Goal: Use online tool/utility: Use online tool/utility

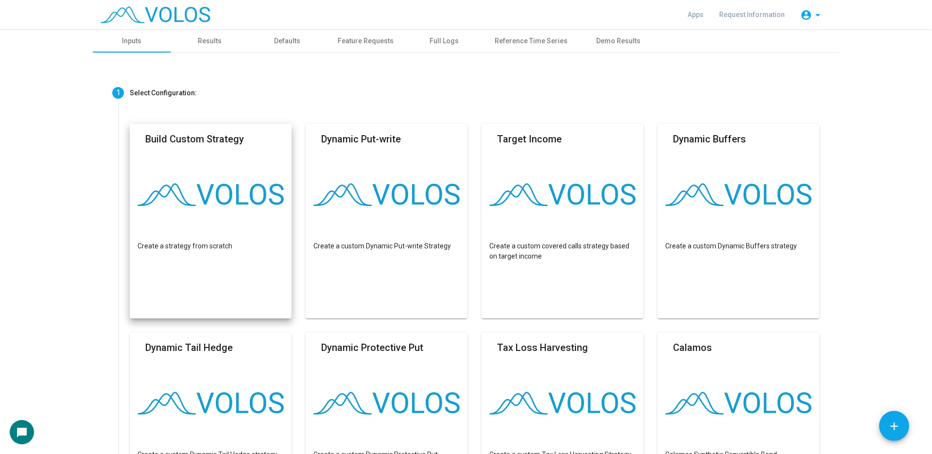
click at [222, 165] on mat-card "Build Custom Strategy Create a strategy from scratch" at bounding box center [211, 221] width 162 height 194
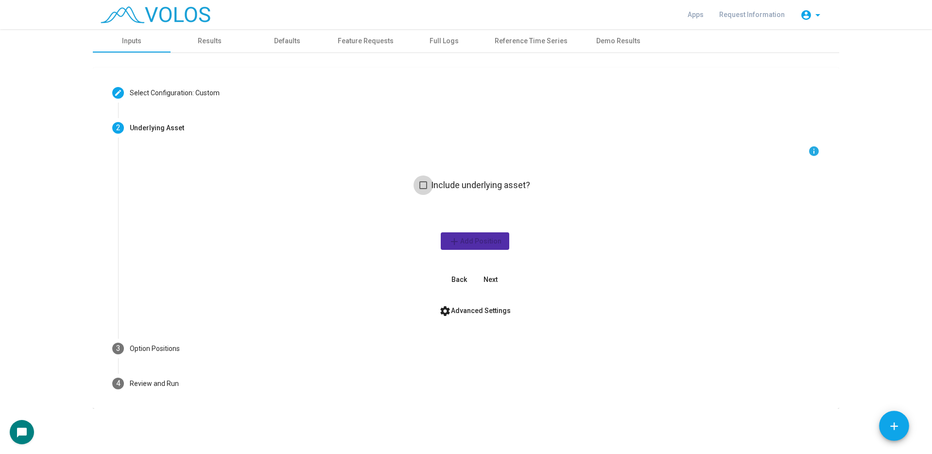
click at [421, 183] on span at bounding box center [423, 185] width 8 height 8
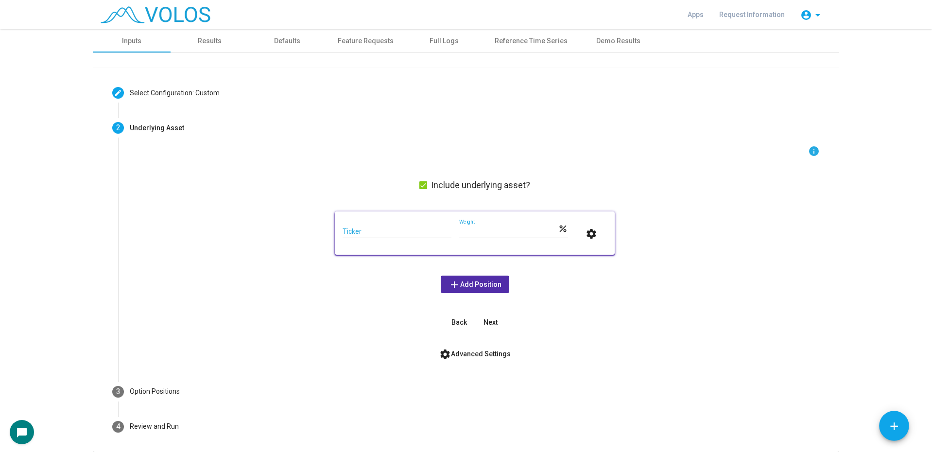
drag, startPoint x: 401, startPoint y: 222, endPoint x: 396, endPoint y: 226, distance: 6.6
click at [397, 224] on div "Ticker" at bounding box center [396, 228] width 109 height 19
type input "****"
click at [576, 224] on button "settings" at bounding box center [591, 232] width 31 height 17
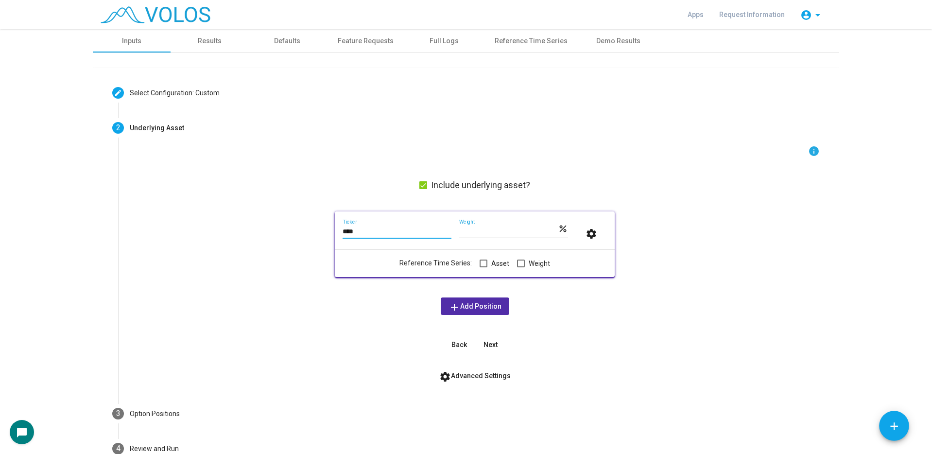
click at [400, 234] on input "****" at bounding box center [396, 232] width 109 height 8
click at [399, 234] on input "****" at bounding box center [396, 232] width 109 height 8
click at [481, 263] on span at bounding box center [483, 263] width 8 height 8
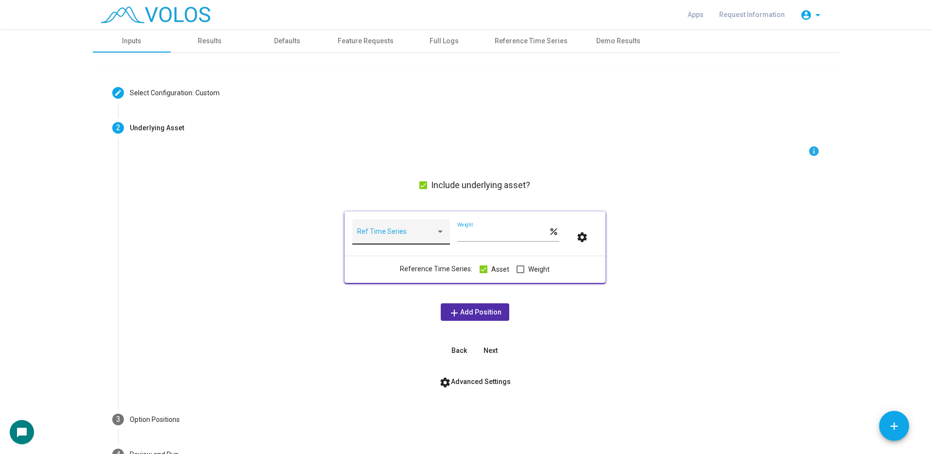
click at [409, 229] on div "Ref Time Series" at bounding box center [400, 234] width 87 height 20
click at [403, 233] on input "**********" at bounding box center [405, 234] width 119 height 20
type input "**********"
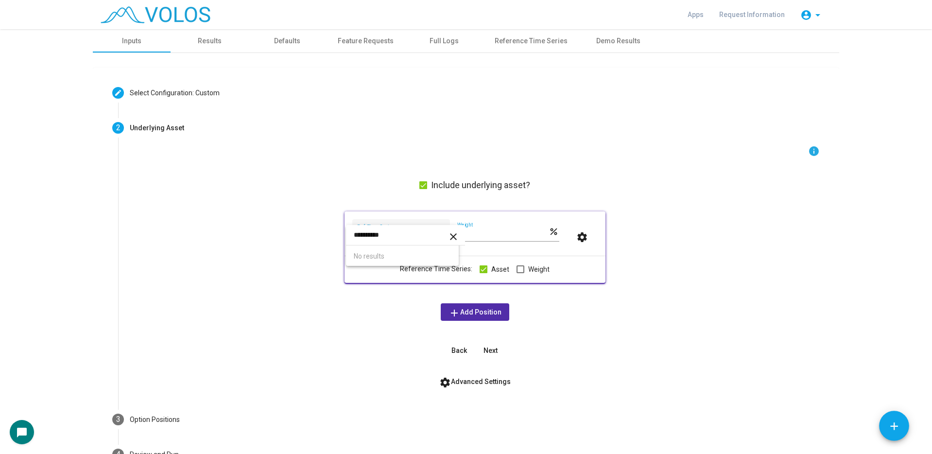
click at [373, 185] on div at bounding box center [466, 227] width 932 height 454
click at [396, 236] on span at bounding box center [396, 235] width 79 height 8
type input "****"
click at [382, 250] on span "XNDX" at bounding box center [402, 255] width 97 height 20
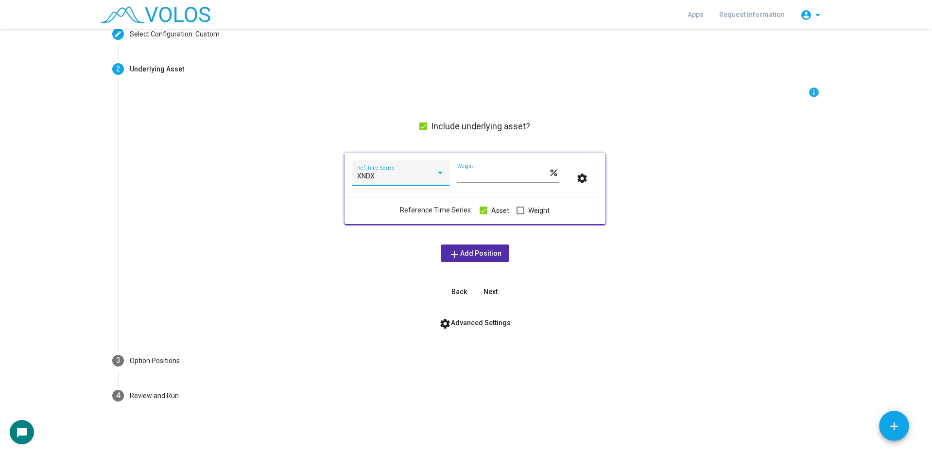
scroll to position [65, 0]
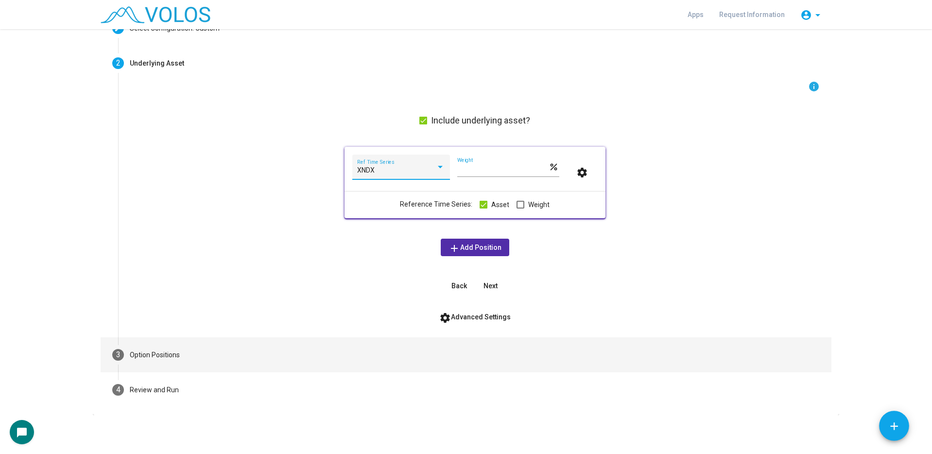
click at [258, 348] on mat-step-header "3 Option Positions" at bounding box center [466, 354] width 731 height 35
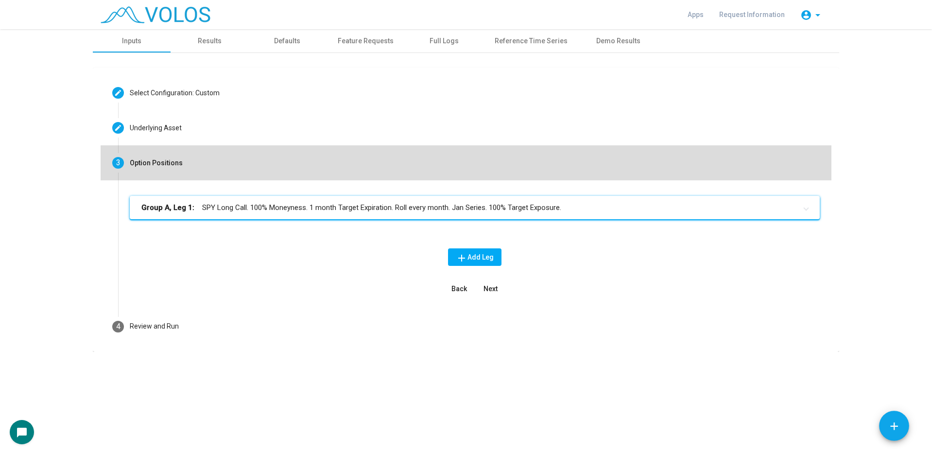
scroll to position [0, 0]
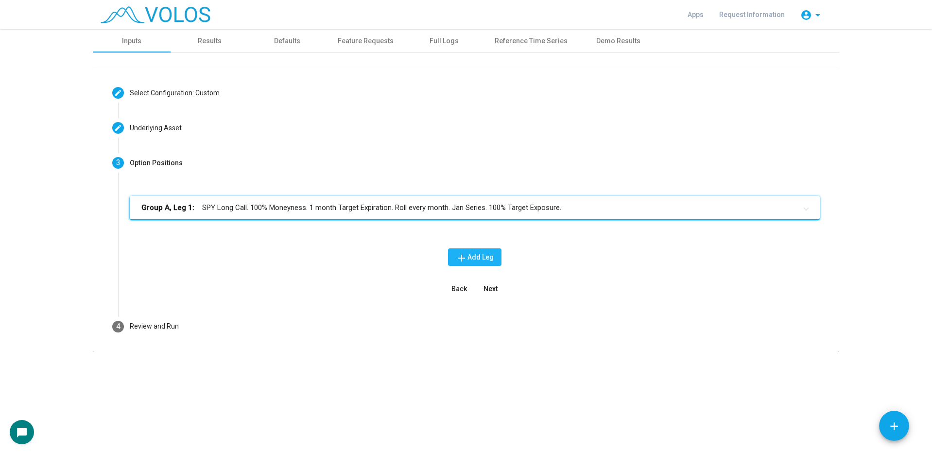
click at [461, 262] on mat-icon "add" at bounding box center [462, 258] width 12 height 12
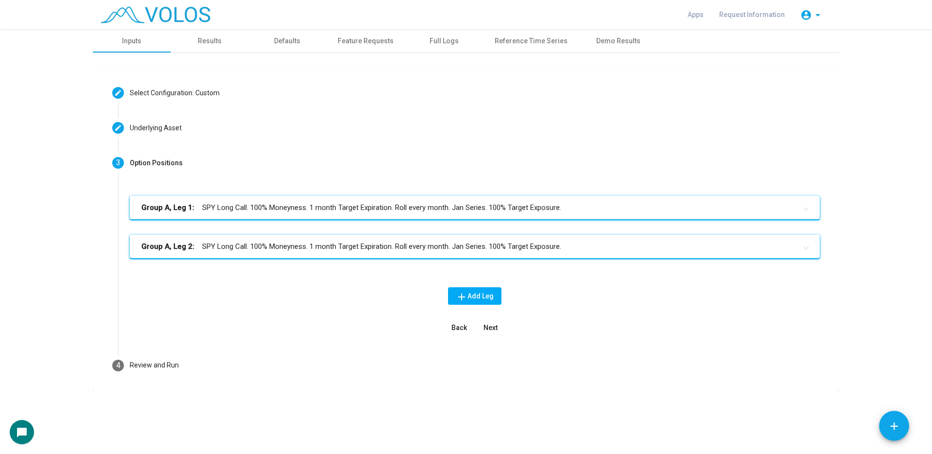
click at [461, 262] on div "Group A, Leg 1: SPY Long Call. 100% Moneyness. 1 month Target Expiration. Roll …" at bounding box center [475, 235] width 690 height 78
click at [448, 273] on div "Group A, Leg 1: SPY Long Call. 100% Moneyness. 1 month Target Expiration. Roll …" at bounding box center [475, 266] width 690 height 140
click at [454, 293] on button "add Add Leg" at bounding box center [474, 295] width 53 height 17
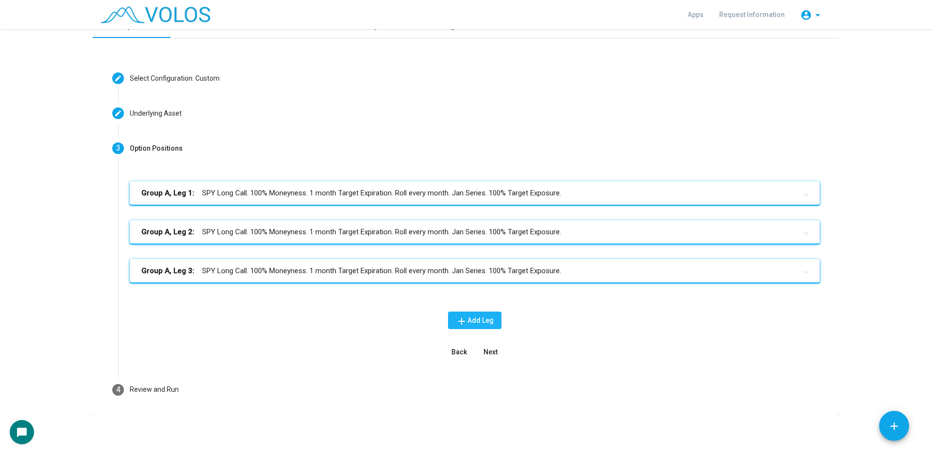
click at [469, 316] on span "add Add Leg" at bounding box center [475, 320] width 38 height 8
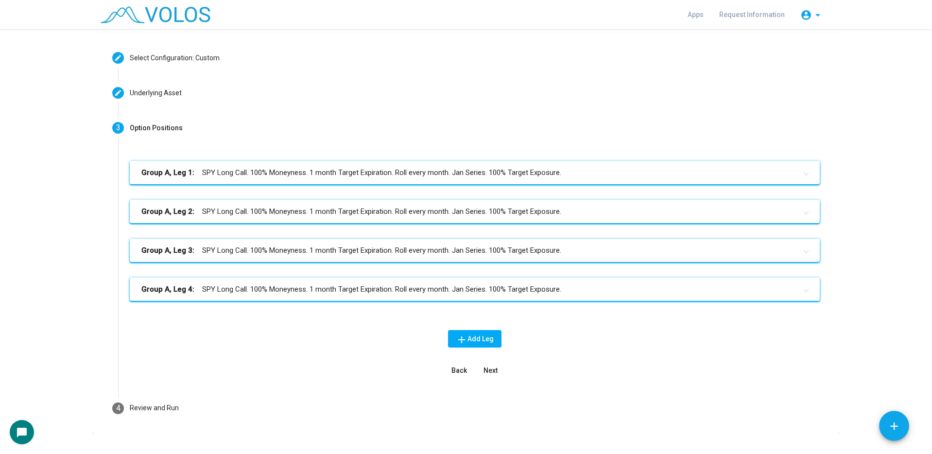
scroll to position [53, 0]
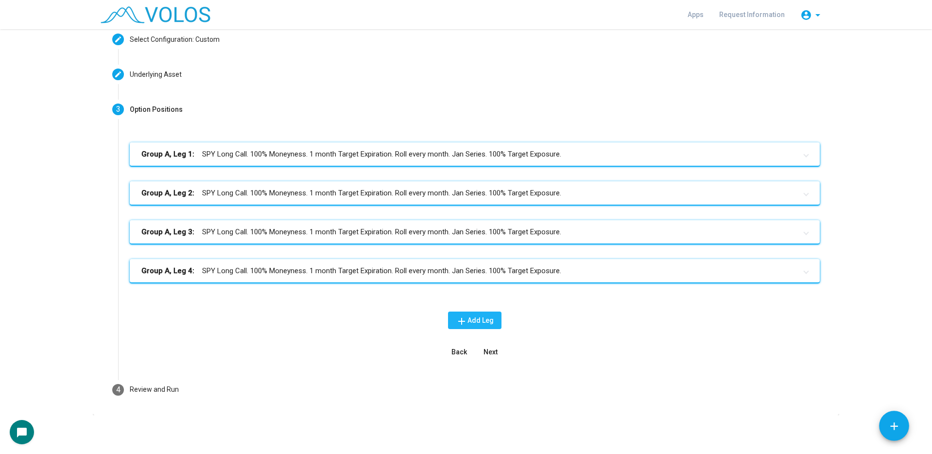
click at [461, 318] on mat-icon "add" at bounding box center [462, 321] width 12 height 12
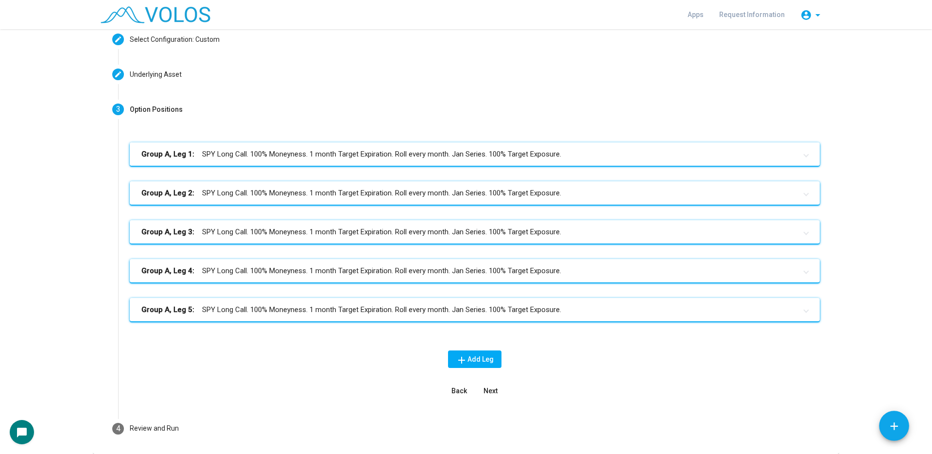
click at [310, 148] on mat-expansion-panel-header "Group A, Leg 1: SPY Long Call. 100% Moneyness. 1 month Target Expiration. Roll …" at bounding box center [475, 153] width 690 height 23
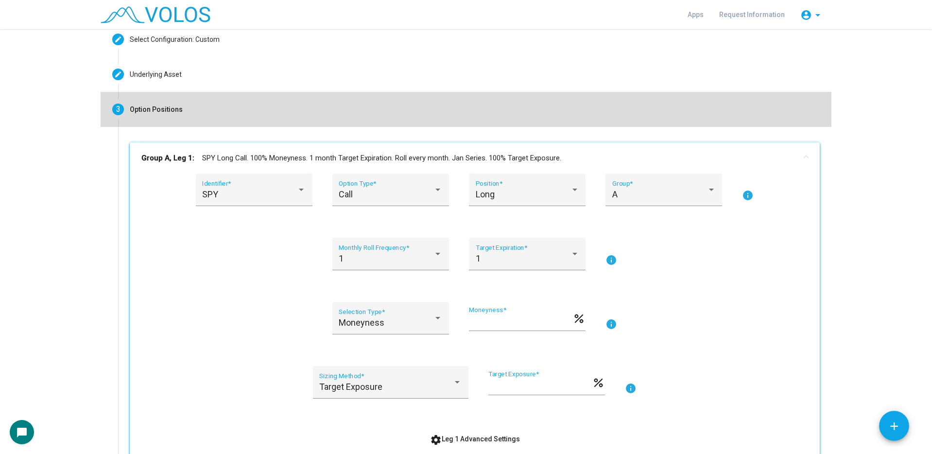
click at [394, 108] on mat-step-header "3 Option Positions" at bounding box center [466, 109] width 731 height 35
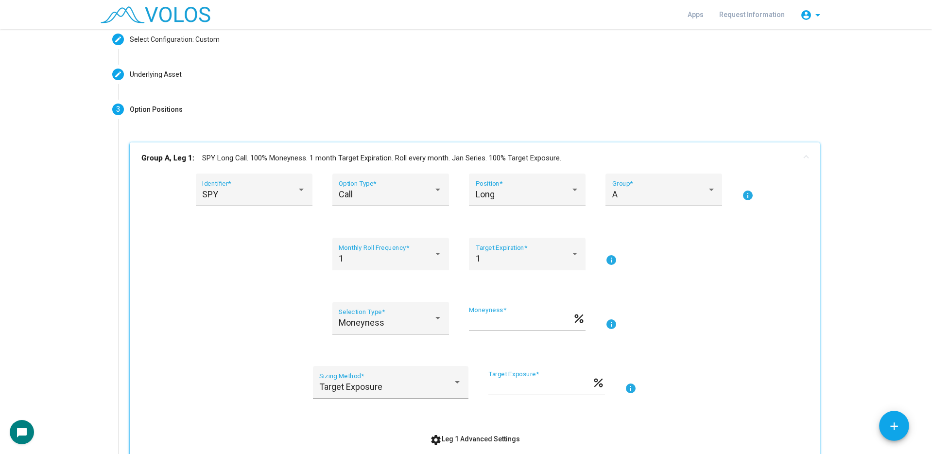
click at [208, 148] on mat-expansion-panel-header "Group A, Leg 1: SPY Long Call. 100% Moneyness. 1 month Target Expiration. Roll …" at bounding box center [475, 157] width 690 height 31
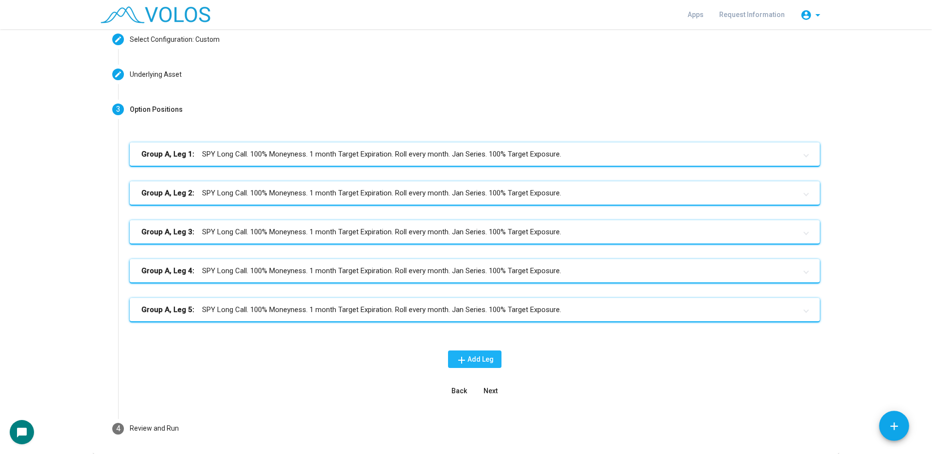
click at [481, 355] on span "add Add Leg" at bounding box center [475, 359] width 38 height 8
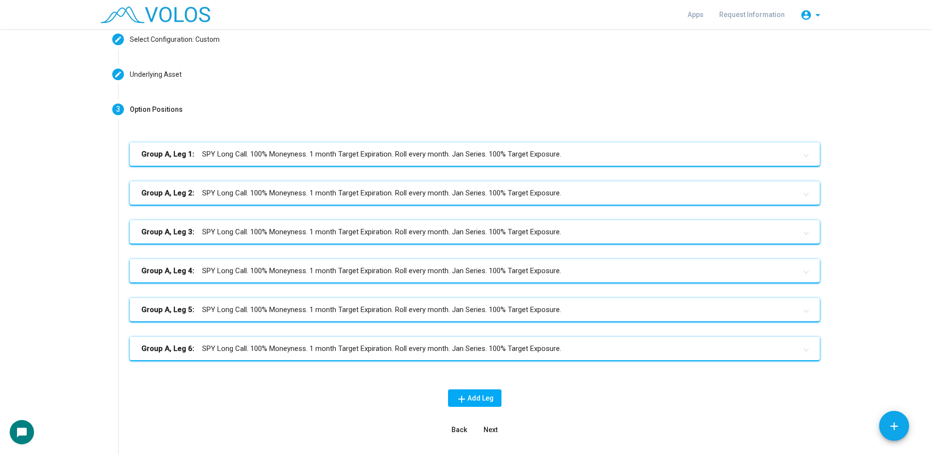
drag, startPoint x: 604, startPoint y: 349, endPoint x: 597, endPoint y: 349, distance: 6.3
click at [597, 349] on mat-panel-title "Group A, Leg 6: SPY Long Call. 100% Moneyness. 1 month Target Expiration. Roll …" at bounding box center [468, 348] width 655 height 11
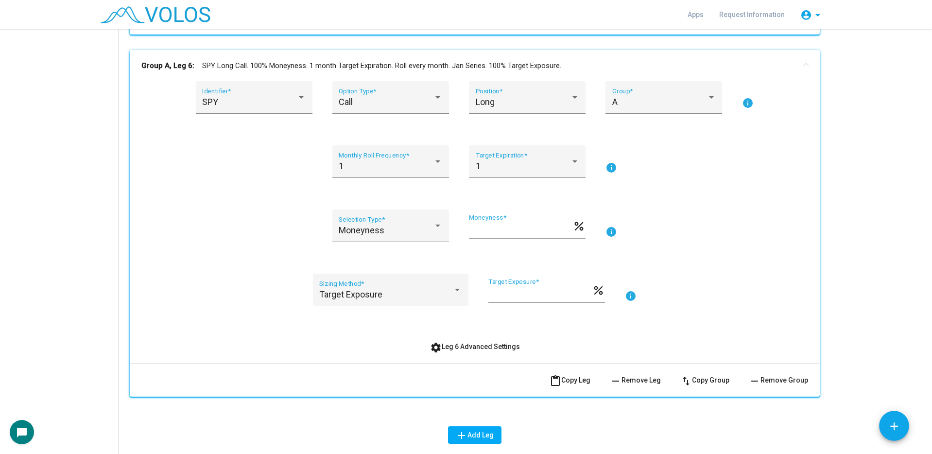
scroll to position [345, 0]
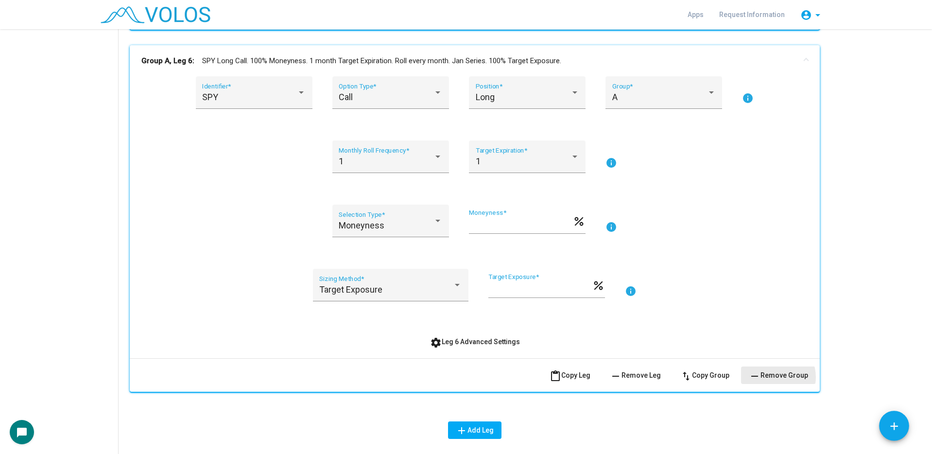
click at [770, 377] on span "remove Remove Group" at bounding box center [778, 375] width 59 height 8
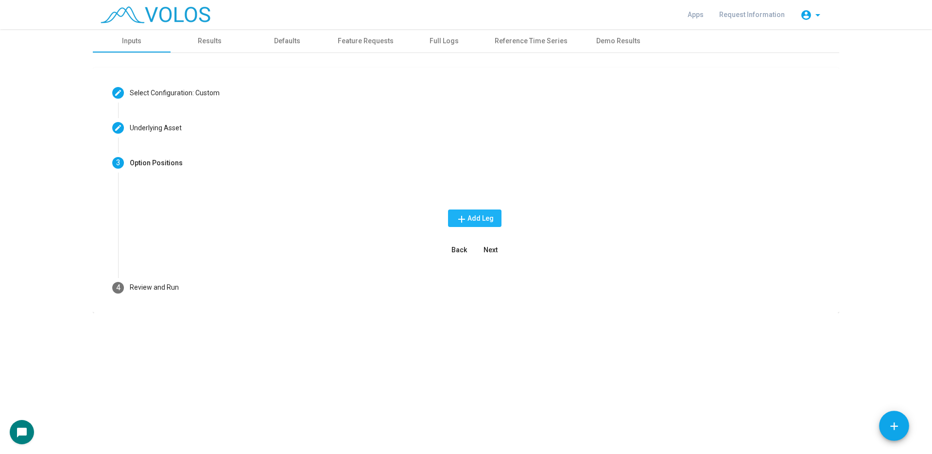
click at [463, 220] on mat-icon "add" at bounding box center [462, 219] width 12 height 12
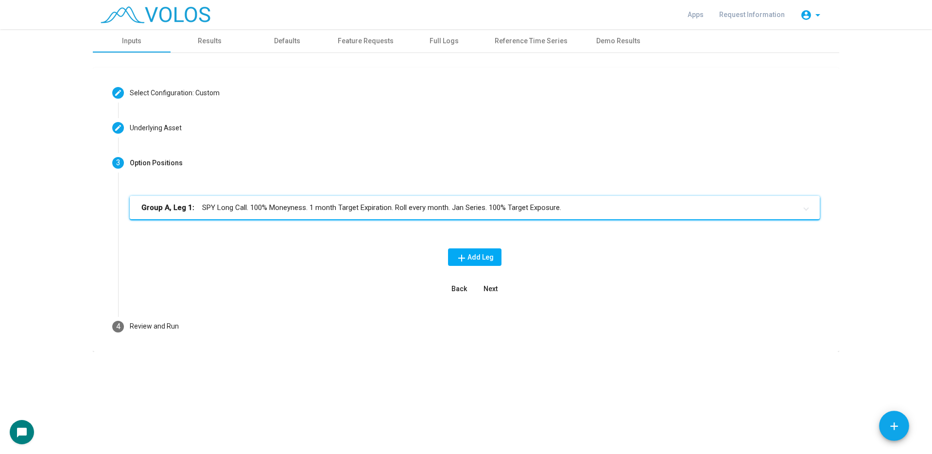
click at [488, 210] on mat-panel-title "Group A, Leg 1: SPY Long Call. 100% Moneyness. 1 month Target Expiration. Roll …" at bounding box center [468, 207] width 655 height 11
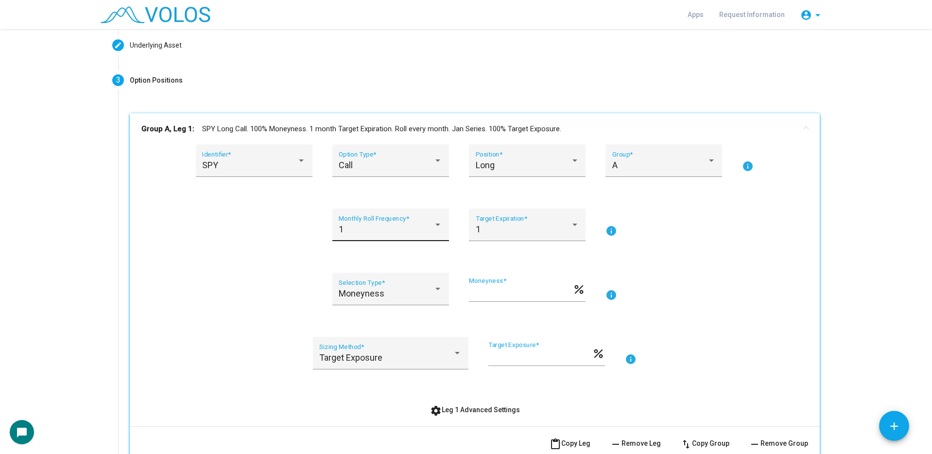
scroll to position [97, 0]
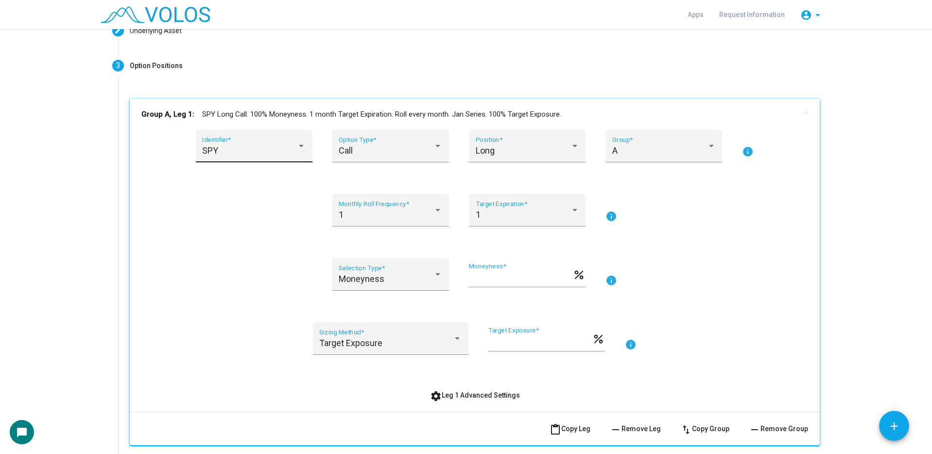
click at [284, 152] on div "SPY" at bounding box center [249, 151] width 95 height 10
type input "***"
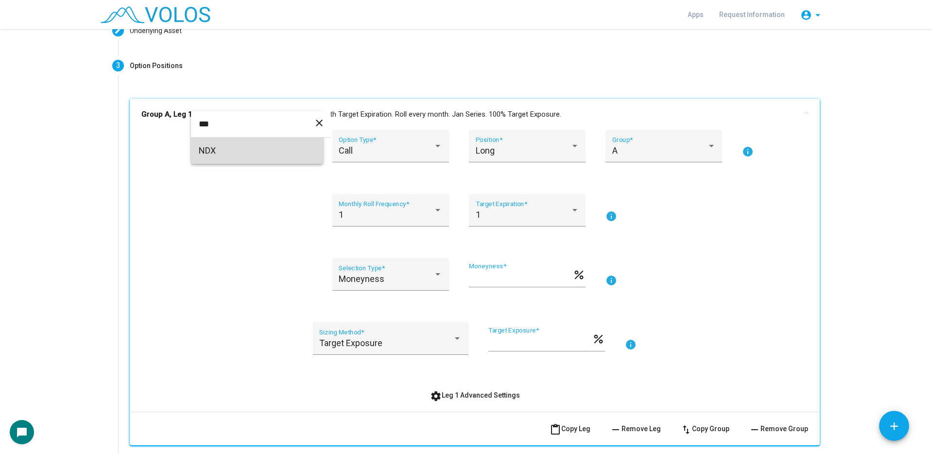
click at [295, 154] on span "NDX" at bounding box center [257, 150] width 117 height 26
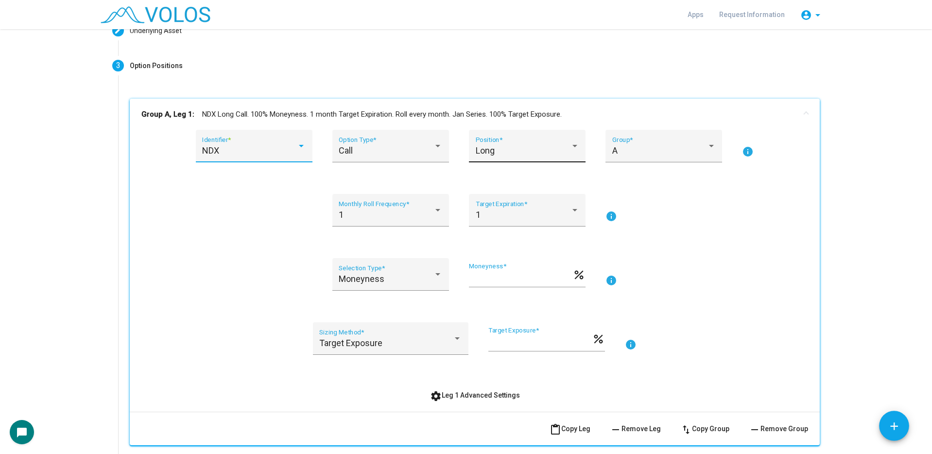
click at [484, 151] on span "Long" at bounding box center [485, 150] width 19 height 10
click at [499, 179] on span "Short" at bounding box center [523, 177] width 103 height 26
click at [472, 276] on input "***" at bounding box center [520, 278] width 103 height 10
click at [486, 276] on input "**" at bounding box center [520, 278] width 103 height 10
drag, startPoint x: 486, startPoint y: 276, endPoint x: 447, endPoint y: 276, distance: 38.4
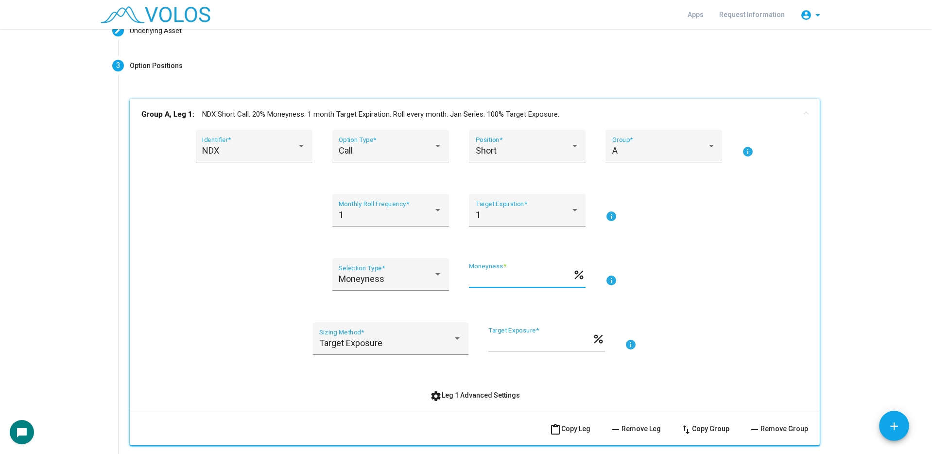
click at [447, 276] on div "Moneyness Selection Type * ** Moneyness * percent info" at bounding box center [474, 280] width 666 height 44
click at [404, 276] on div "Moneyness" at bounding box center [386, 279] width 95 height 10
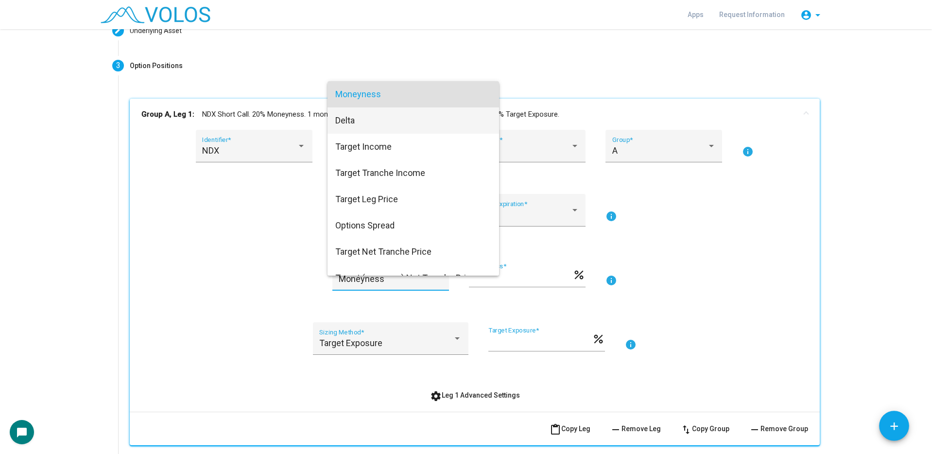
click at [370, 129] on span "Delta" at bounding box center [413, 120] width 156 height 26
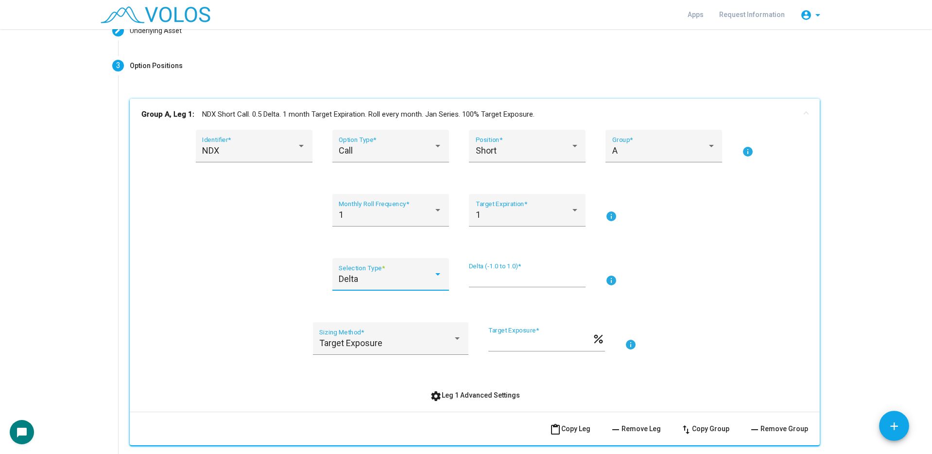
click at [494, 275] on input "***" at bounding box center [527, 278] width 117 height 10
type input "****"
click at [515, 343] on input "***" at bounding box center [539, 343] width 103 height 10
click at [494, 343] on input "***" at bounding box center [539, 343] width 103 height 10
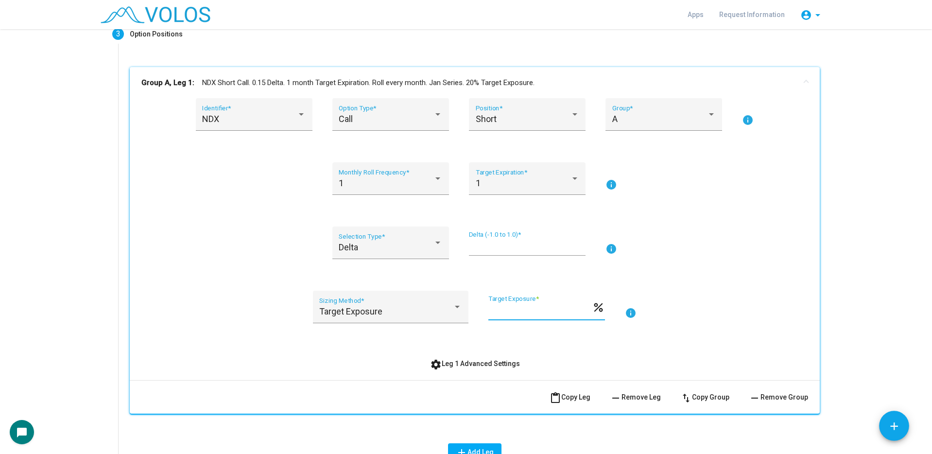
scroll to position [146, 0]
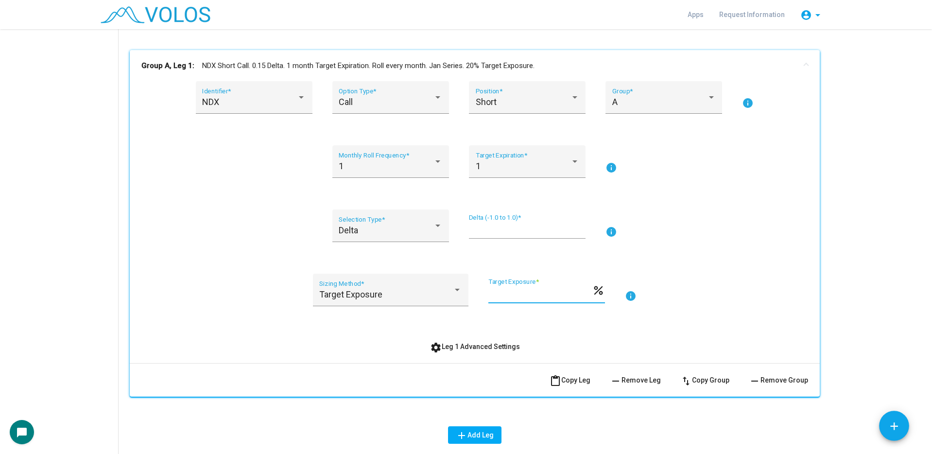
type input "**"
click at [502, 337] on div "NDX Identifier * Call Option Type * Short Position * A Group * info 1 Monthly R…" at bounding box center [474, 218] width 666 height 274
click at [502, 339] on button "settings Leg 1 Advanced Settings" at bounding box center [474, 346] width 105 height 17
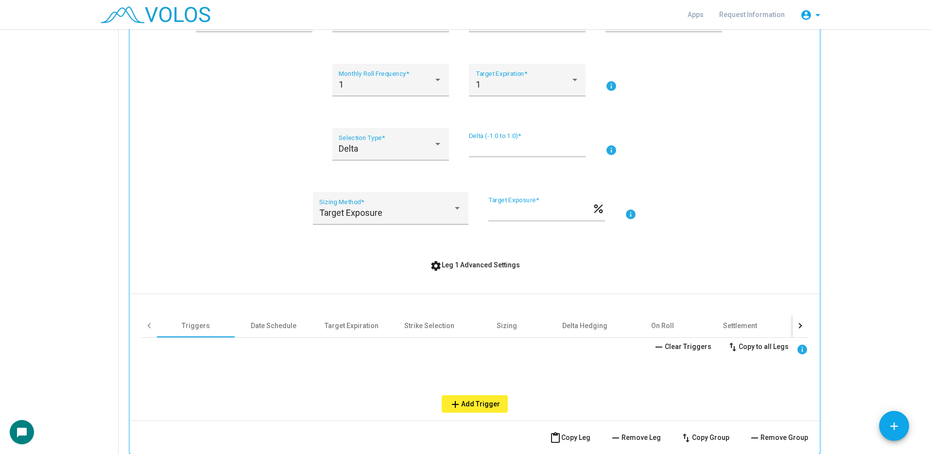
scroll to position [243, 0]
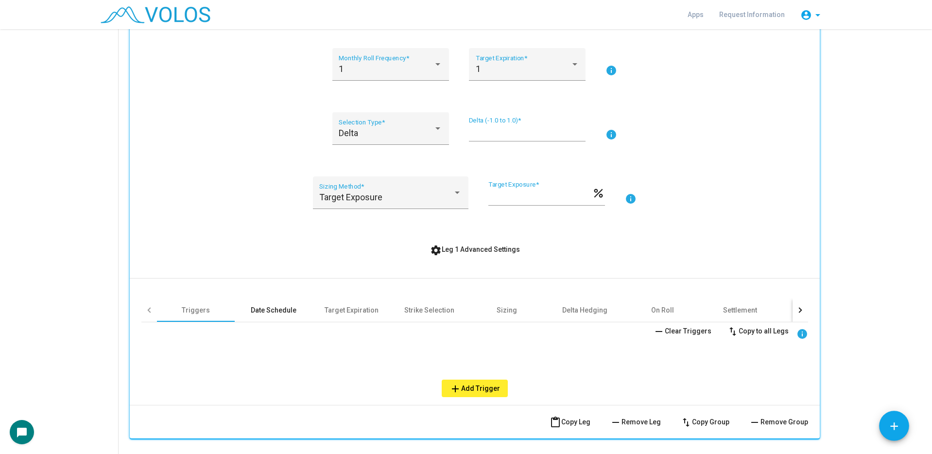
click at [276, 311] on div "Date Schedule" at bounding box center [274, 310] width 46 height 10
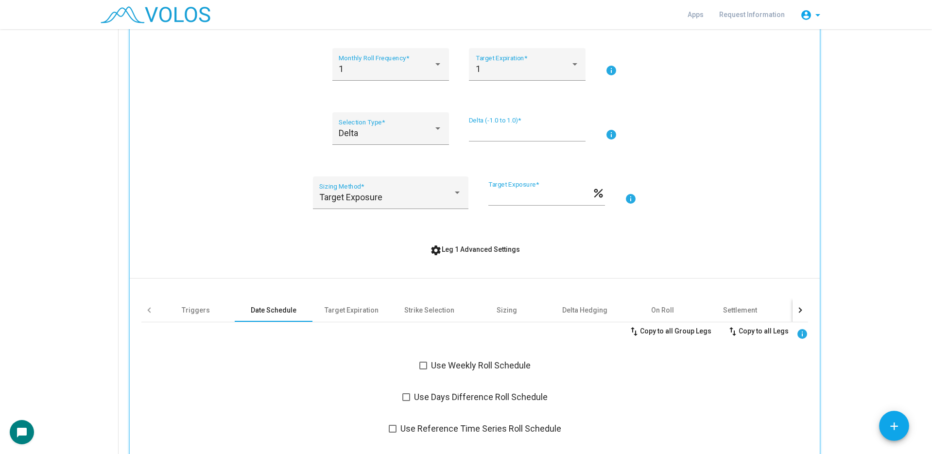
scroll to position [291, 0]
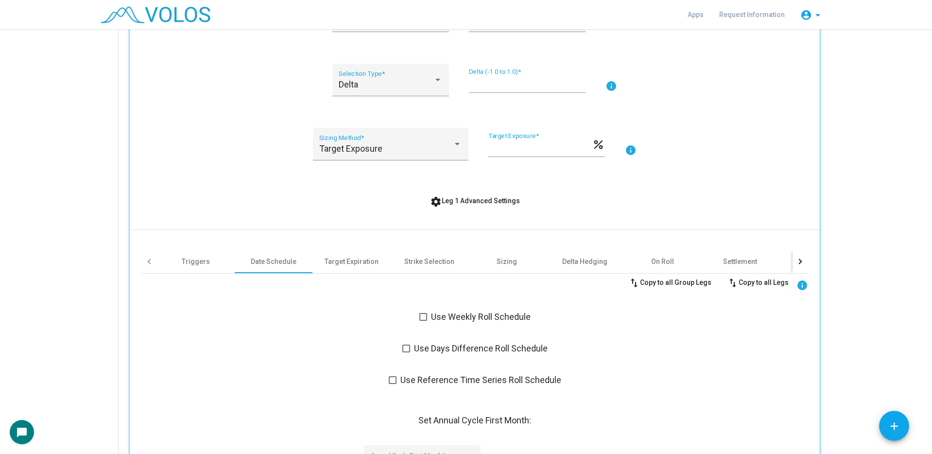
click at [422, 316] on span at bounding box center [423, 317] width 8 height 8
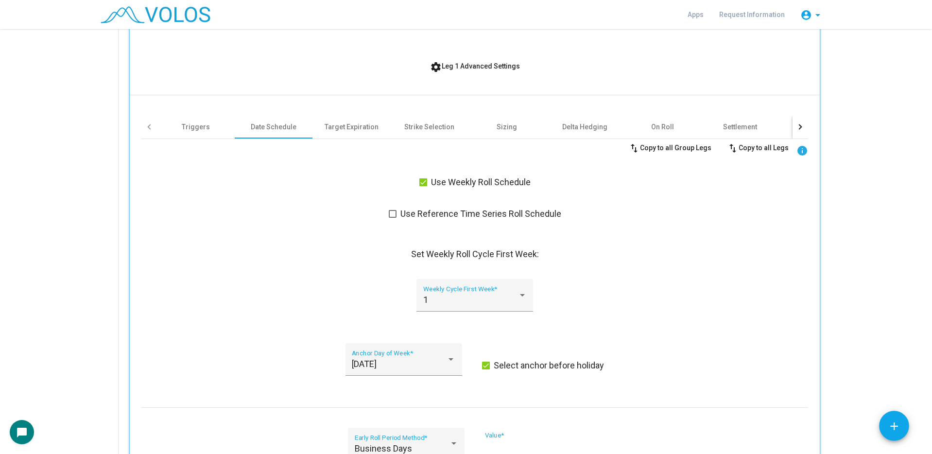
scroll to position [437, 0]
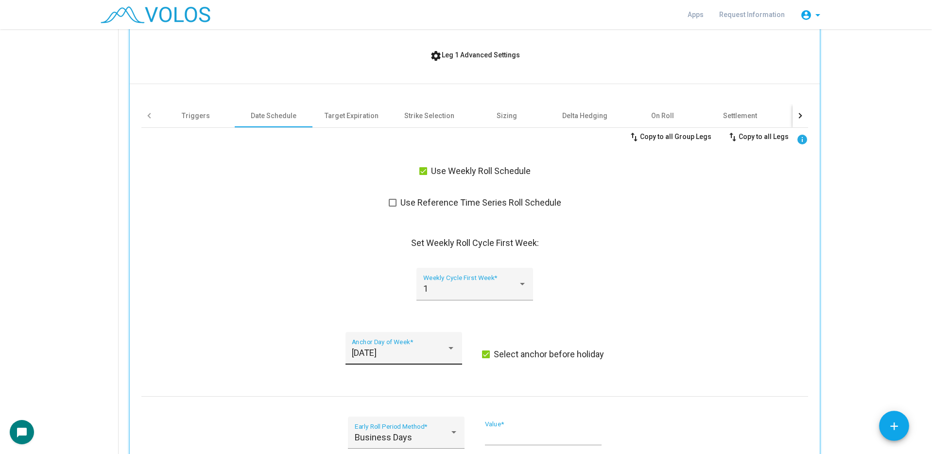
click at [430, 347] on div "Friday Anchor Day of Week *" at bounding box center [403, 352] width 103 height 26
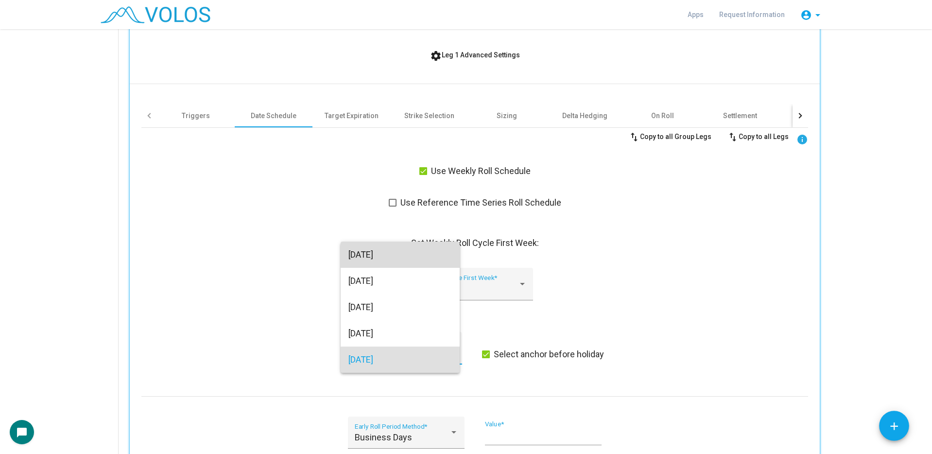
click at [405, 262] on span "Monday" at bounding box center [399, 254] width 103 height 26
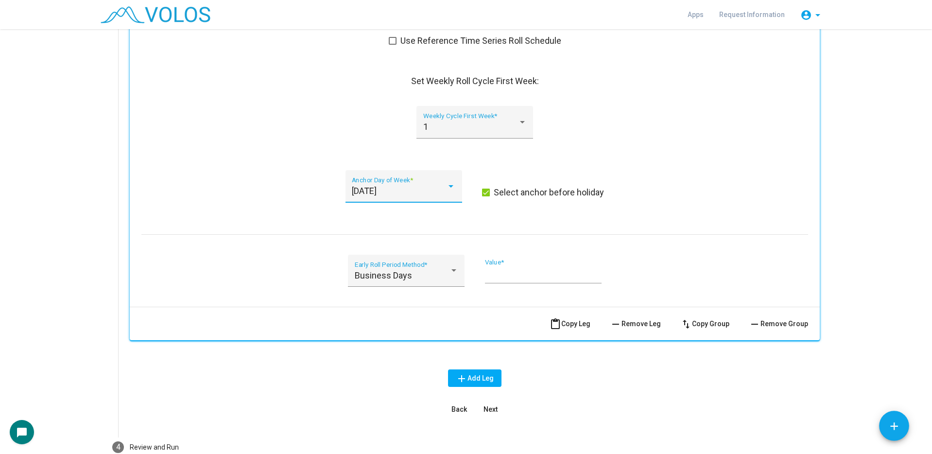
scroll to position [631, 0]
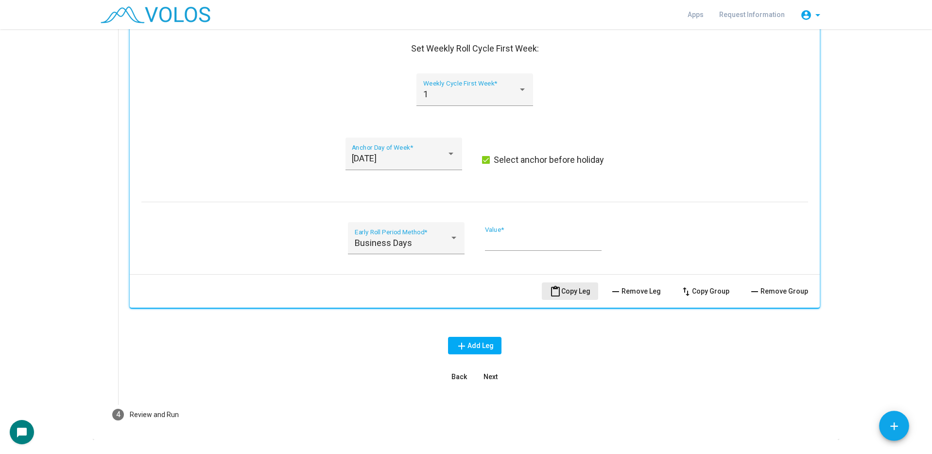
click at [567, 291] on span "content_paste Copy Leg" at bounding box center [569, 291] width 41 height 8
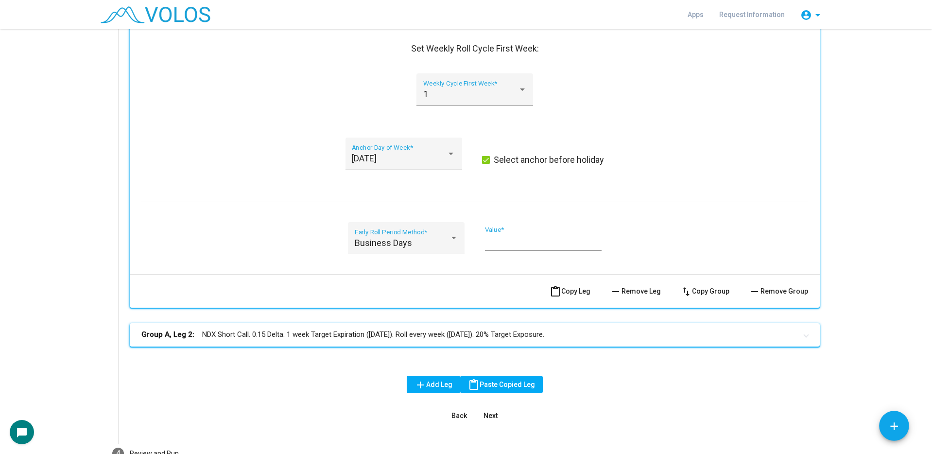
click at [567, 291] on span "content_paste Copy Leg" at bounding box center [569, 291] width 41 height 8
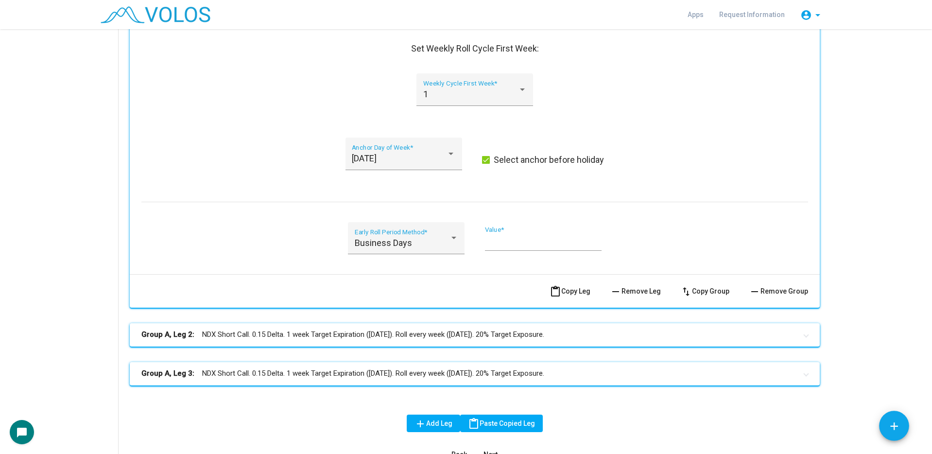
click at [567, 291] on span "content_paste Copy Leg" at bounding box center [569, 291] width 41 height 8
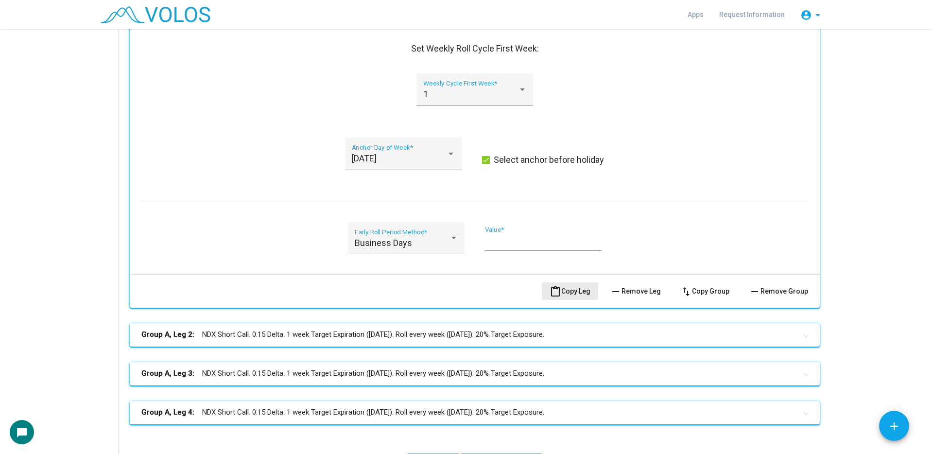
click at [567, 291] on span "content_paste Copy Leg" at bounding box center [569, 291] width 41 height 8
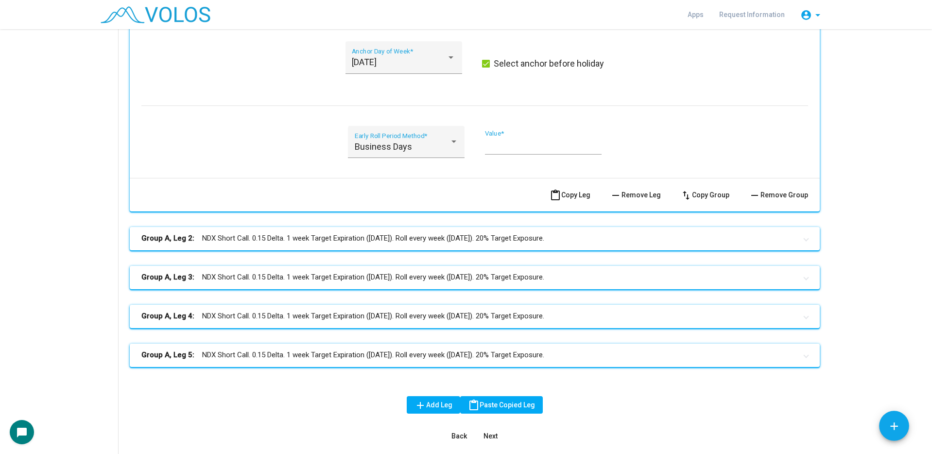
scroll to position [729, 0]
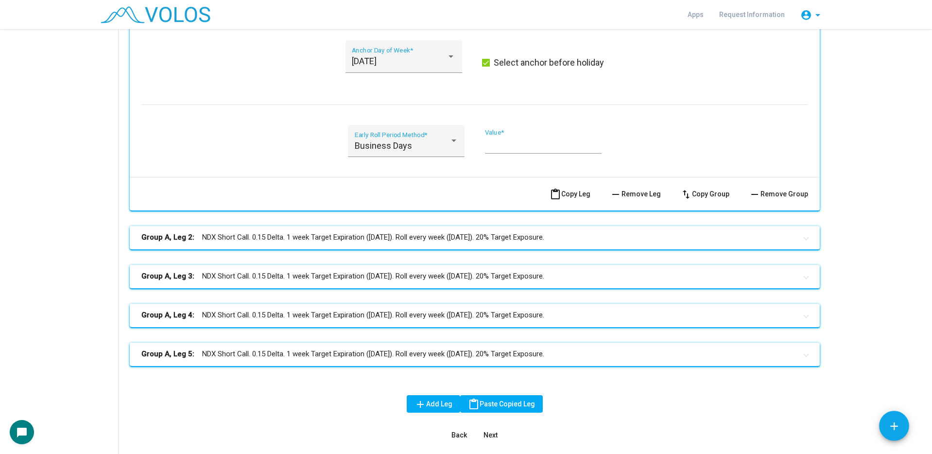
click at [416, 276] on mat-panel-title "Group A, Leg 3: NDX Short Call. 0.15 Delta. 1 week Target Expiration (Friday). …" at bounding box center [468, 276] width 655 height 11
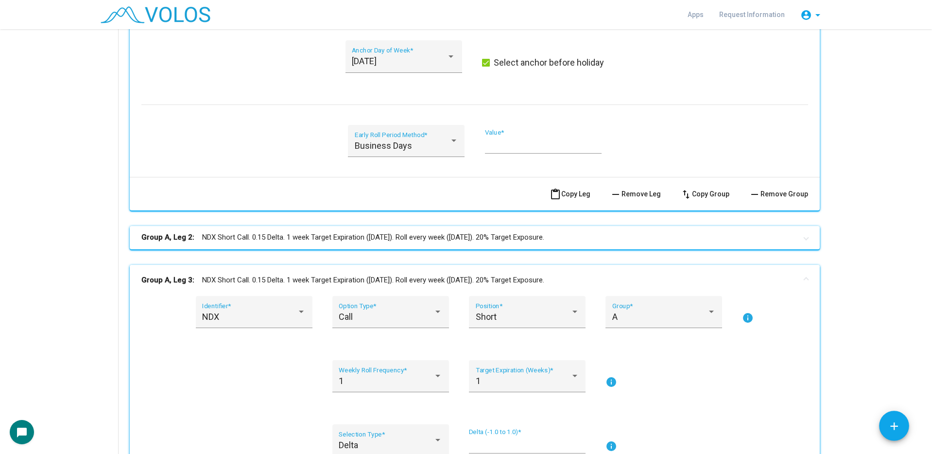
click at [415, 269] on mat-expansion-panel-header "Group A, Leg 3: NDX Short Call. 0.15 Delta. 1 week Target Expiration (Friday). …" at bounding box center [475, 280] width 690 height 31
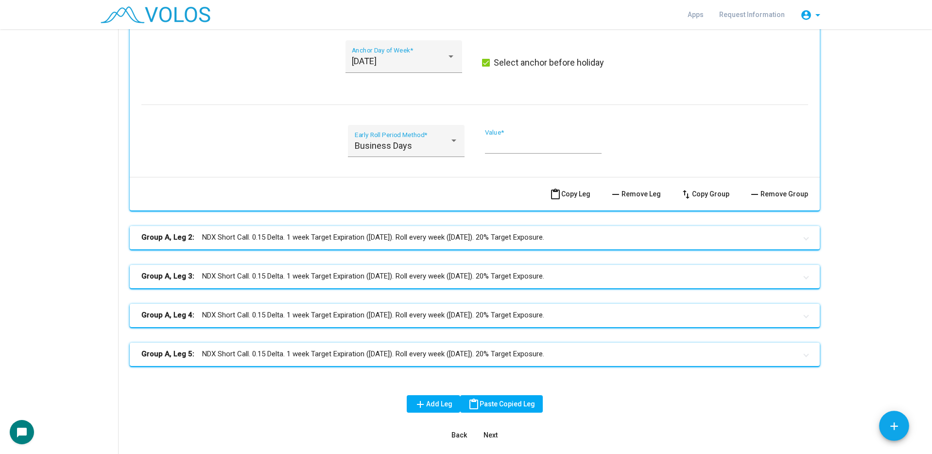
click at [422, 241] on mat-panel-title "Group A, Leg 2: NDX Short Call. 0.15 Delta. 1 week Target Expiration (Friday). …" at bounding box center [468, 237] width 655 height 11
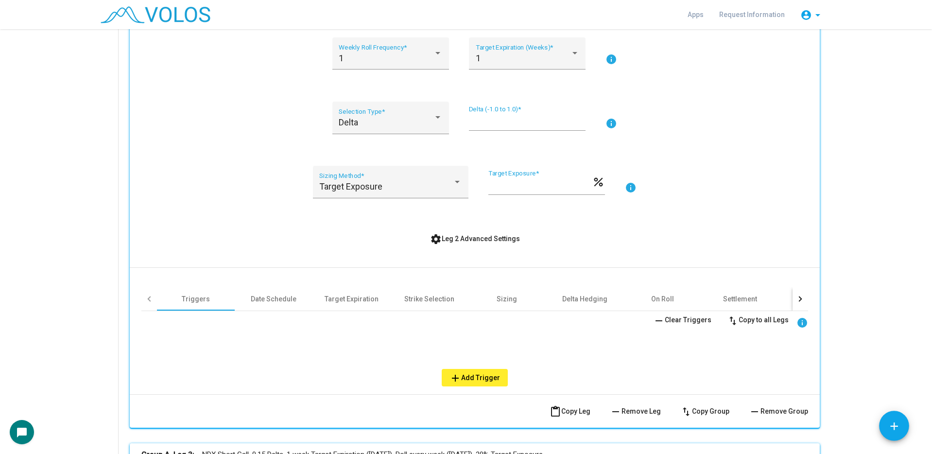
scroll to position [1069, 0]
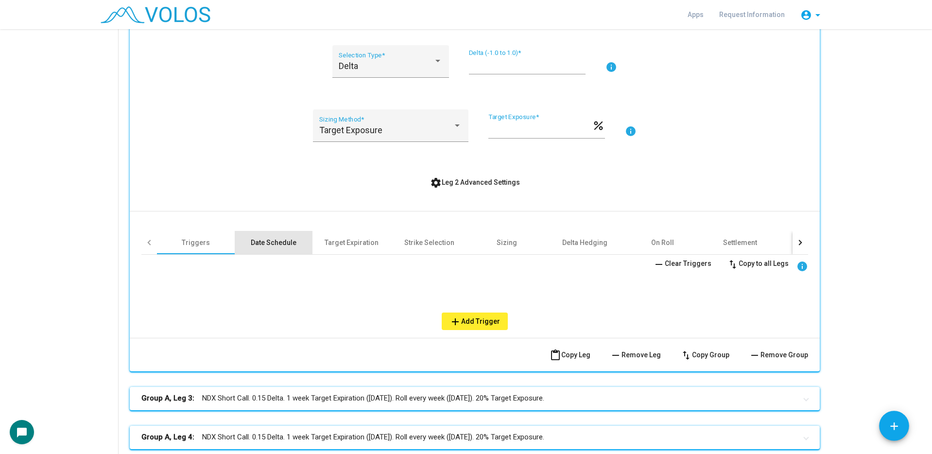
click at [278, 242] on div "Date Schedule" at bounding box center [274, 243] width 46 height 10
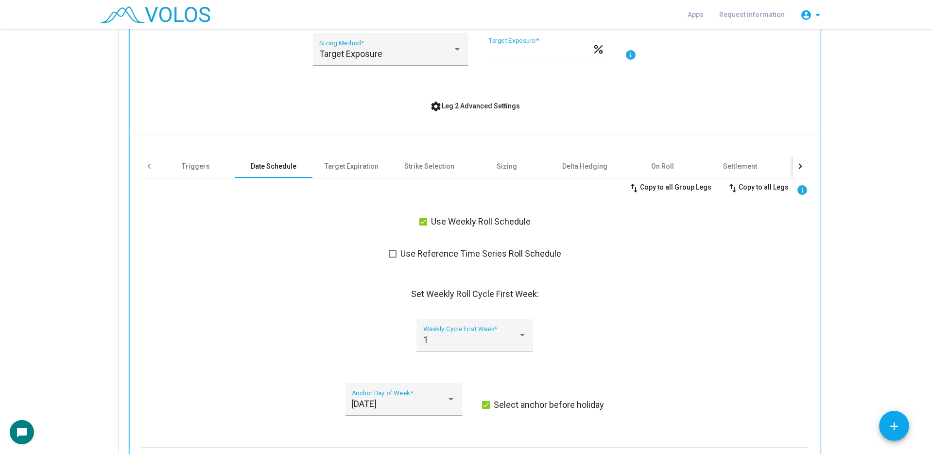
scroll to position [1263, 0]
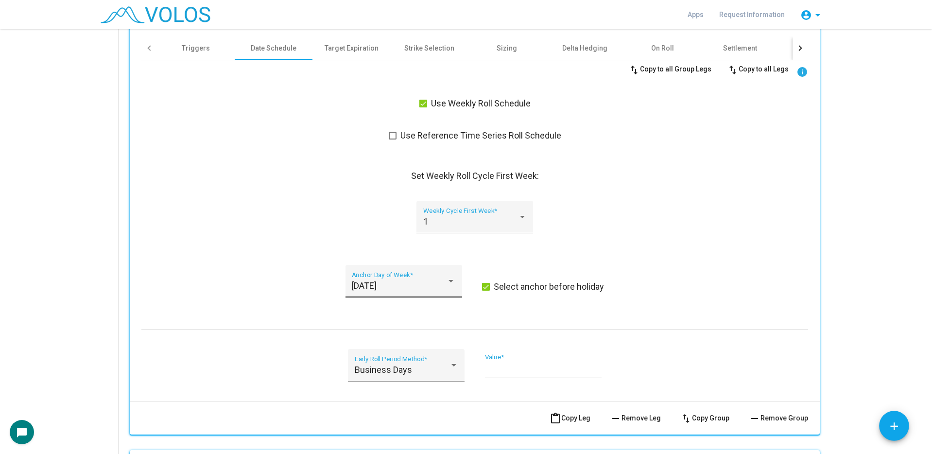
click at [388, 294] on div "Monday Anchor Day of Week *" at bounding box center [403, 285] width 103 height 26
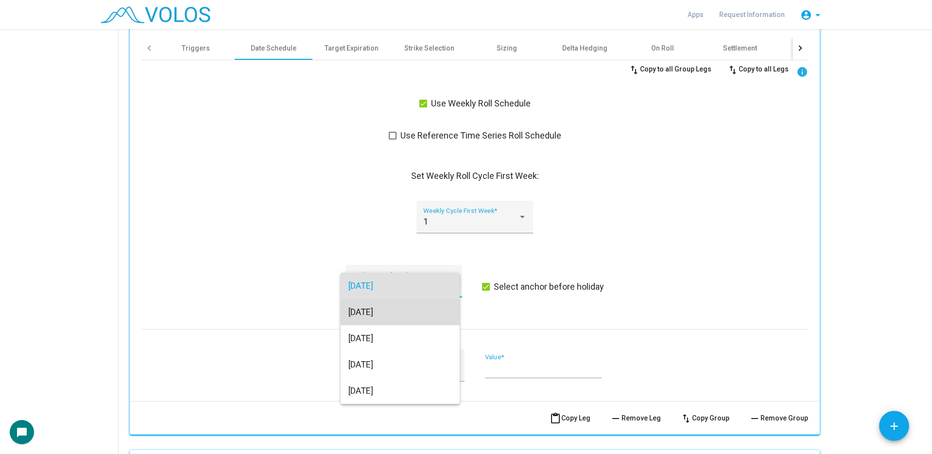
drag, startPoint x: 395, startPoint y: 313, endPoint x: 332, endPoint y: 304, distance: 64.3
click at [395, 313] on span "Tuesday" at bounding box center [399, 312] width 103 height 26
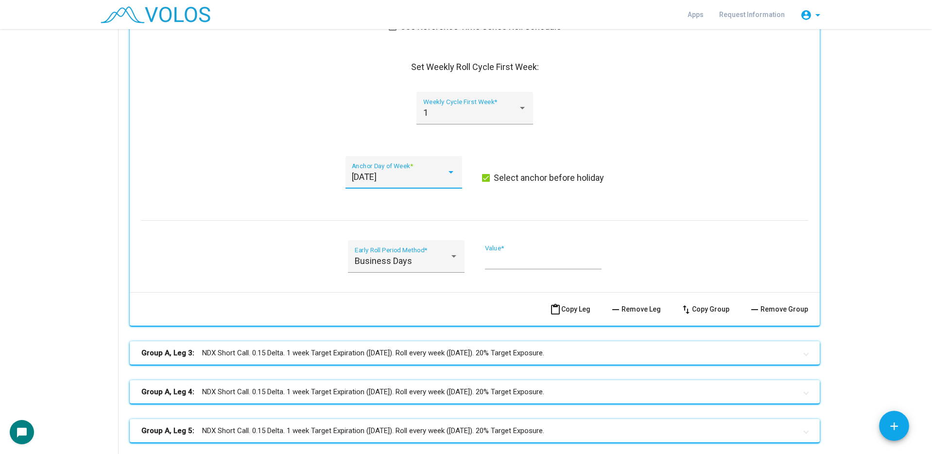
scroll to position [1506, 0]
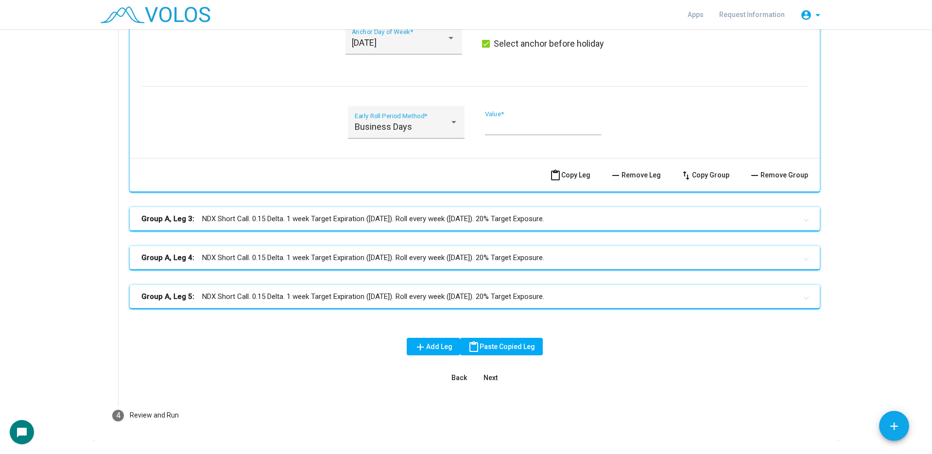
click at [328, 226] on mat-expansion-panel-header "Group A, Leg 3: NDX Short Call. 0.15 Delta. 1 week Target Expiration (Friday). …" at bounding box center [475, 218] width 690 height 23
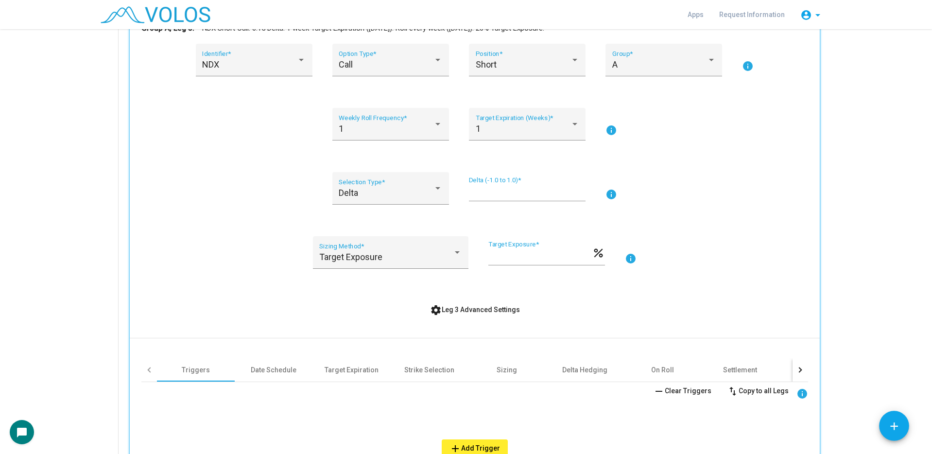
scroll to position [1749, 0]
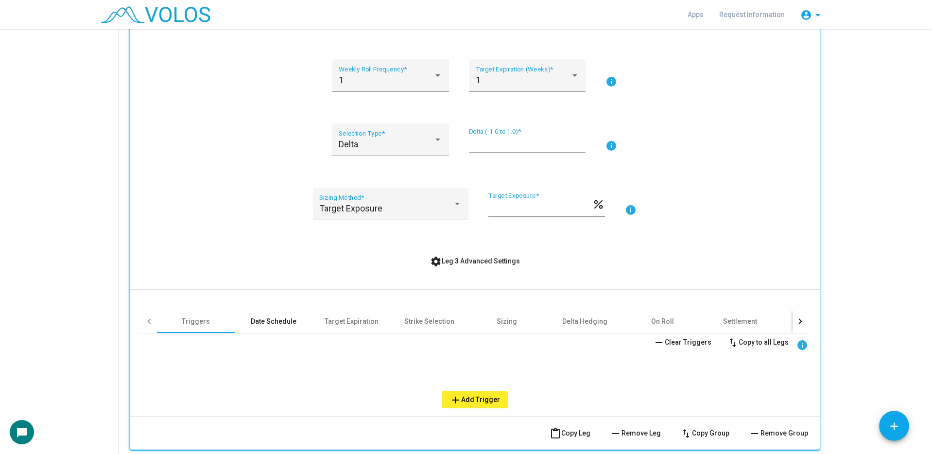
click at [290, 320] on div "Date Schedule" at bounding box center [274, 321] width 46 height 10
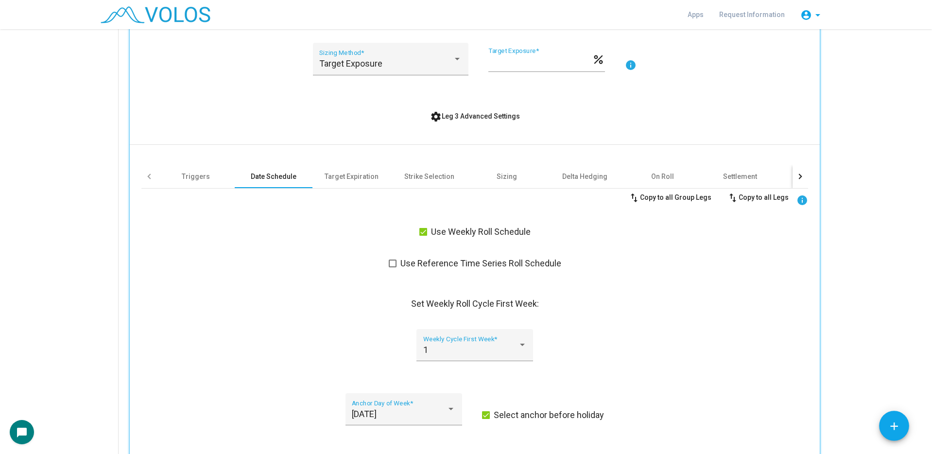
scroll to position [1894, 0]
click at [396, 410] on div "Monday" at bounding box center [399, 413] width 95 height 10
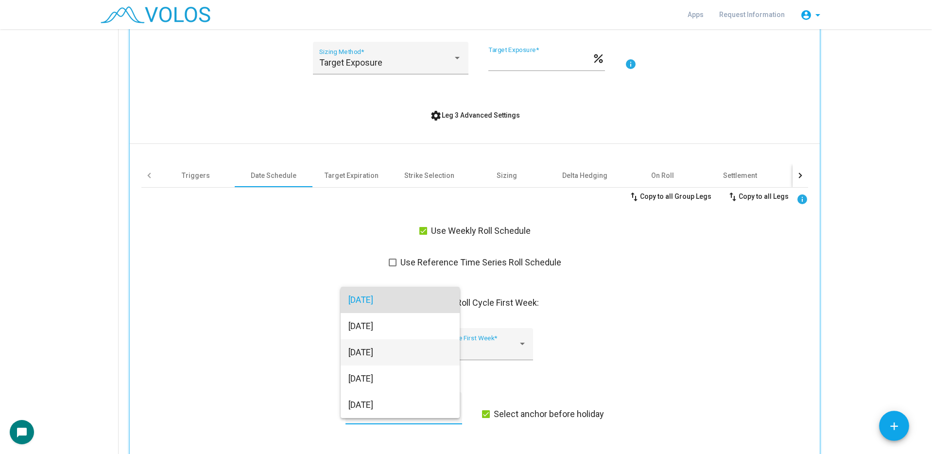
click at [370, 348] on span "Wednesday" at bounding box center [399, 352] width 103 height 26
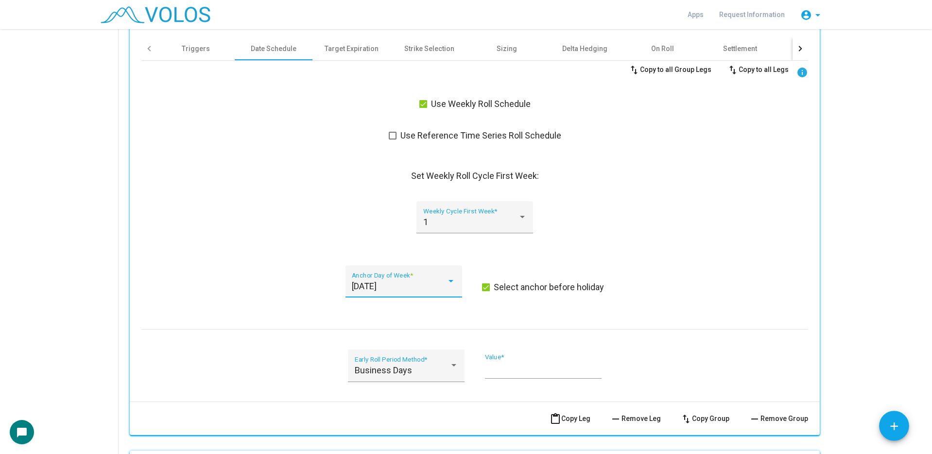
scroll to position [2186, 0]
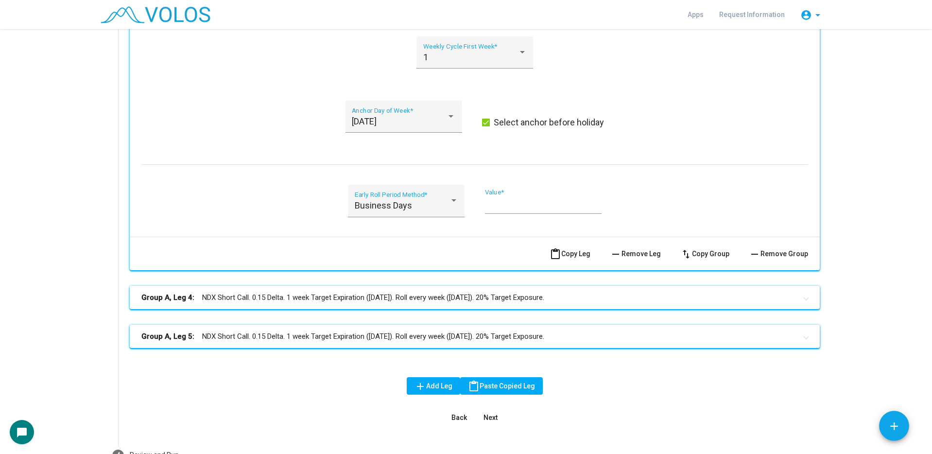
click at [278, 291] on mat-expansion-panel-header "Group A, Leg 4: NDX Short Call. 0.15 Delta. 1 week Target Expiration (Friday). …" at bounding box center [475, 297] width 690 height 23
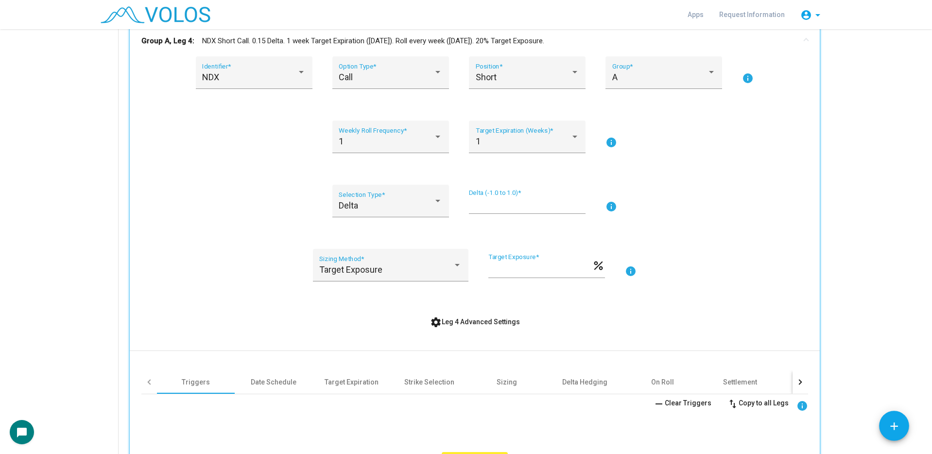
scroll to position [2526, 0]
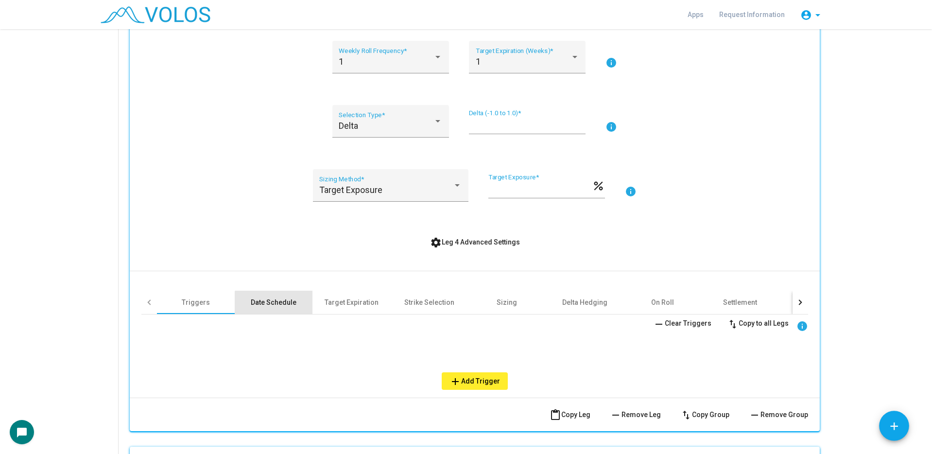
click at [284, 306] on div "Date Schedule" at bounding box center [274, 302] width 46 height 10
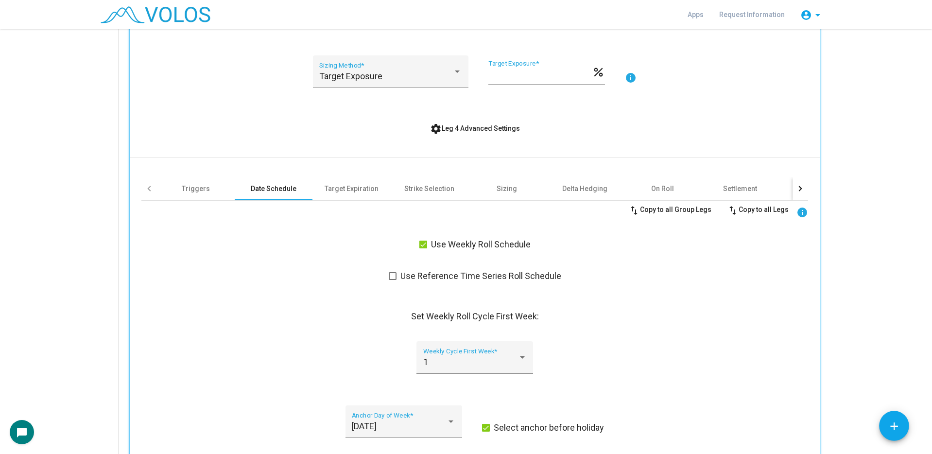
scroll to position [2623, 0]
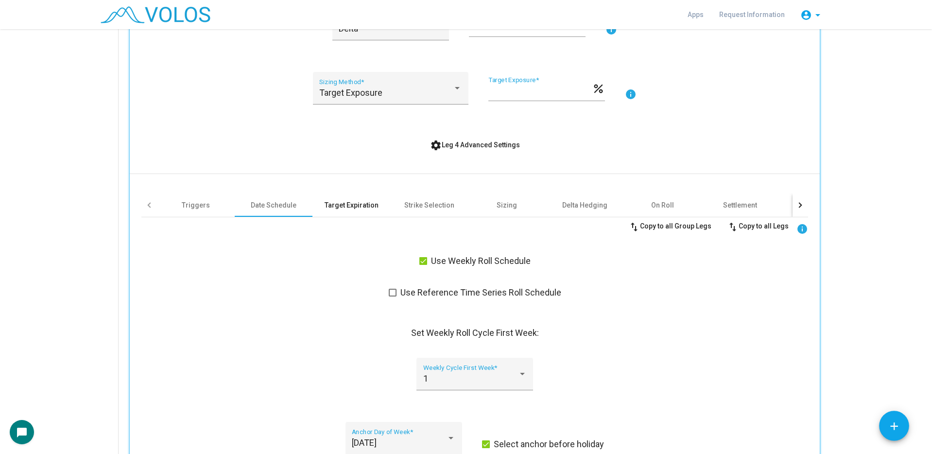
click at [357, 214] on div "Target Expiration" at bounding box center [351, 204] width 78 height 23
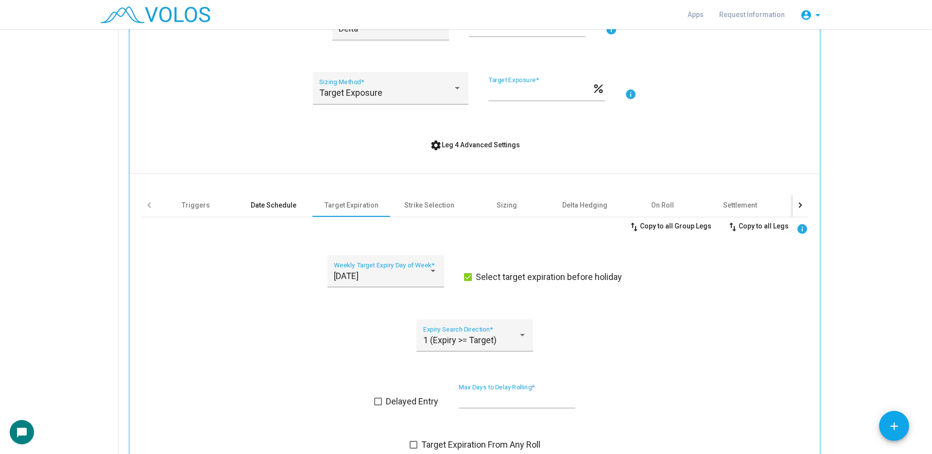
click at [289, 211] on div "Date Schedule" at bounding box center [274, 204] width 78 height 23
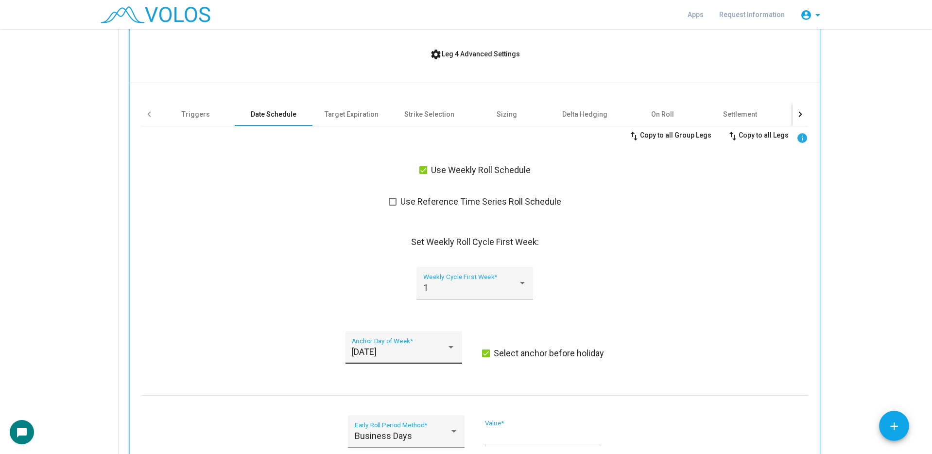
scroll to position [2720, 0]
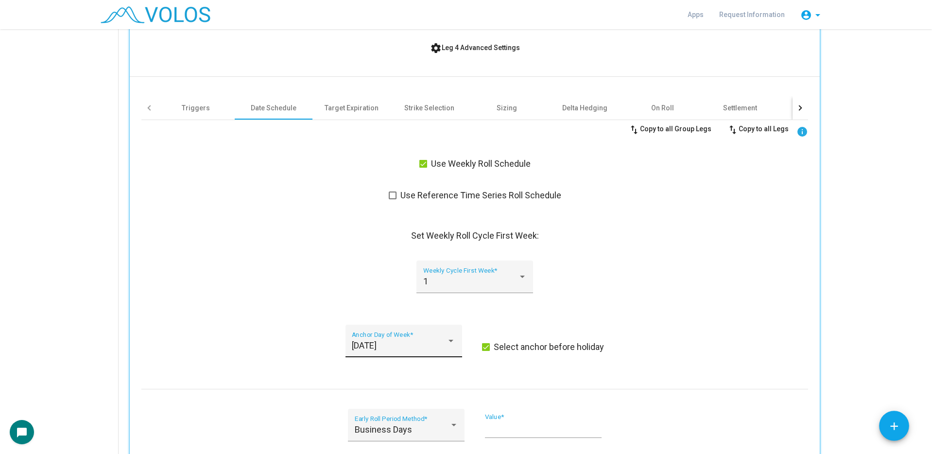
click at [398, 347] on div "Monday" at bounding box center [399, 346] width 95 height 10
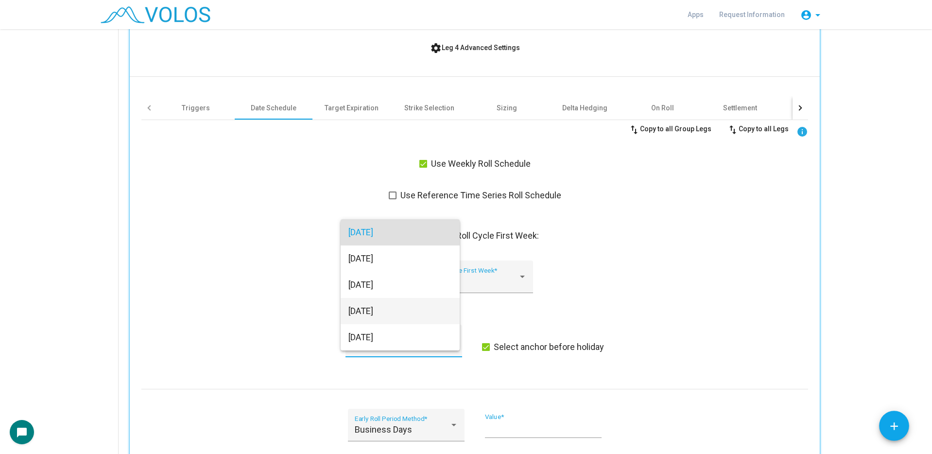
click at [385, 306] on span "Thursday" at bounding box center [399, 311] width 103 height 26
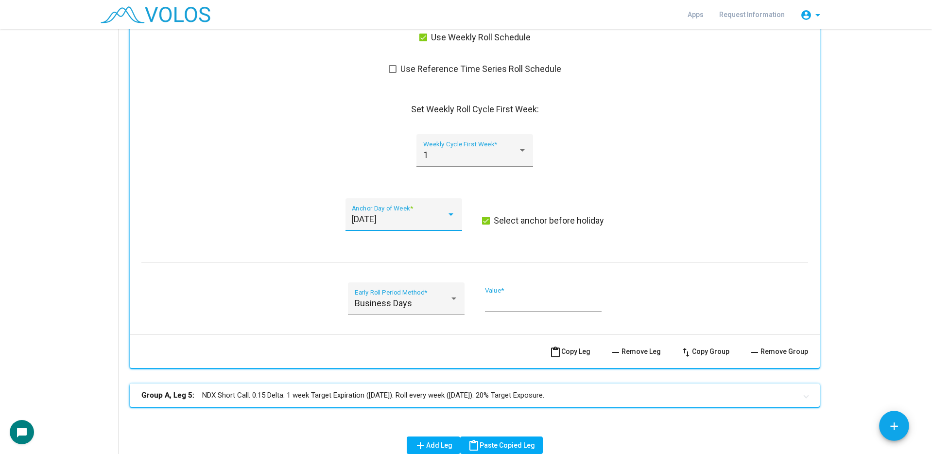
scroll to position [2971, 0]
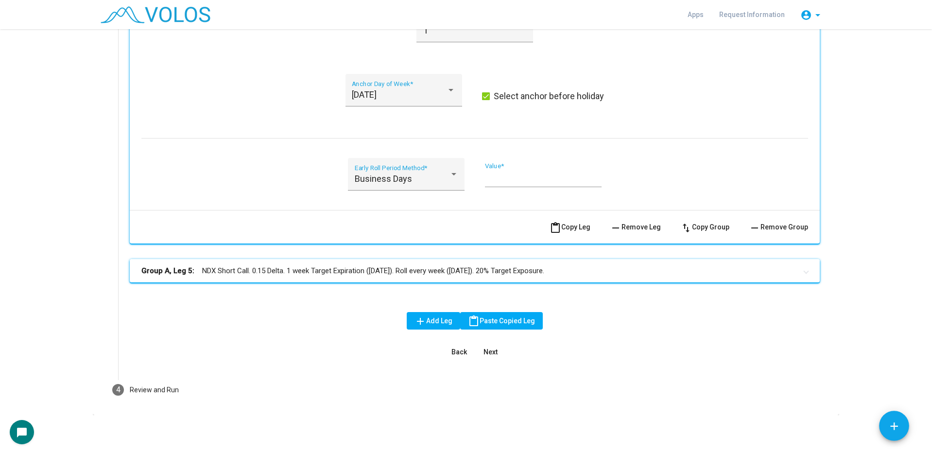
click at [320, 262] on mat-expansion-panel-header "Group A, Leg 5: NDX Short Call. 0.15 Delta. 1 week Target Expiration (Friday). …" at bounding box center [475, 270] width 690 height 23
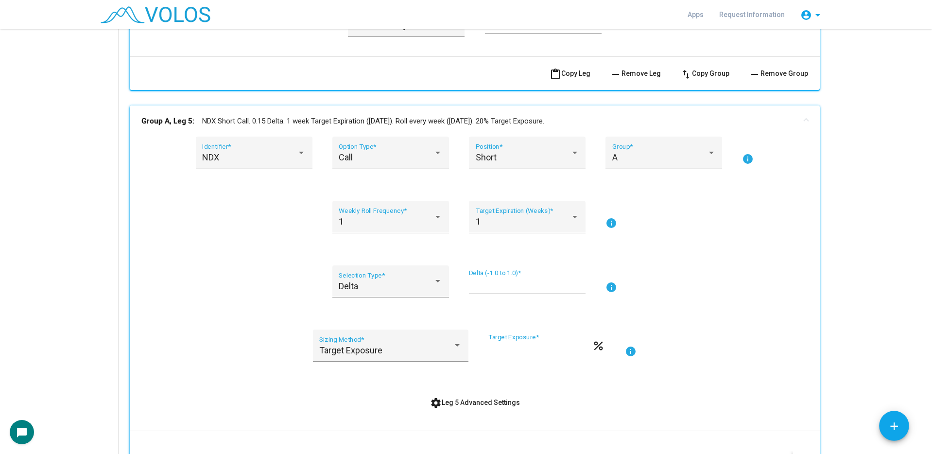
scroll to position [3214, 0]
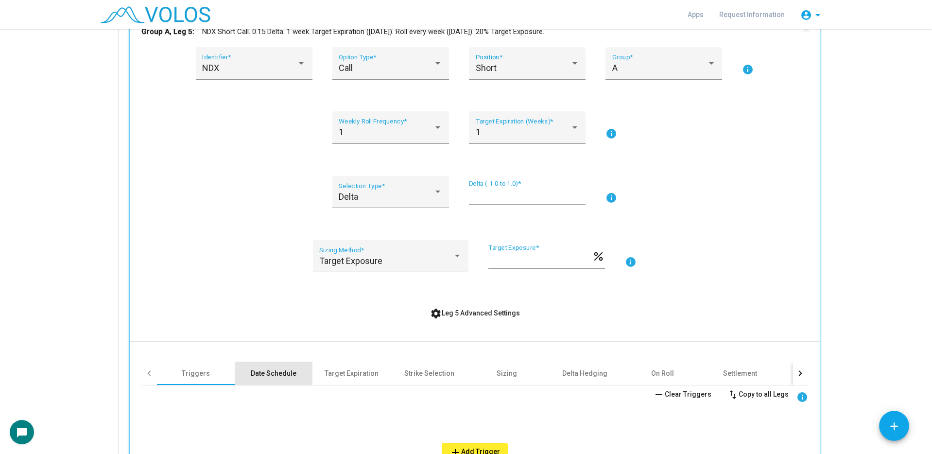
click at [292, 369] on div "Date Schedule" at bounding box center [274, 372] width 78 height 23
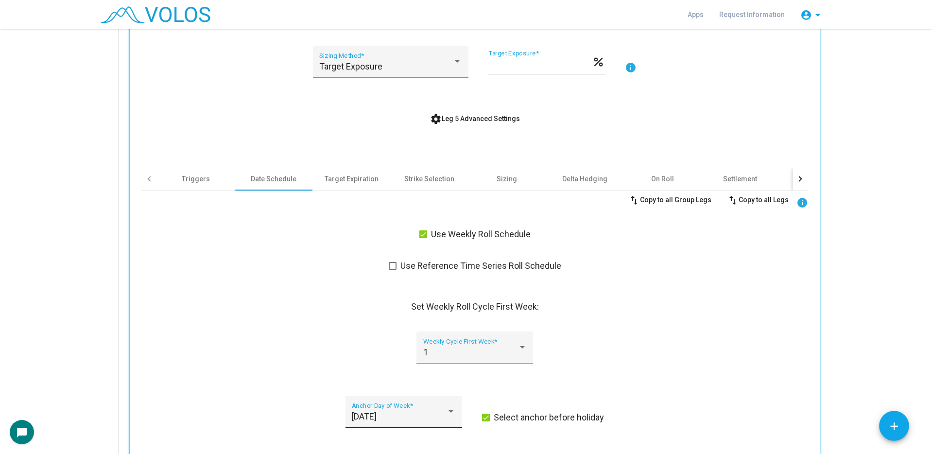
click at [370, 404] on div "Monday Anchor Day of Week *" at bounding box center [403, 415] width 103 height 26
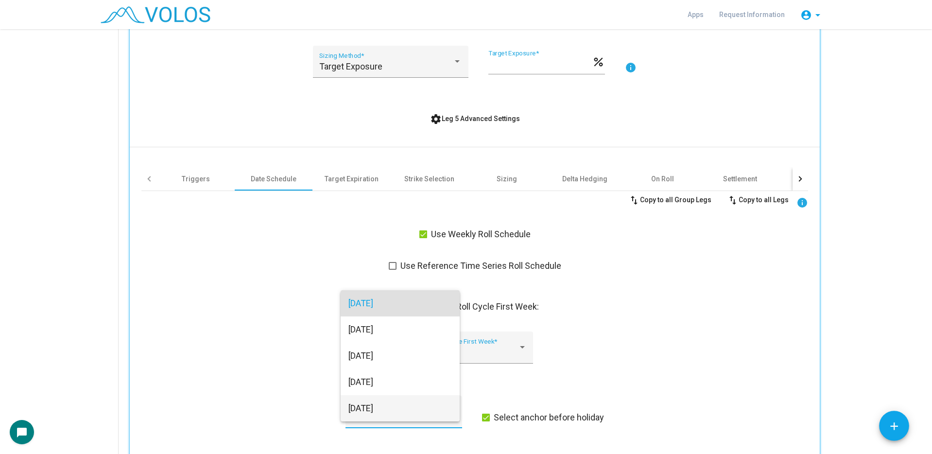
click at [374, 405] on span "Friday" at bounding box center [399, 408] width 103 height 26
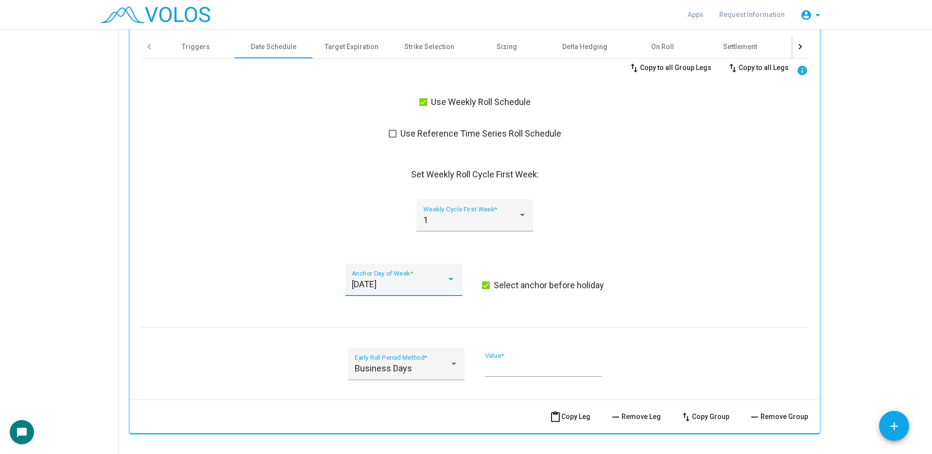
scroll to position [3691, 0]
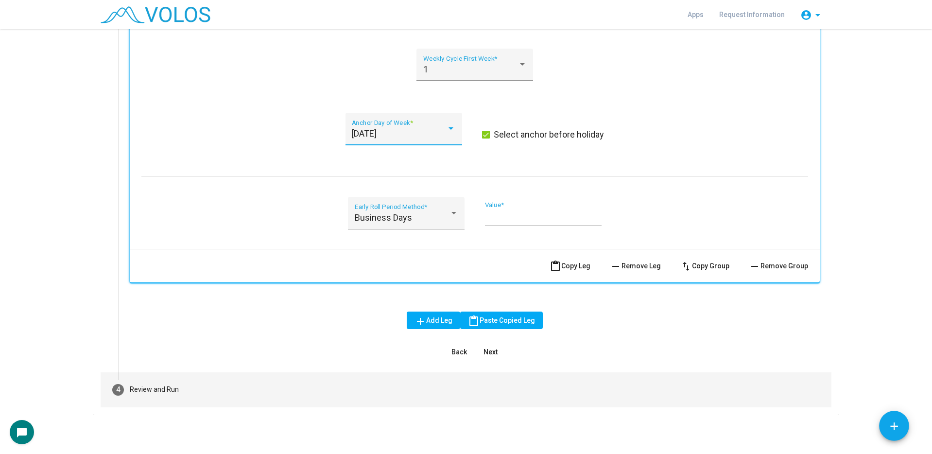
click at [278, 382] on mat-step-header "4 Review and Run" at bounding box center [466, 389] width 731 height 35
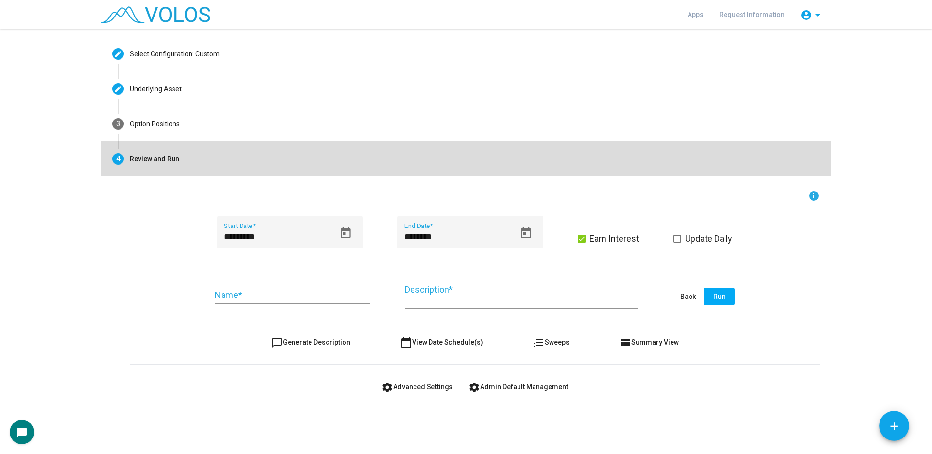
scroll to position [39, 0]
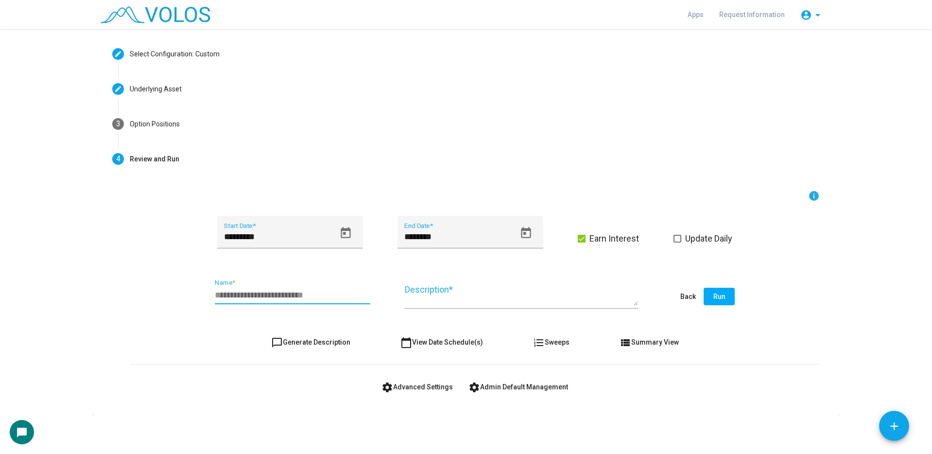
click at [266, 296] on input "Name *" at bounding box center [292, 295] width 155 height 10
type input "**********"
click at [348, 226] on button "Open calendar" at bounding box center [346, 233] width 22 height 22
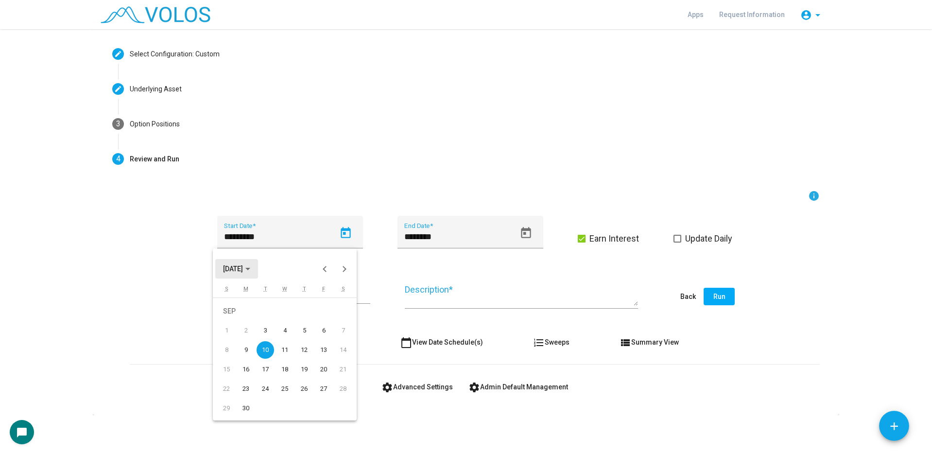
click at [250, 270] on span "SEP 2024" at bounding box center [236, 268] width 27 height 8
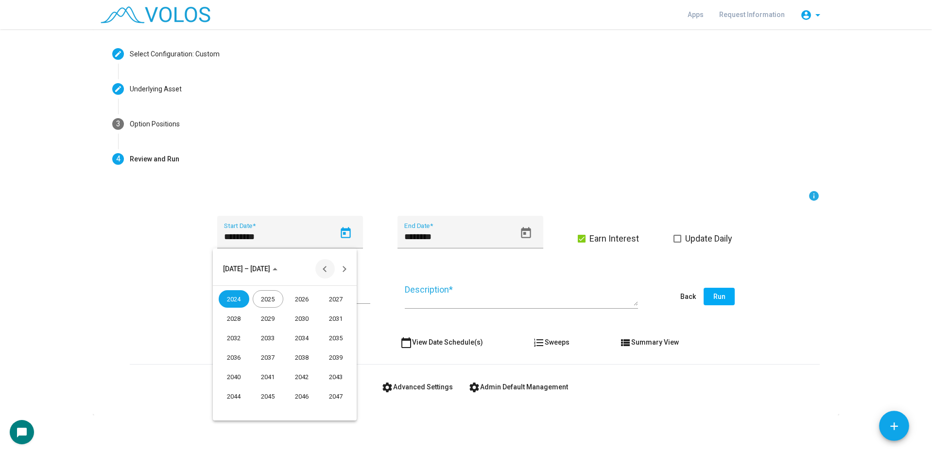
click at [324, 268] on button "Previous 24 years" at bounding box center [324, 268] width 19 height 19
click at [302, 394] on div "2022" at bounding box center [302, 395] width 31 height 17
click at [328, 338] on div "AUG" at bounding box center [336, 337] width 31 height 17
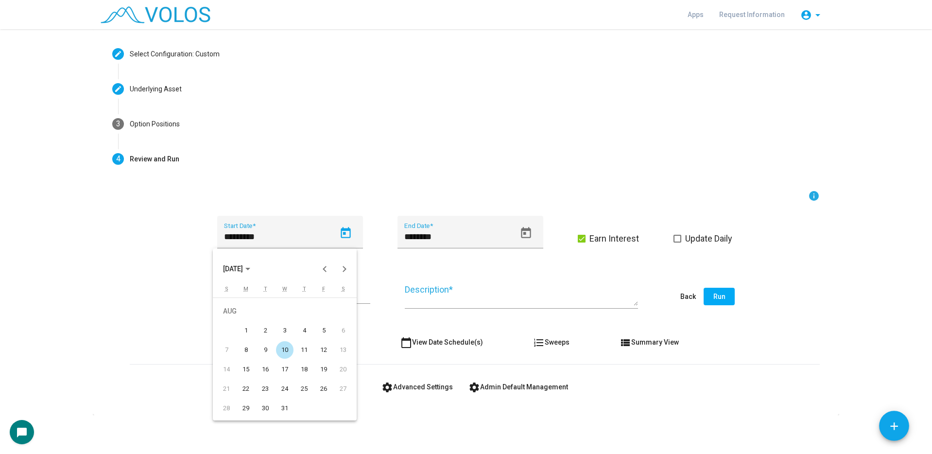
click at [247, 369] on div "15" at bounding box center [245, 368] width 17 height 17
type input "*********"
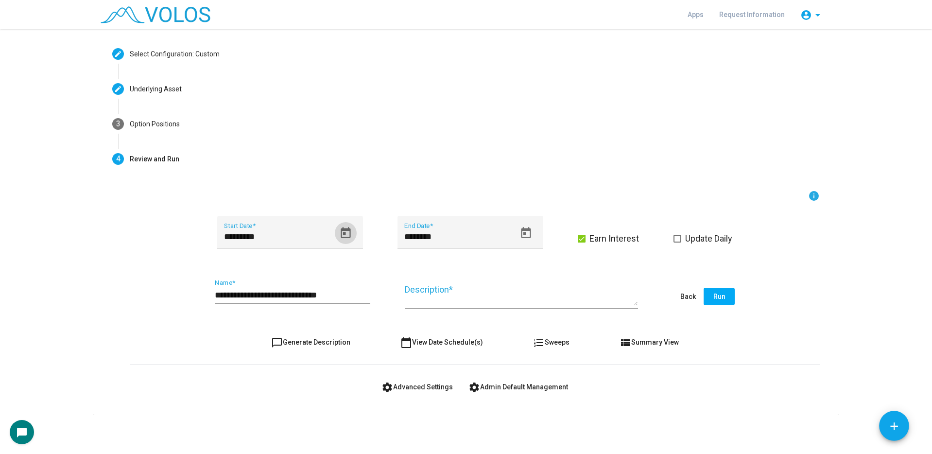
click at [336, 337] on button "chat_bubble_outline Generate Description" at bounding box center [310, 341] width 95 height 17
type textarea "**********"
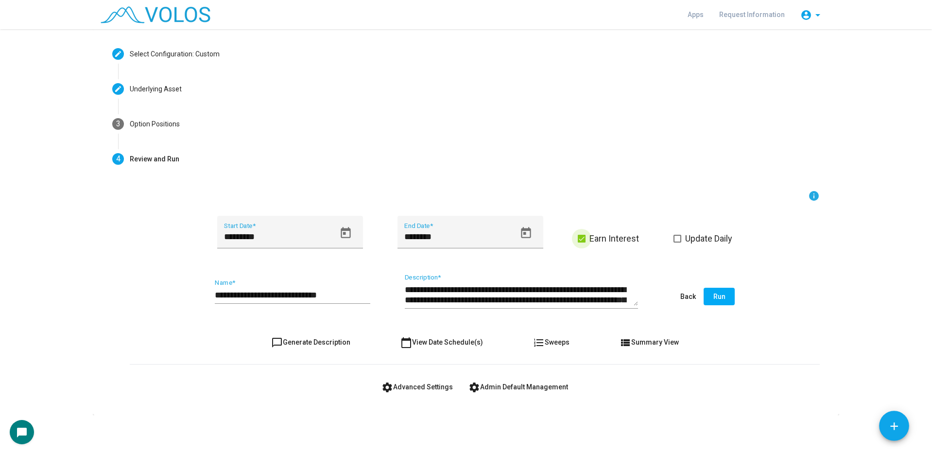
click at [578, 236] on span at bounding box center [582, 239] width 8 height 8
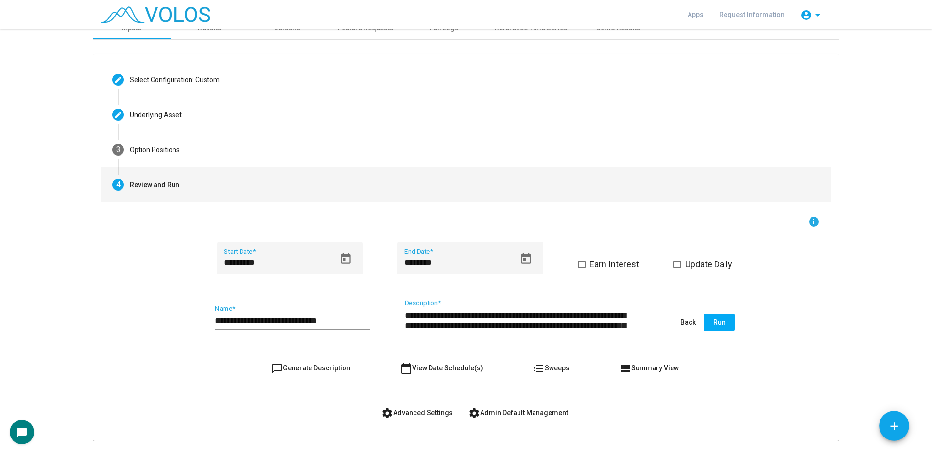
scroll to position [0, 0]
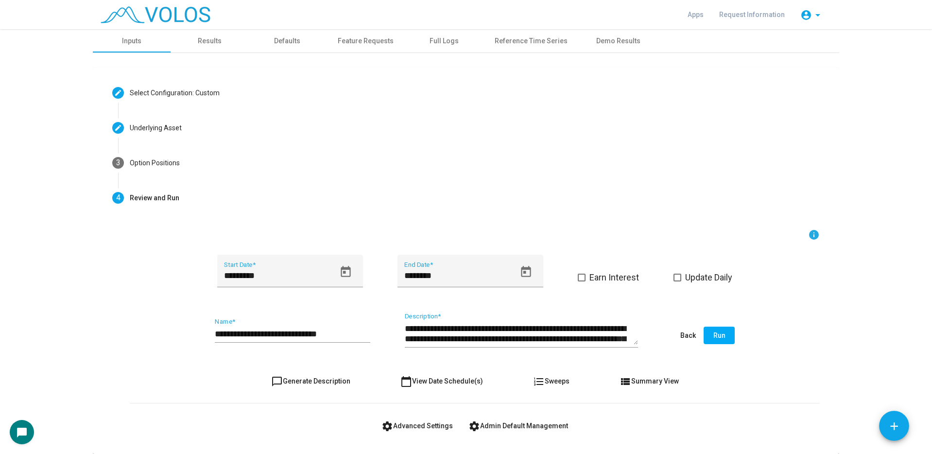
click at [724, 327] on button "Run" at bounding box center [718, 334] width 31 height 17
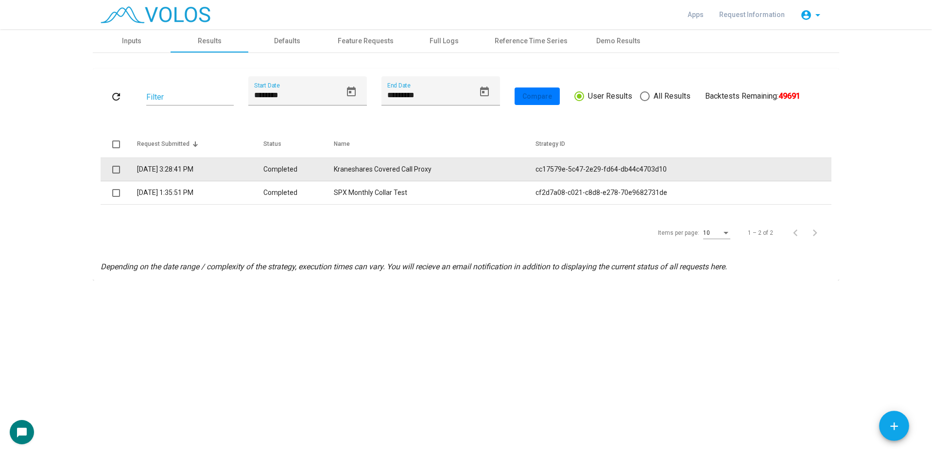
click at [247, 165] on td "9/10/2025 3:28:41 PM" at bounding box center [200, 169] width 126 height 23
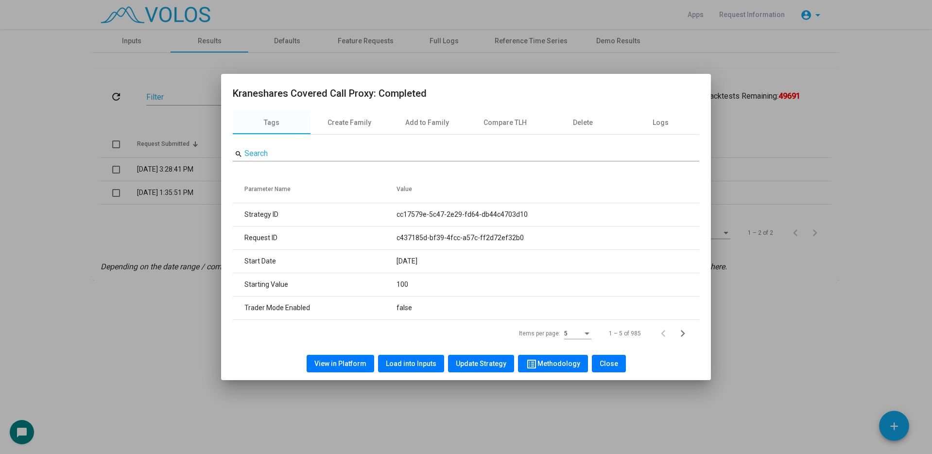
click at [341, 362] on span "View in Platform" at bounding box center [340, 363] width 52 height 8
click at [397, 359] on span "Load into Inputs" at bounding box center [411, 363] width 51 height 8
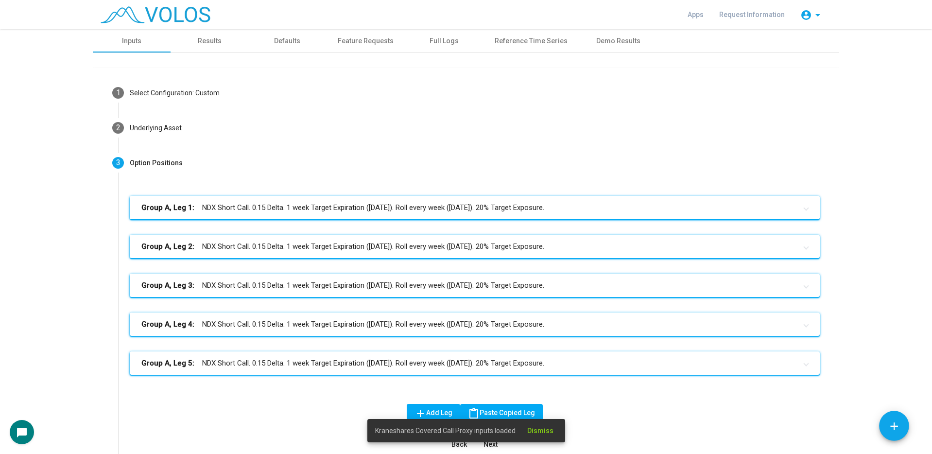
click at [330, 202] on mat-panel-title "Group A, Leg 1: NDX Short Call. 0.15 Delta. 1 week Target Expiration (Friday). …" at bounding box center [468, 207] width 655 height 11
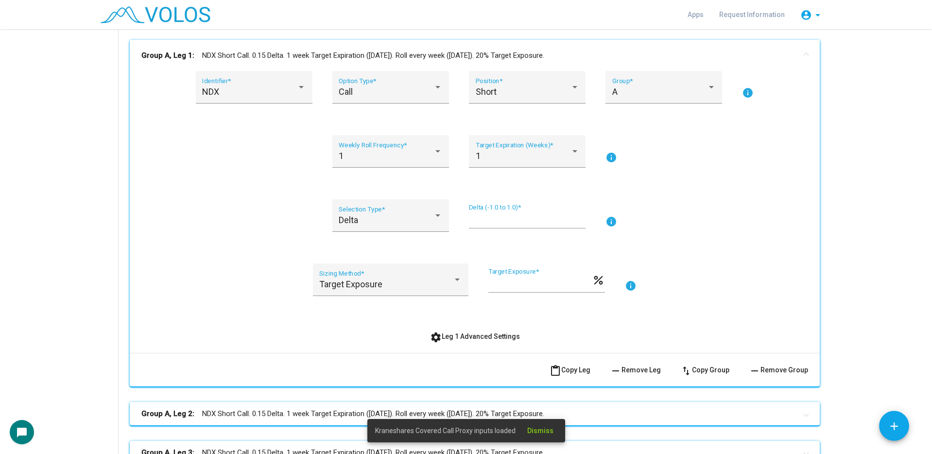
scroll to position [194, 0]
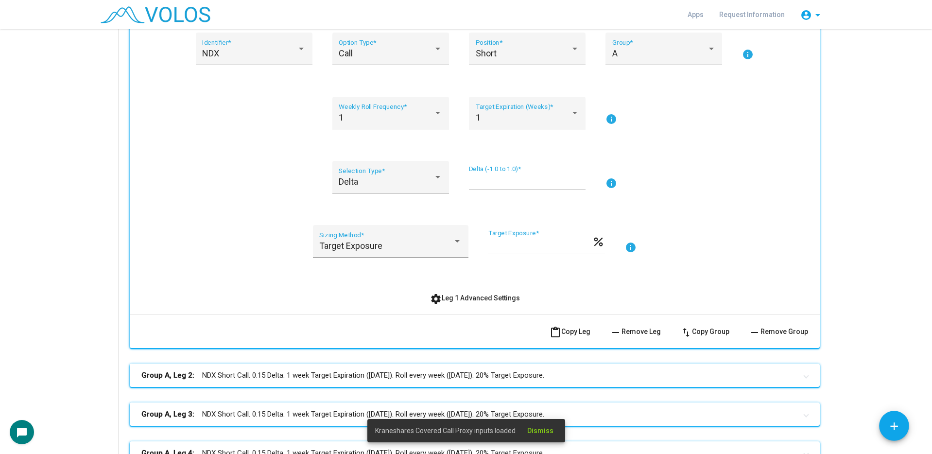
click at [456, 297] on span "settings Leg 1 Advanced Settings" at bounding box center [475, 298] width 90 height 8
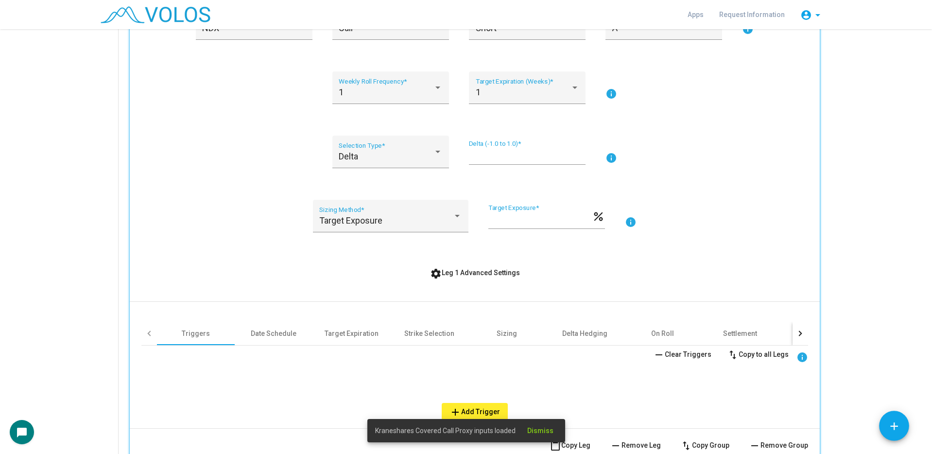
scroll to position [243, 0]
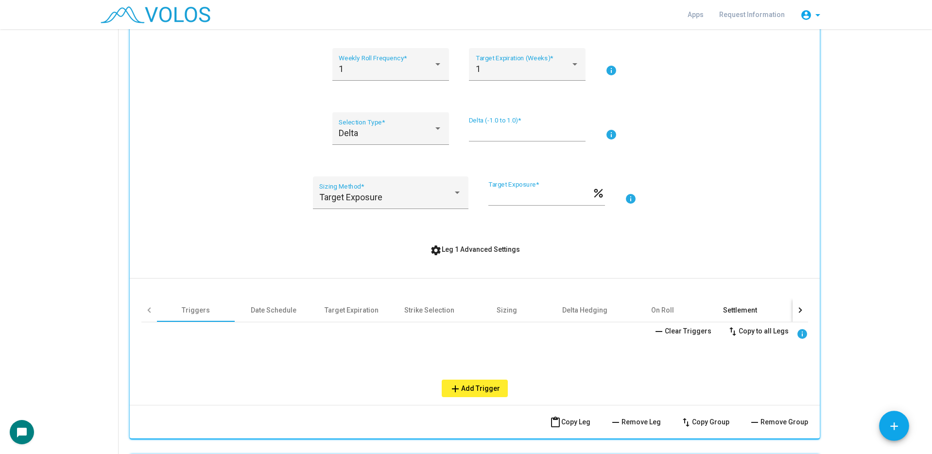
click at [723, 310] on div "Settlement" at bounding box center [740, 310] width 34 height 10
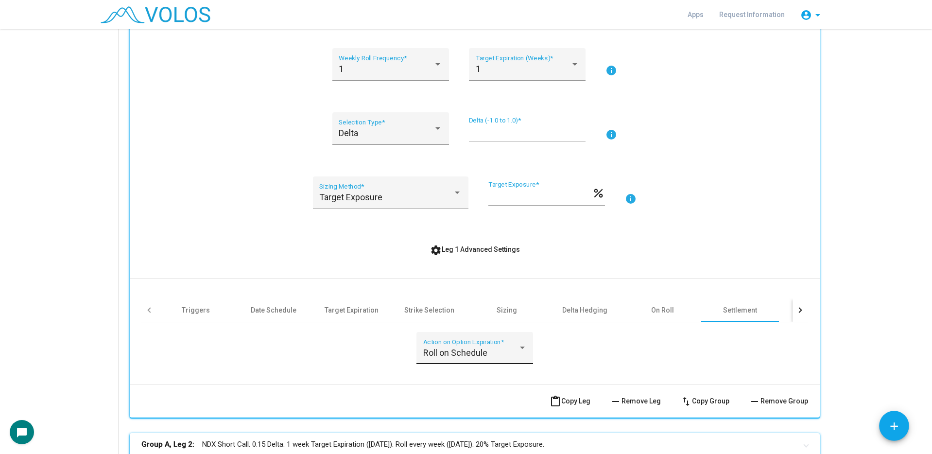
click at [513, 345] on div "Roll on Schedule Action on Option Expiration *" at bounding box center [474, 351] width 103 height 26
click at [660, 347] on div at bounding box center [466, 227] width 932 height 454
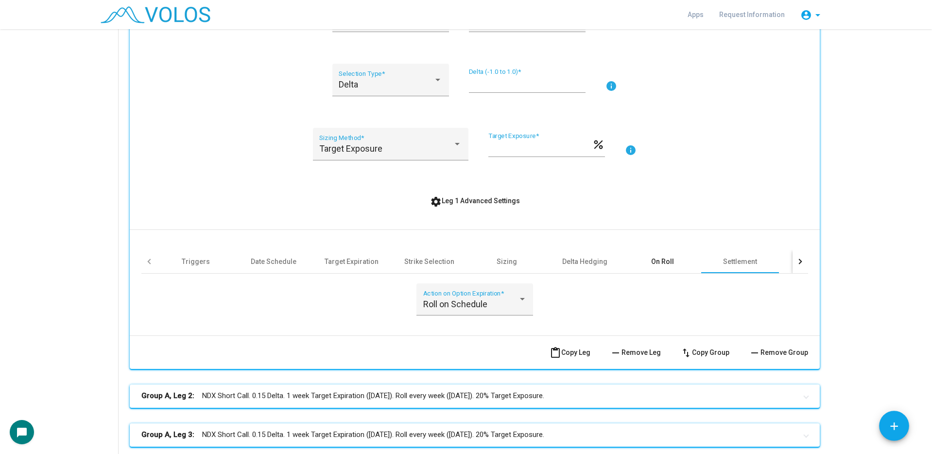
click at [668, 263] on div "On Roll" at bounding box center [662, 261] width 23 height 10
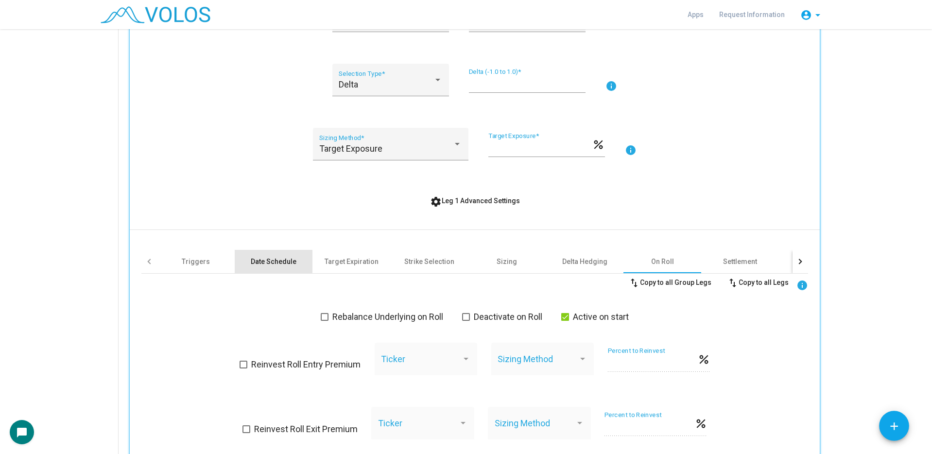
click at [267, 266] on div "Date Schedule" at bounding box center [274, 261] width 78 height 23
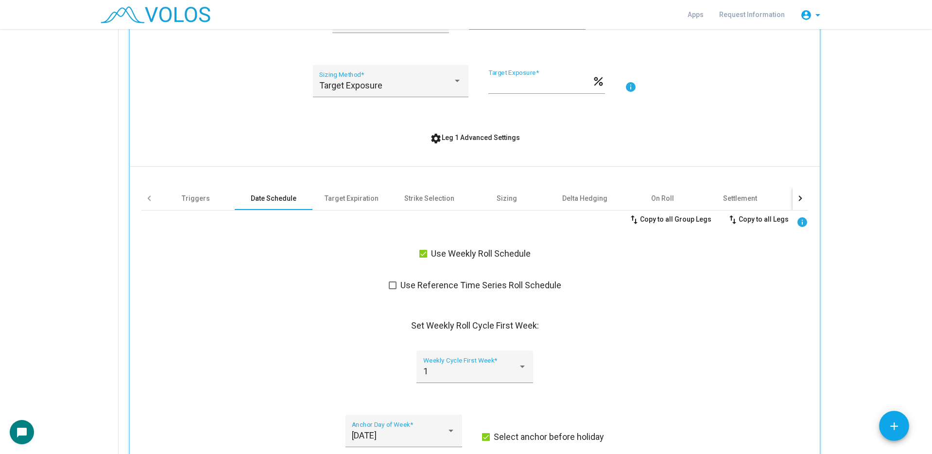
scroll to position [340, 0]
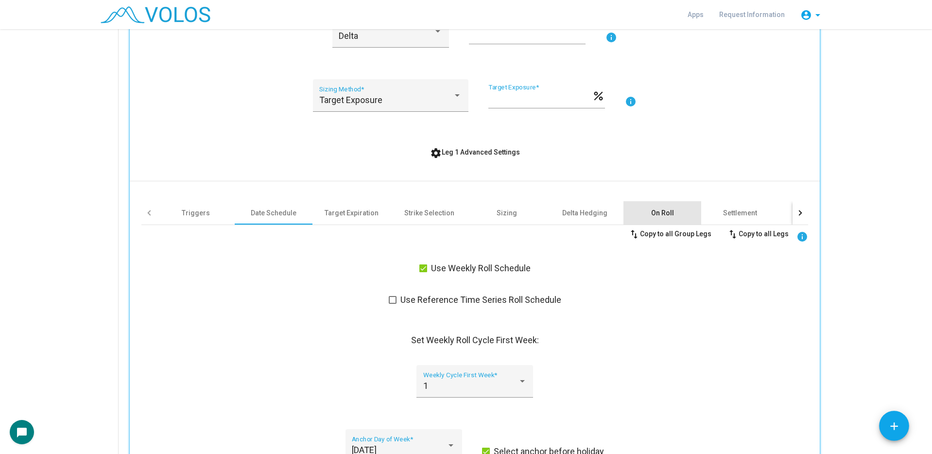
click at [662, 212] on div "On Roll" at bounding box center [662, 213] width 23 height 10
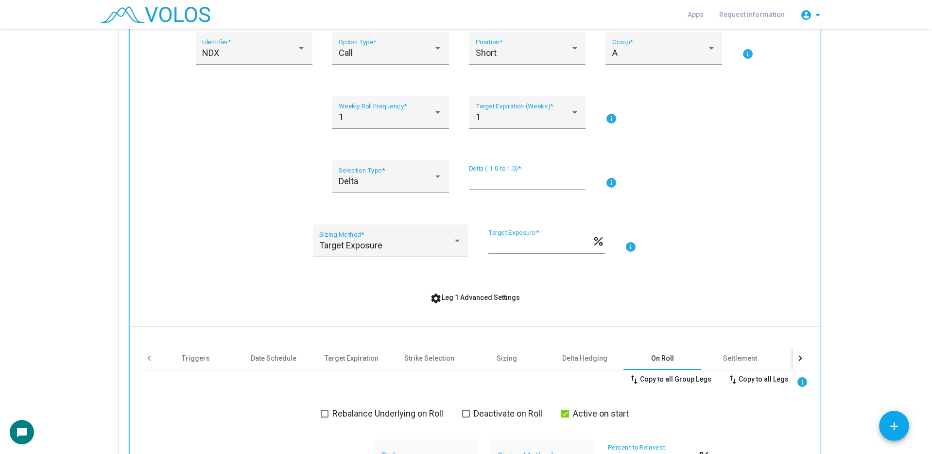
scroll to position [291, 0]
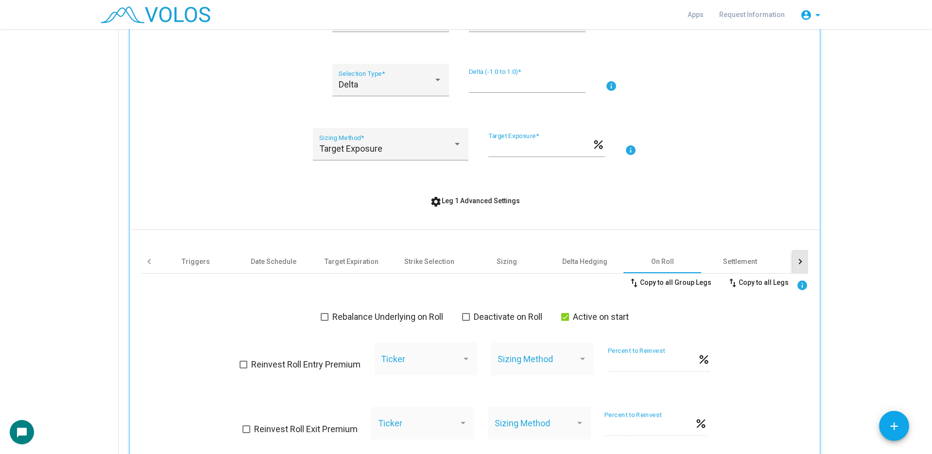
click at [793, 258] on div at bounding box center [800, 261] width 16 height 23
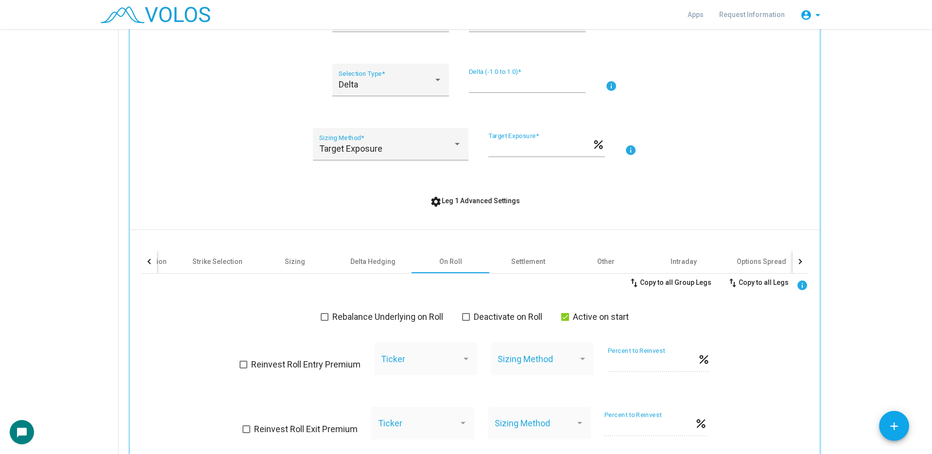
click at [793, 258] on div at bounding box center [800, 261] width 16 height 23
click at [519, 262] on div "Settlement" at bounding box center [520, 261] width 34 height 10
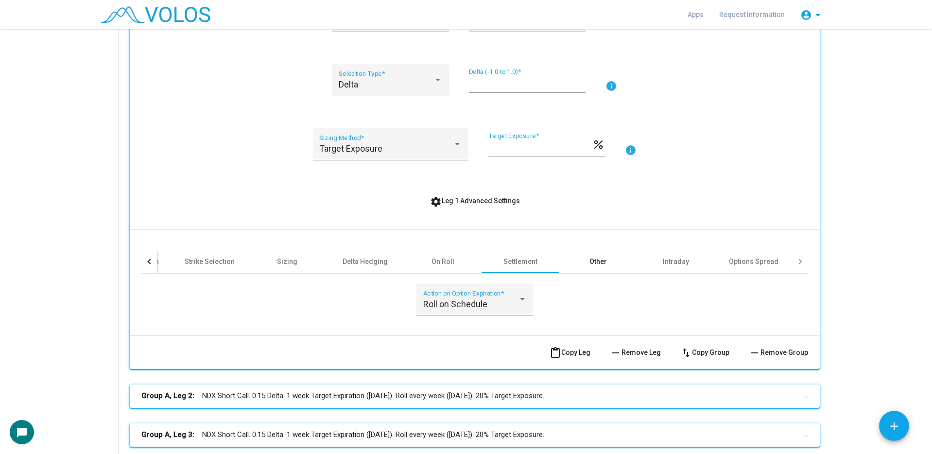
click at [596, 259] on div "Other" at bounding box center [597, 261] width 17 height 10
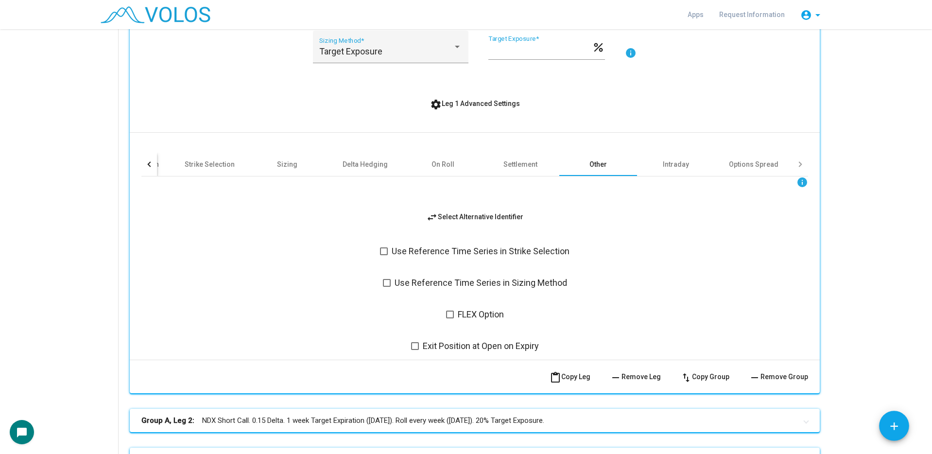
scroll to position [340, 0]
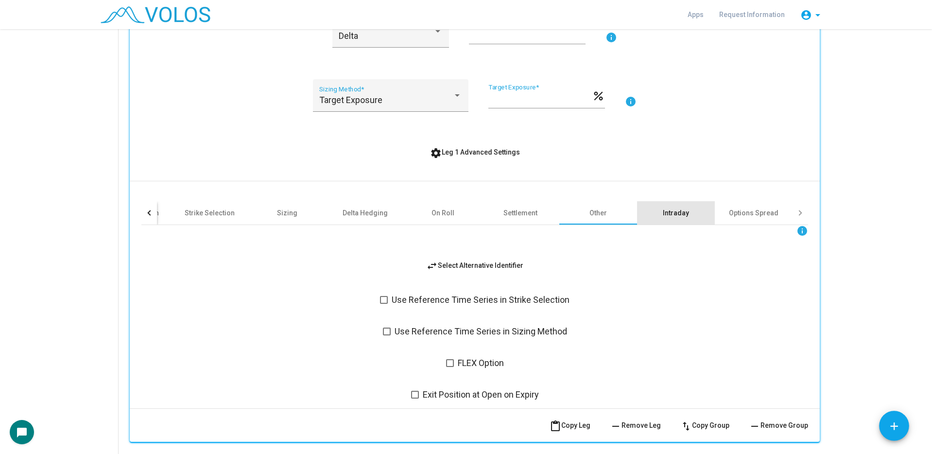
click at [680, 218] on div "Intraday" at bounding box center [676, 212] width 78 height 23
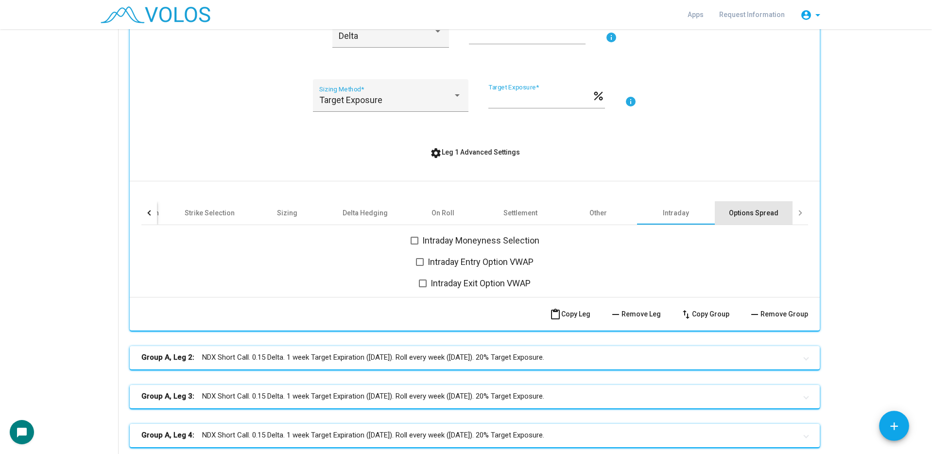
click at [733, 210] on div "Options Spread" at bounding box center [754, 213] width 50 height 10
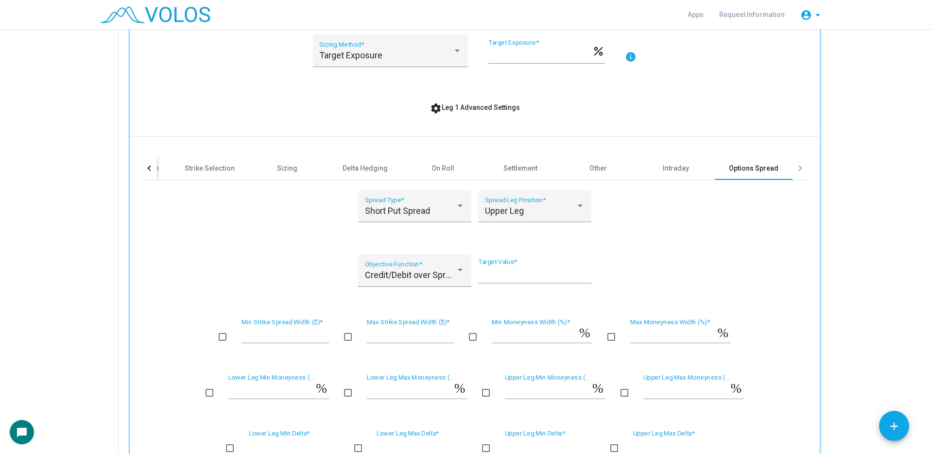
scroll to position [389, 0]
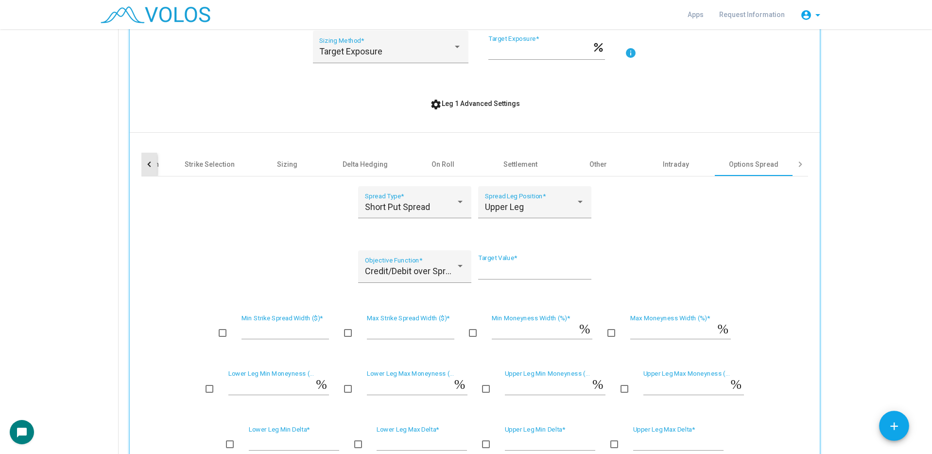
click at [141, 167] on div at bounding box center [149, 164] width 16 height 23
click at [256, 163] on div "Date Schedule" at bounding box center [274, 164] width 46 height 10
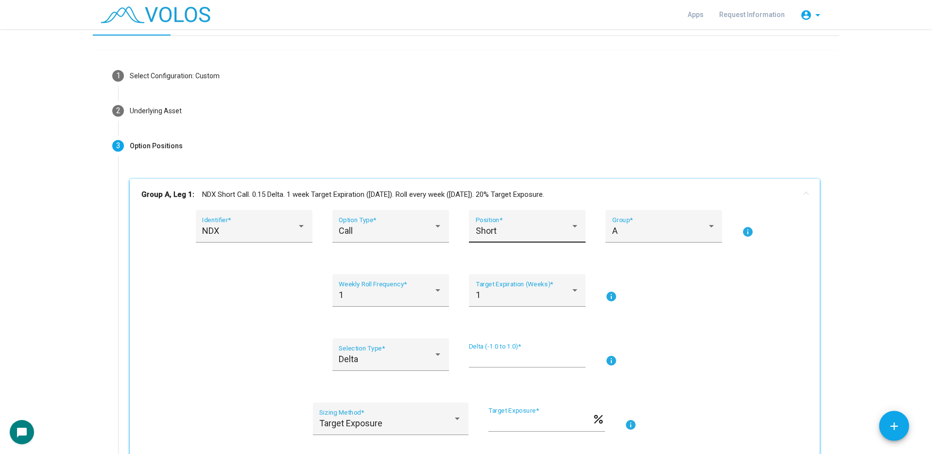
scroll to position [0, 0]
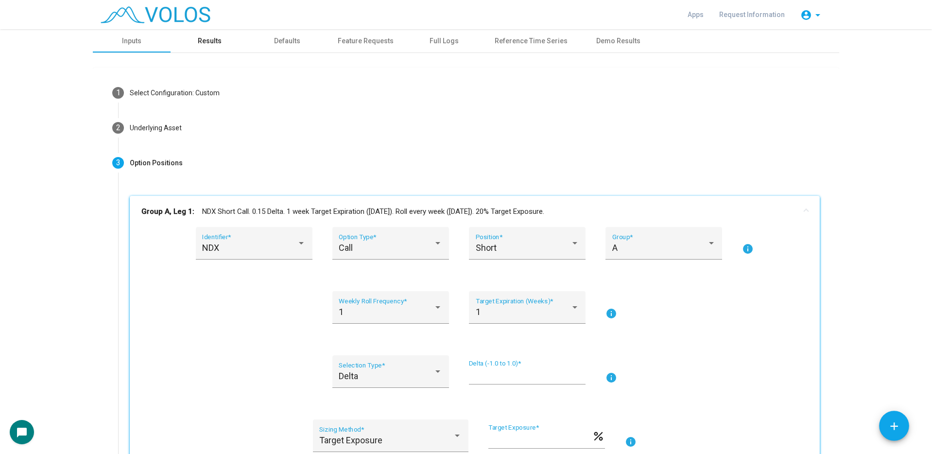
click at [198, 41] on div "Results" at bounding box center [210, 41] width 24 height 10
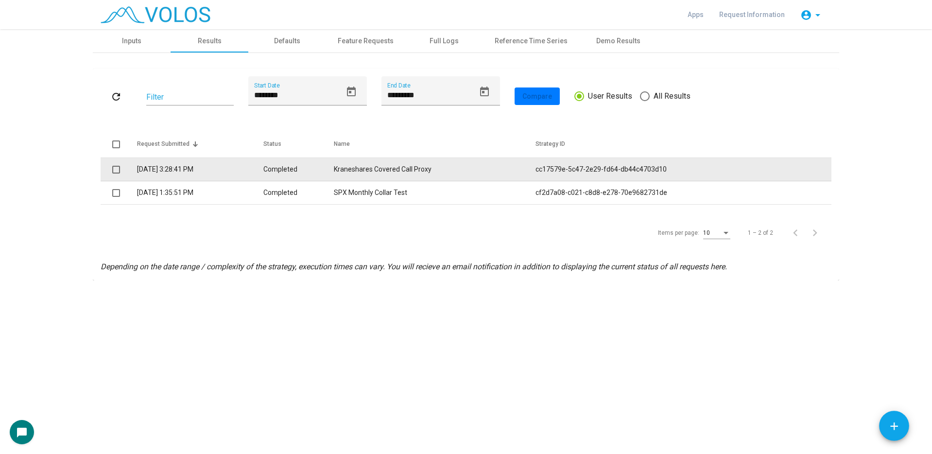
click at [307, 167] on td "Completed" at bounding box center [298, 169] width 70 height 23
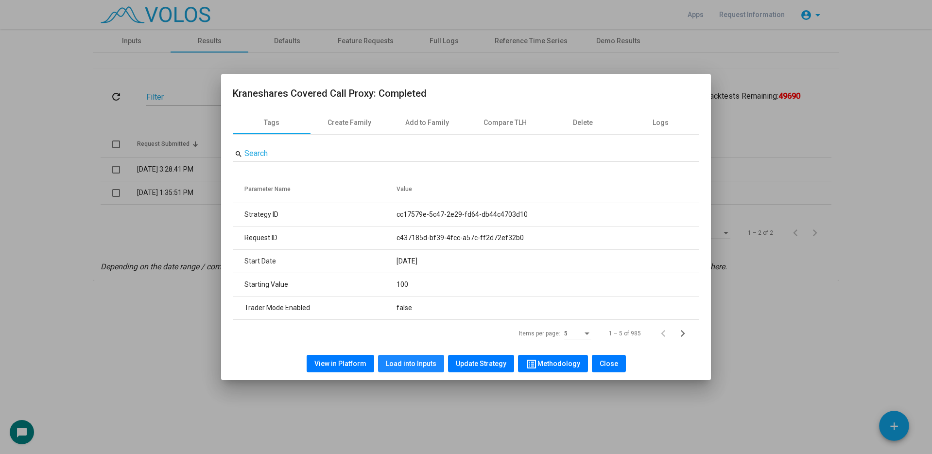
click at [416, 355] on button "Load into Inputs" at bounding box center [411, 363] width 66 height 17
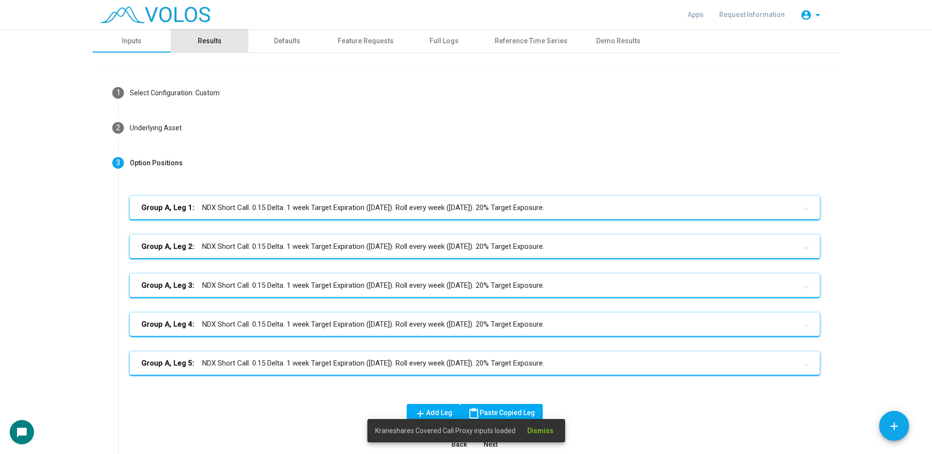
click at [207, 43] on div "Results" at bounding box center [210, 41] width 24 height 10
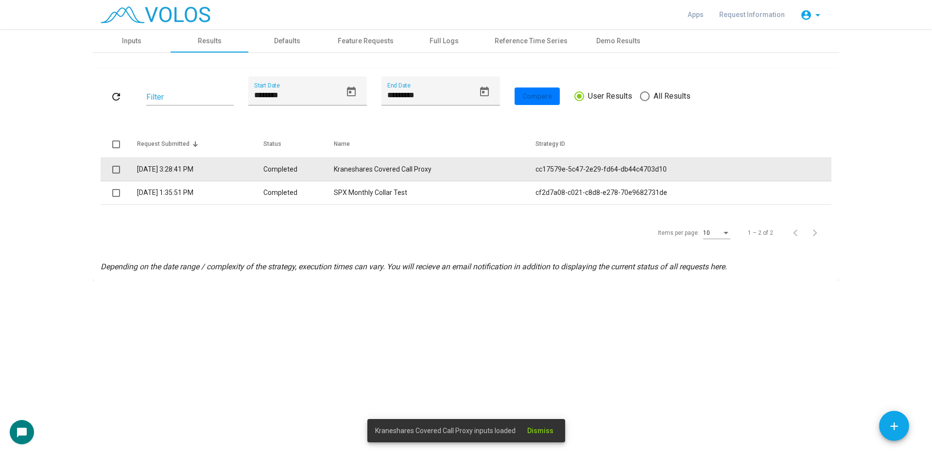
click at [248, 172] on td "9/10/2025 3:28:41 PM" at bounding box center [200, 169] width 126 height 23
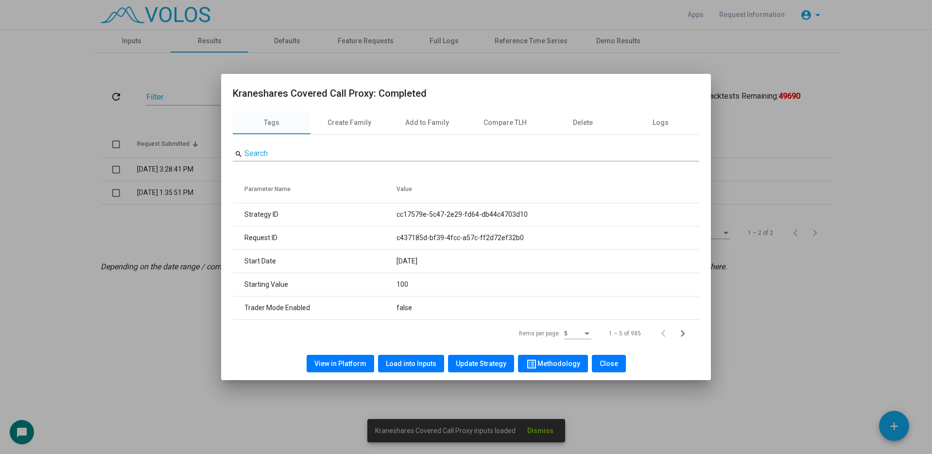
click at [337, 364] on span "View in Platform" at bounding box center [340, 363] width 52 height 8
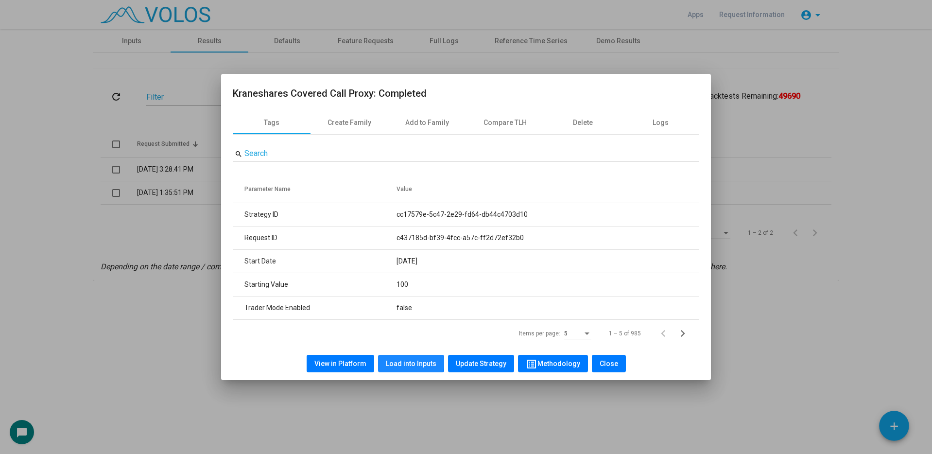
click at [410, 362] on span "Load into Inputs" at bounding box center [411, 363] width 51 height 8
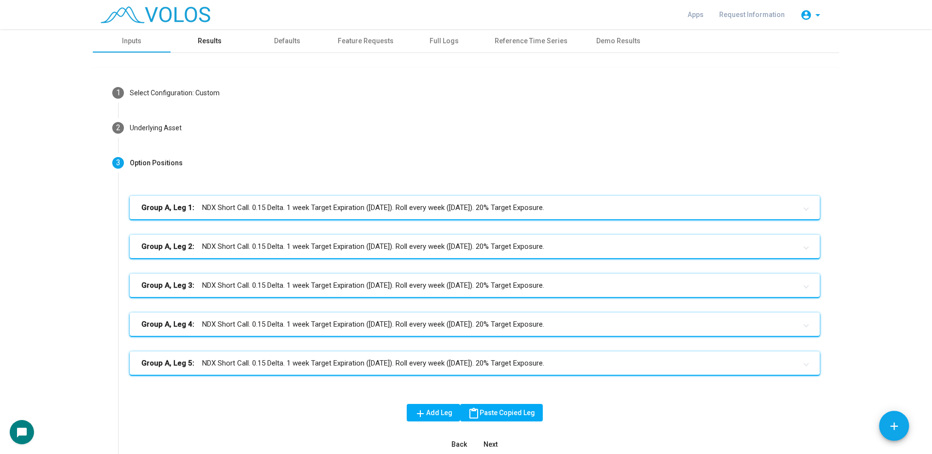
click at [198, 45] on div "Results" at bounding box center [210, 41] width 24 height 10
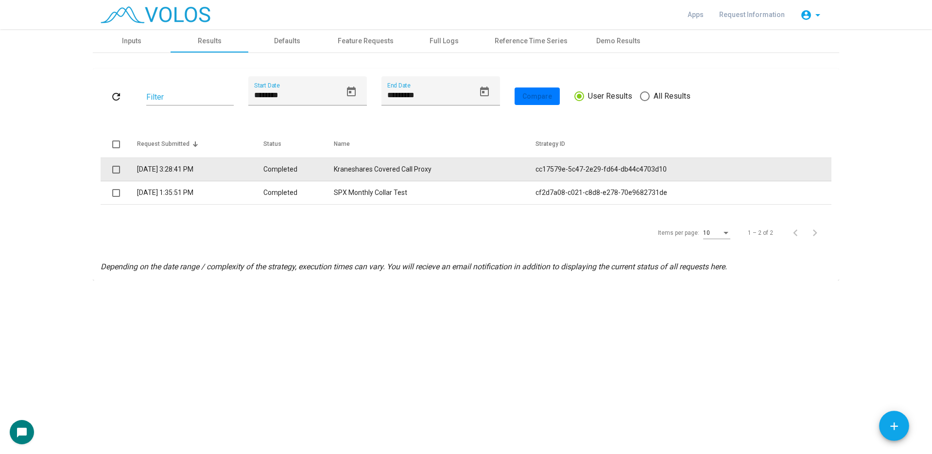
click at [282, 165] on td "Completed" at bounding box center [298, 169] width 70 height 23
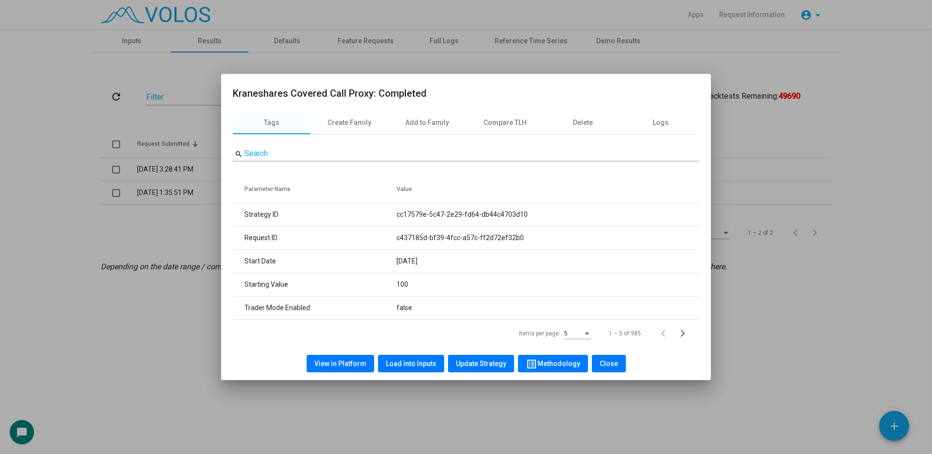
click at [335, 359] on span "View in Platform" at bounding box center [340, 363] width 52 height 8
click at [424, 364] on span "Load into Inputs" at bounding box center [411, 363] width 51 height 8
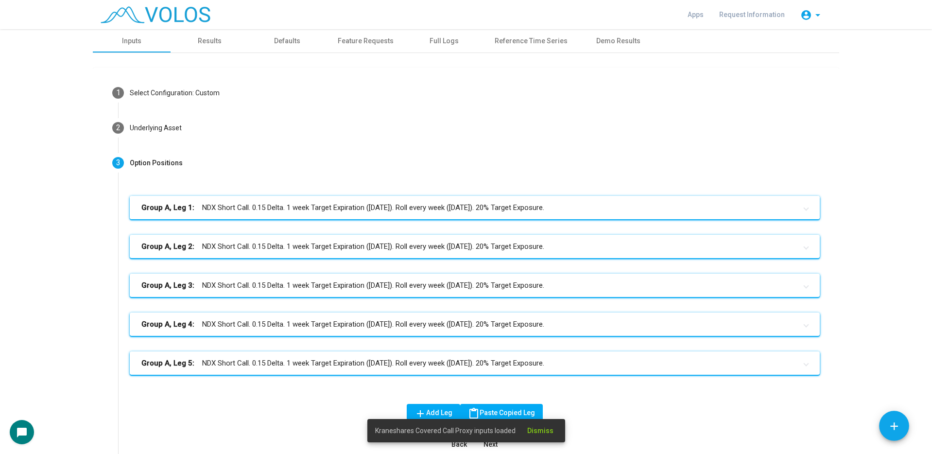
click at [289, 211] on mat-panel-title "Group A, Leg 1: NDX Short Call. 0.15 Delta. 1 week Target Expiration (Friday). …" at bounding box center [468, 207] width 655 height 11
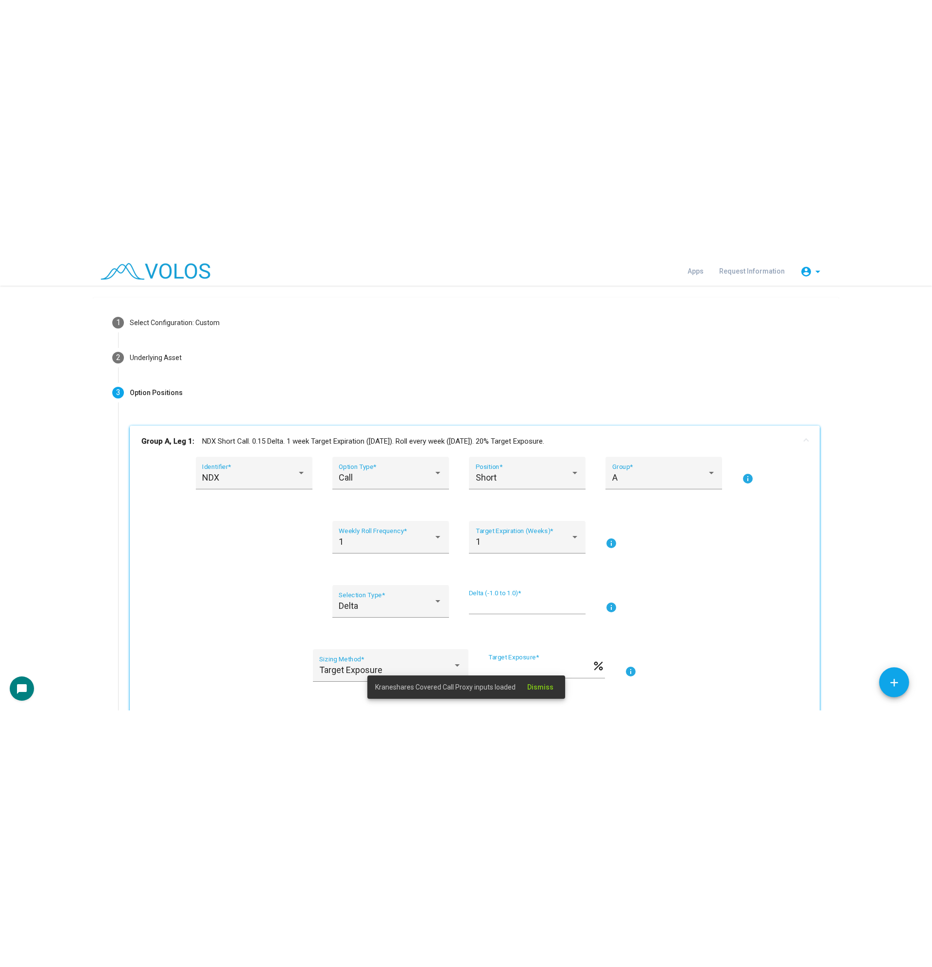
scroll to position [49, 0]
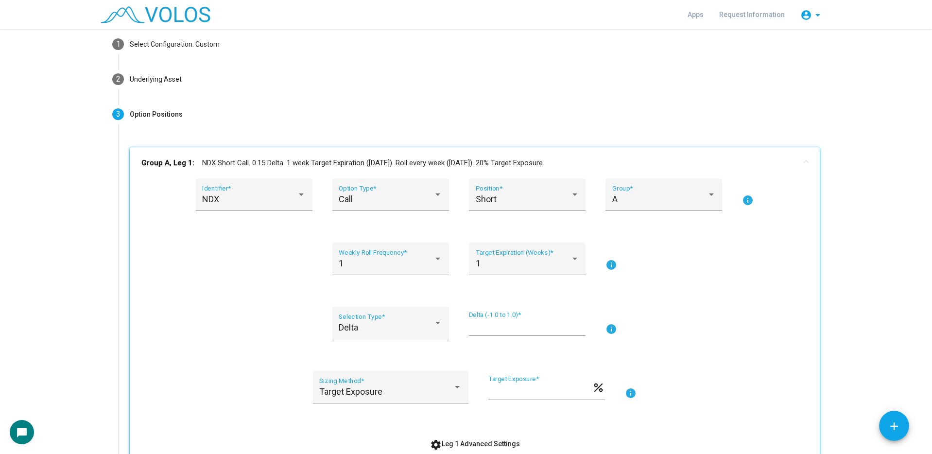
click at [511, 277] on div "1 Target Expiration (Weeks) *" at bounding box center [527, 264] width 117 height 44
click at [513, 269] on div "1 Target Expiration (Weeks) *" at bounding box center [527, 262] width 103 height 26
click at [202, 270] on div at bounding box center [466, 227] width 932 height 454
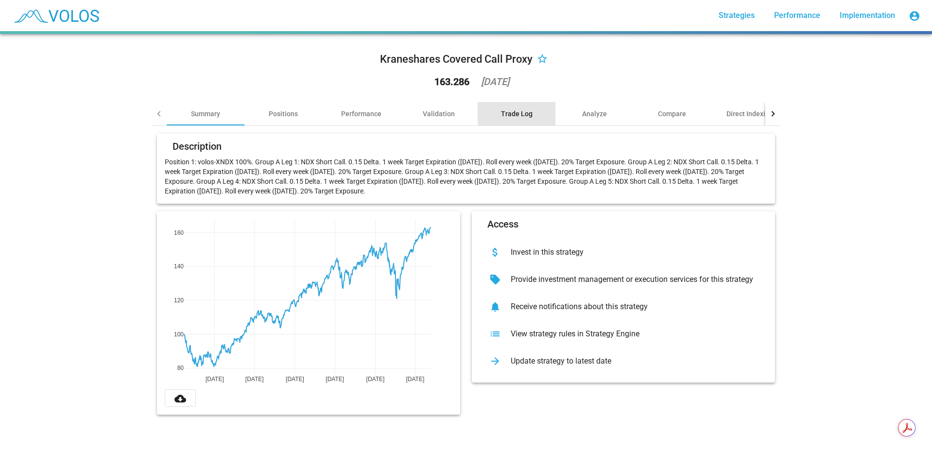
click at [513, 114] on div "Trade Log" at bounding box center [517, 114] width 32 height 10
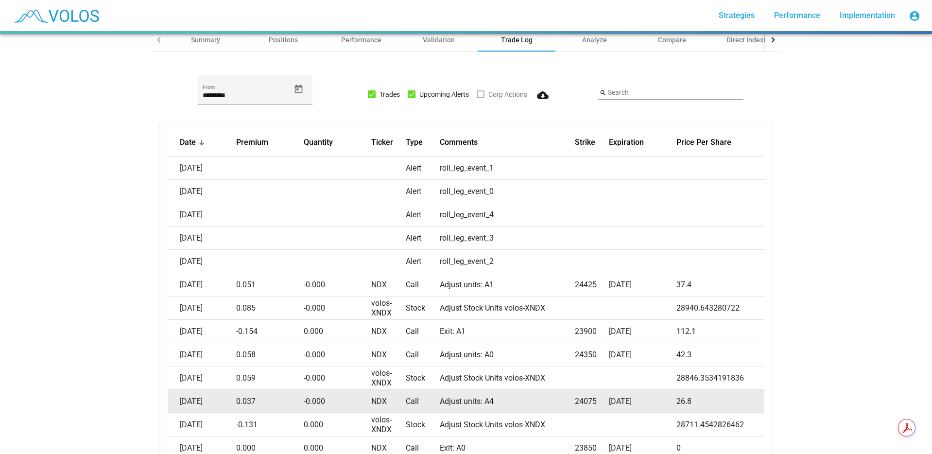
scroll to position [49, 0]
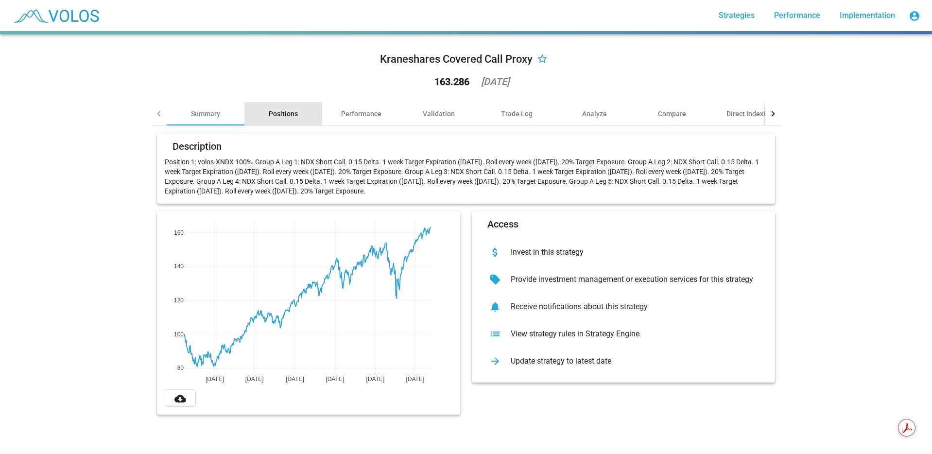
click at [284, 119] on div "Positions" at bounding box center [283, 113] width 78 height 23
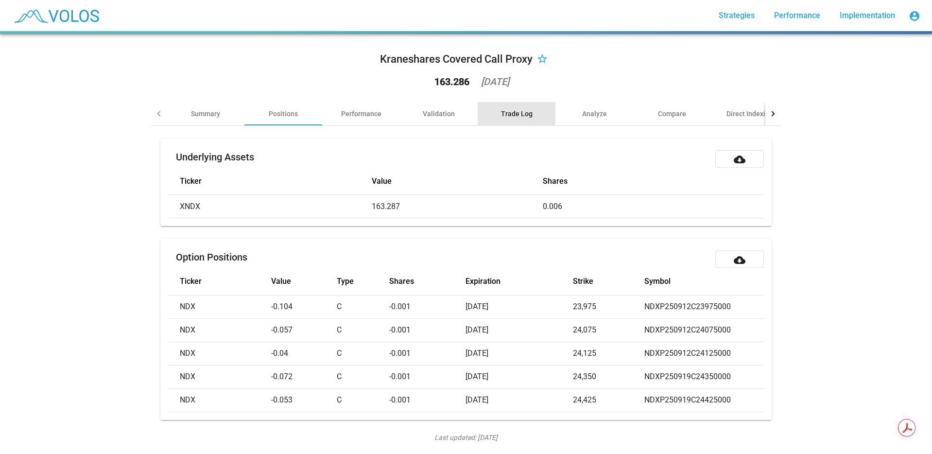
click at [507, 113] on div "Trade Log" at bounding box center [517, 114] width 32 height 10
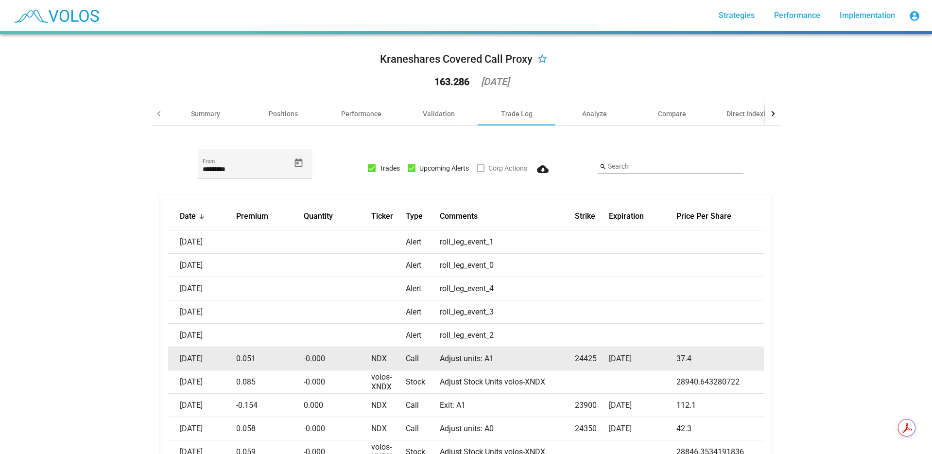
click at [377, 358] on td "NDX" at bounding box center [388, 358] width 34 height 23
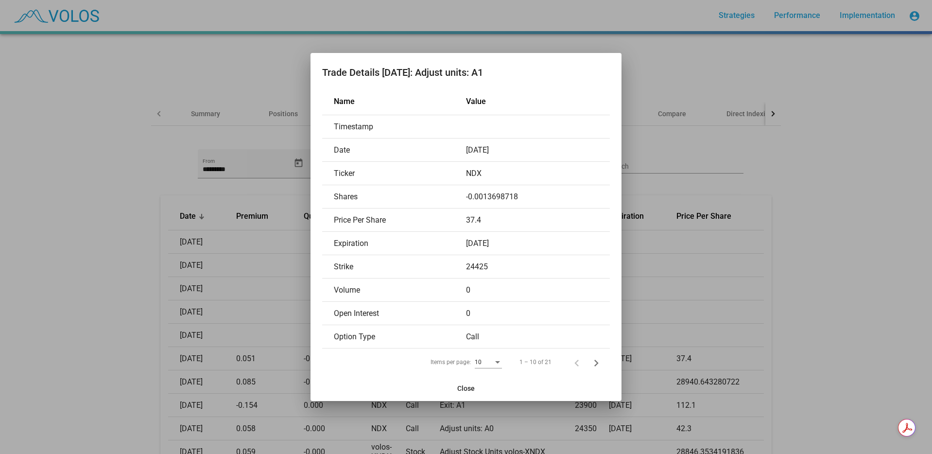
click at [34, 265] on div at bounding box center [466, 227] width 932 height 454
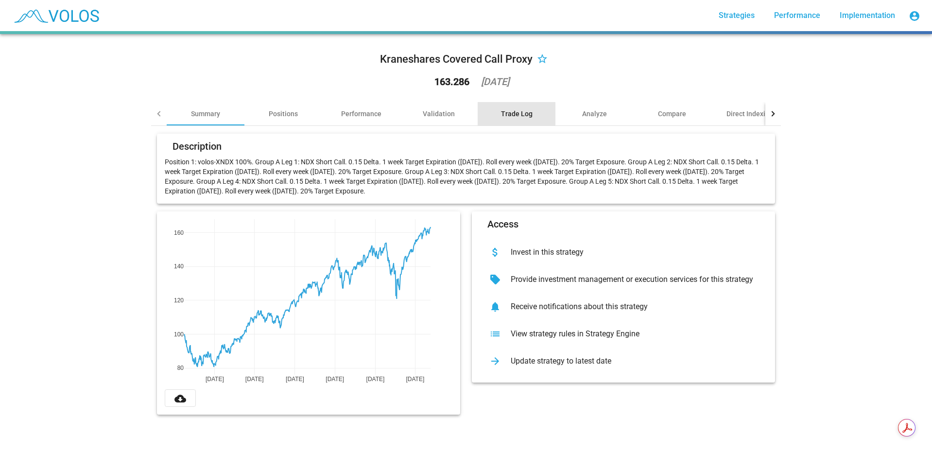
click at [522, 111] on div "Trade Log" at bounding box center [517, 114] width 32 height 10
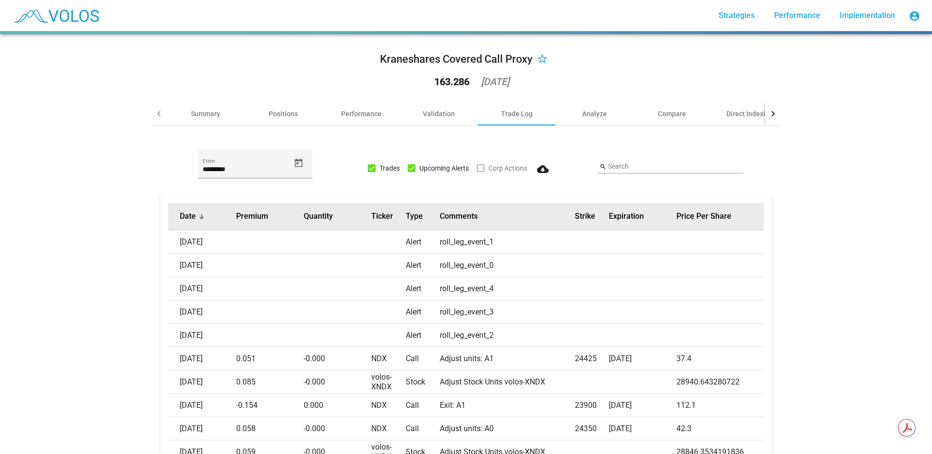
click at [196, 220] on div "Date" at bounding box center [208, 216] width 56 height 10
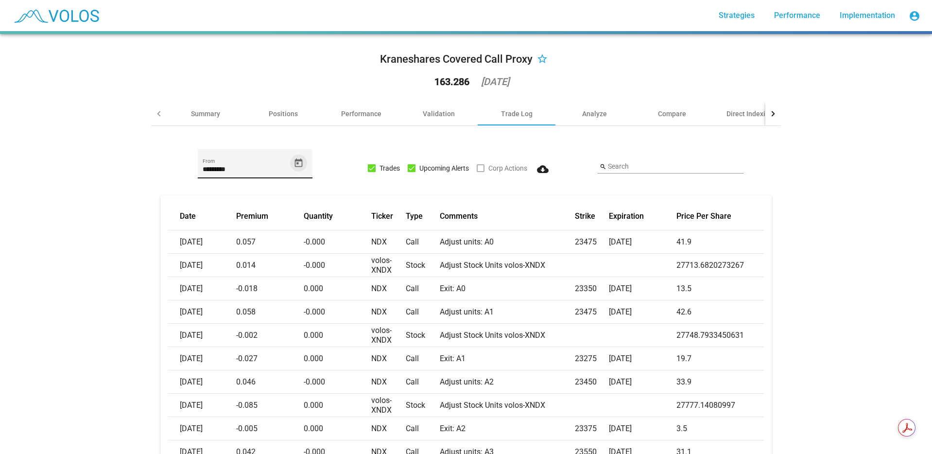
click at [293, 165] on icon "Open calendar" at bounding box center [298, 163] width 10 height 10
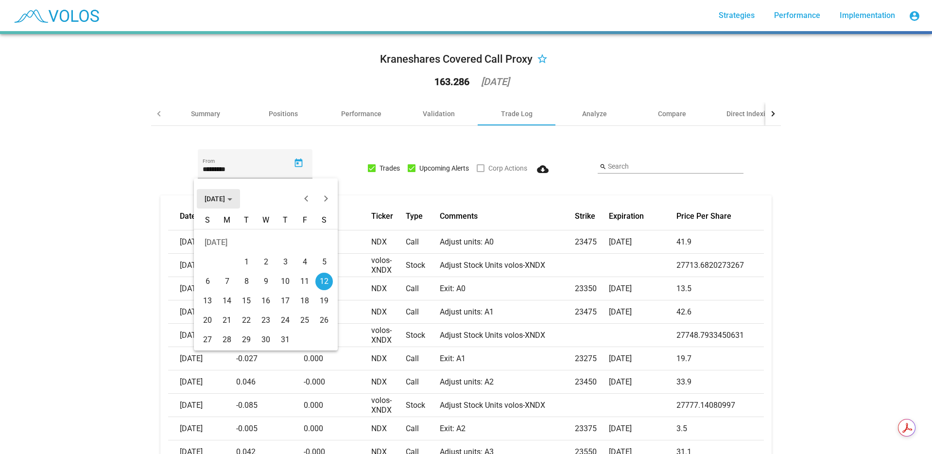
click at [240, 196] on button "[DATE]" at bounding box center [218, 198] width 43 height 19
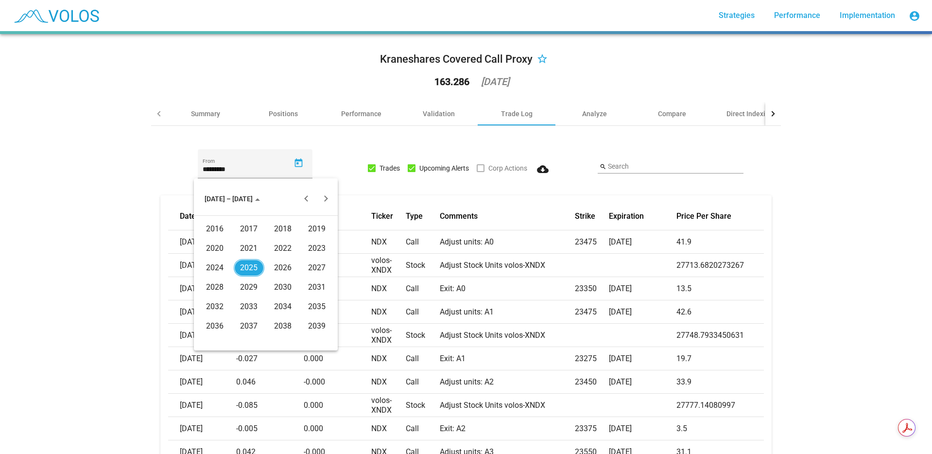
click at [282, 247] on div "2022" at bounding box center [283, 247] width 31 height 17
click at [308, 270] on div "AUG" at bounding box center [317, 267] width 31 height 17
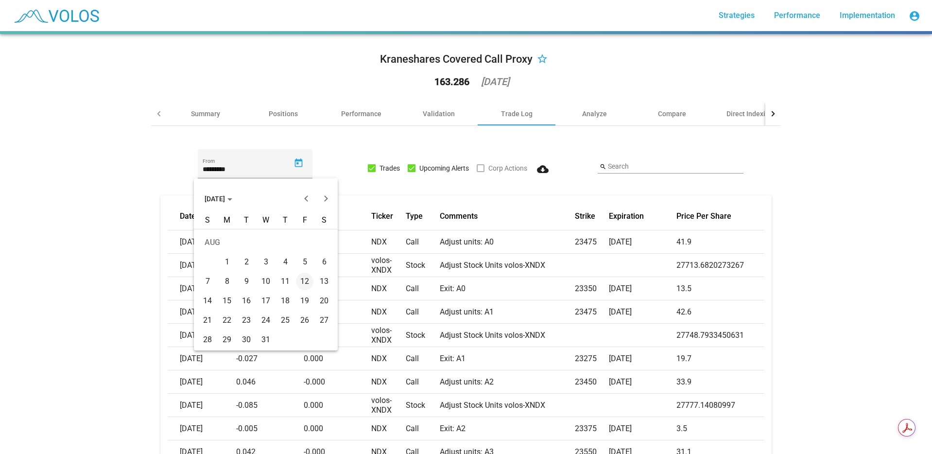
click at [233, 297] on div "15" at bounding box center [226, 300] width 17 height 17
type input "*********"
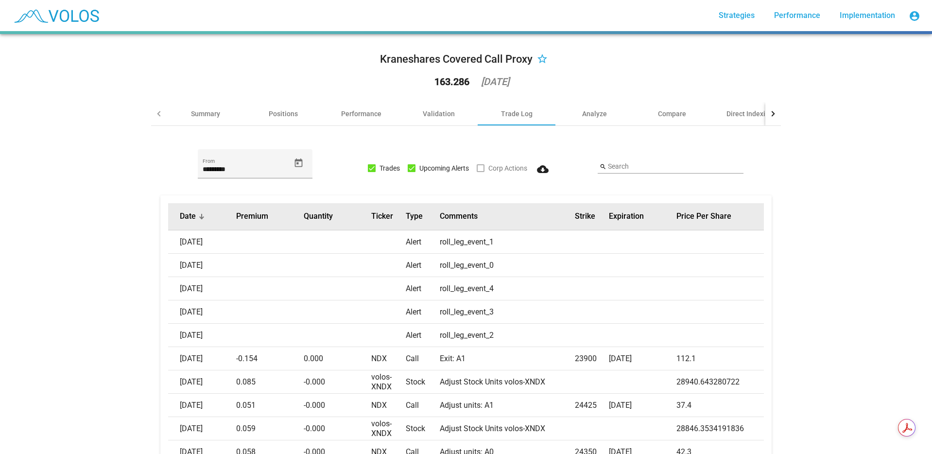
click at [199, 223] on th "Date" at bounding box center [202, 216] width 68 height 27
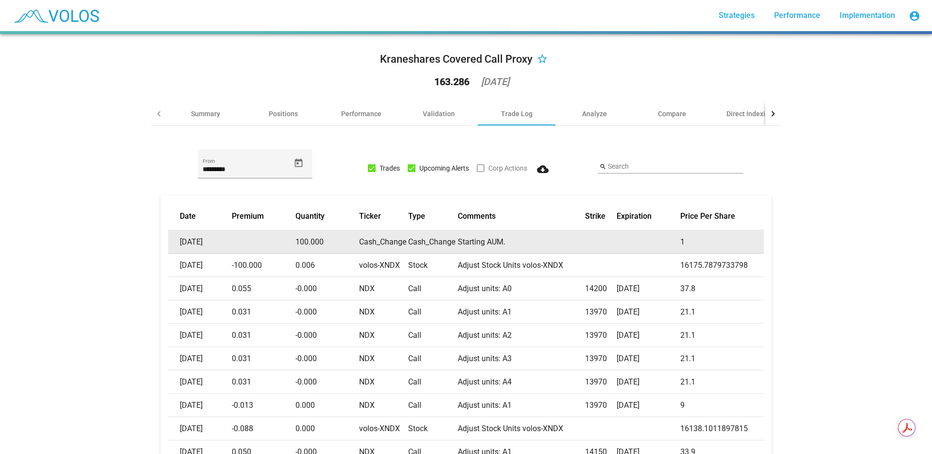
click at [232, 243] on td at bounding box center [264, 241] width 64 height 23
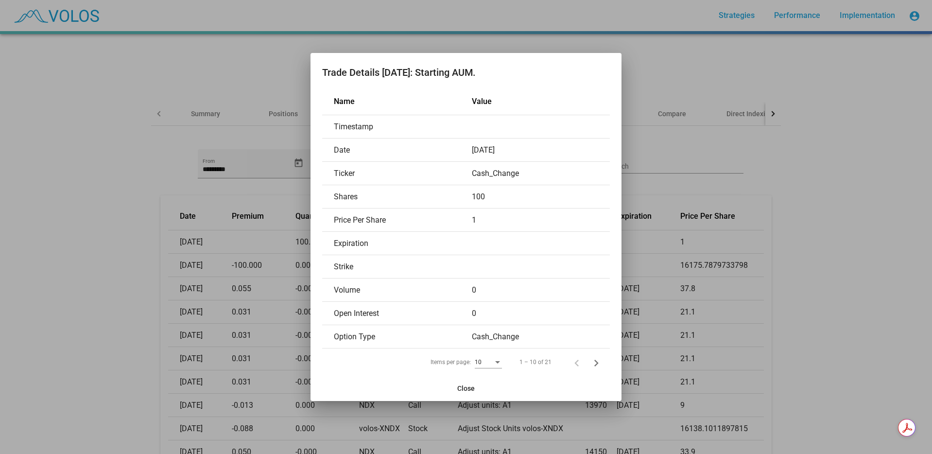
click at [122, 260] on div at bounding box center [466, 227] width 932 height 454
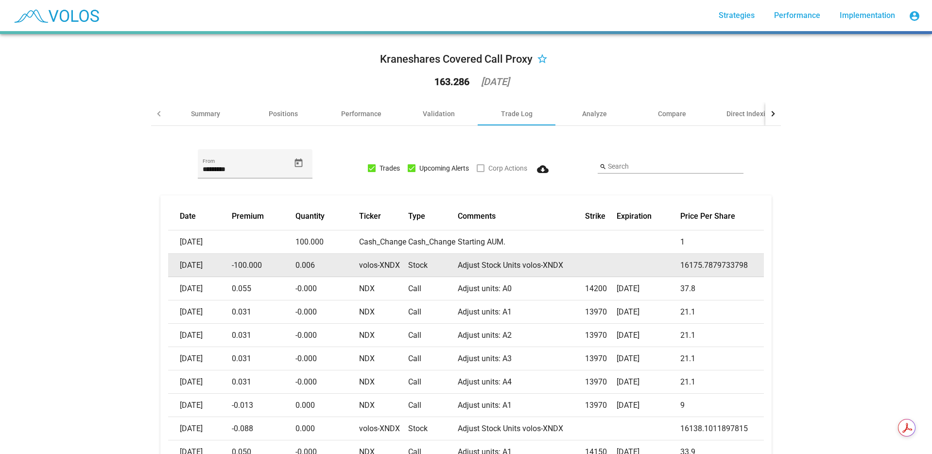
click at [224, 260] on td "[DATE]" at bounding box center [200, 265] width 64 height 23
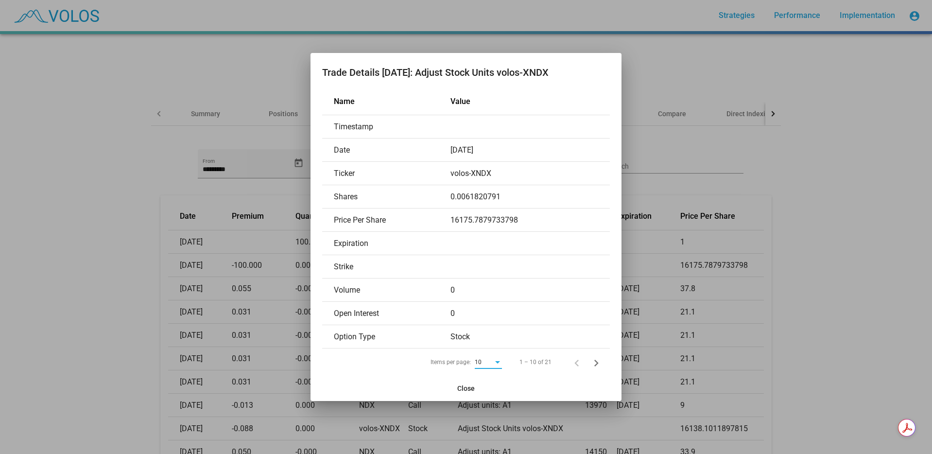
click at [118, 281] on div at bounding box center [466, 227] width 932 height 454
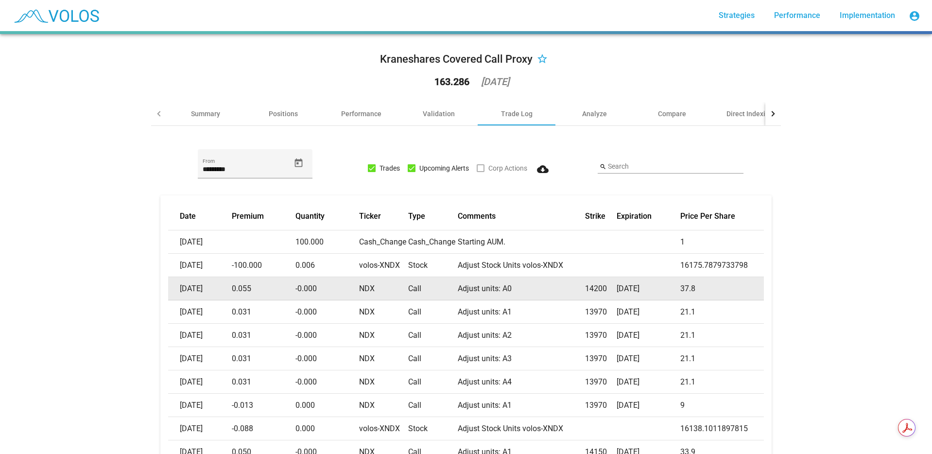
click at [259, 288] on td "0.055" at bounding box center [264, 288] width 64 height 23
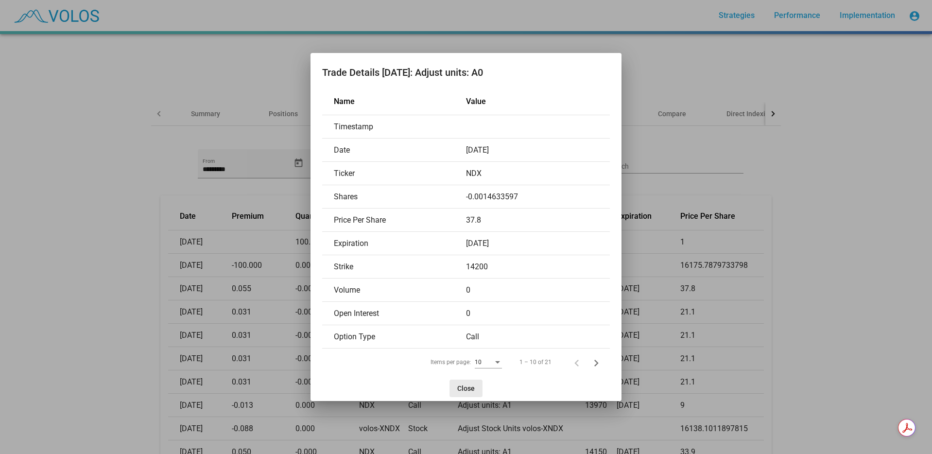
click at [469, 382] on button "Close" at bounding box center [465, 387] width 33 height 17
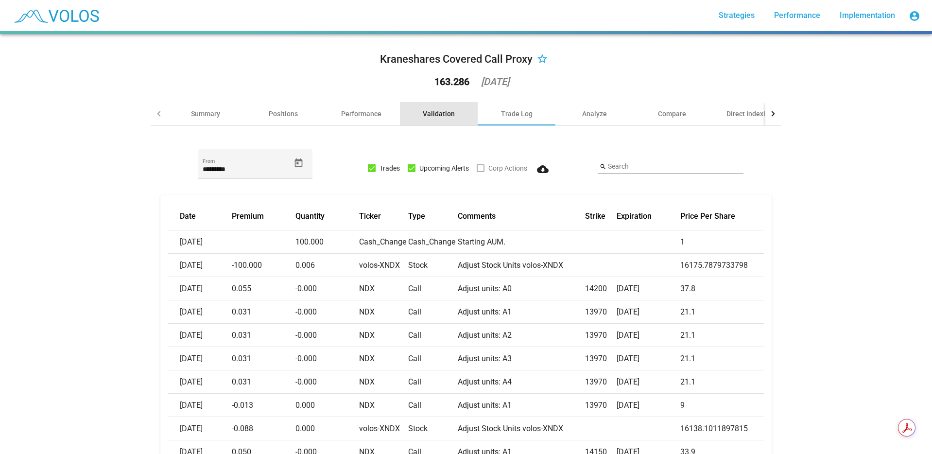
click at [442, 116] on div "Validation" at bounding box center [439, 114] width 32 height 10
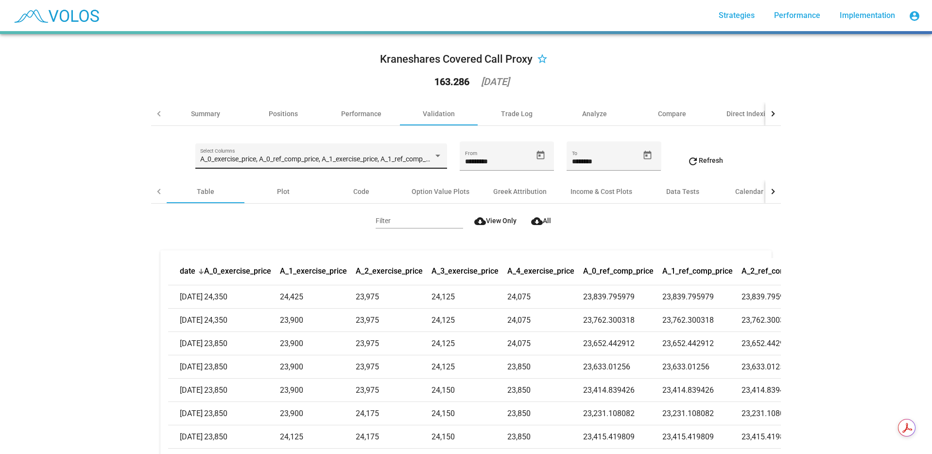
click at [303, 156] on span "A_0_exercise_price, A_0_ref_comp_price, A_1_exercise_price, A_1_ref_comp_price,…" at bounding box center [502, 159] width 604 height 8
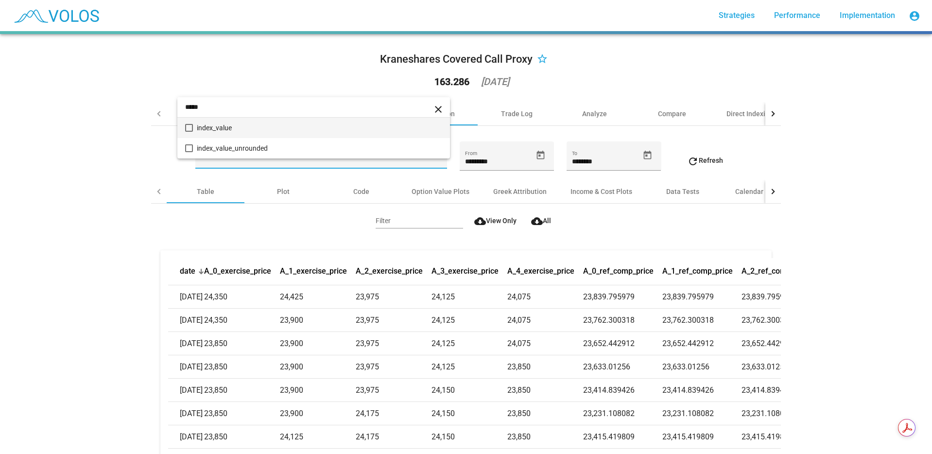
type input "*****"
click at [188, 129] on mat-pseudo-checkbox at bounding box center [189, 128] width 8 height 8
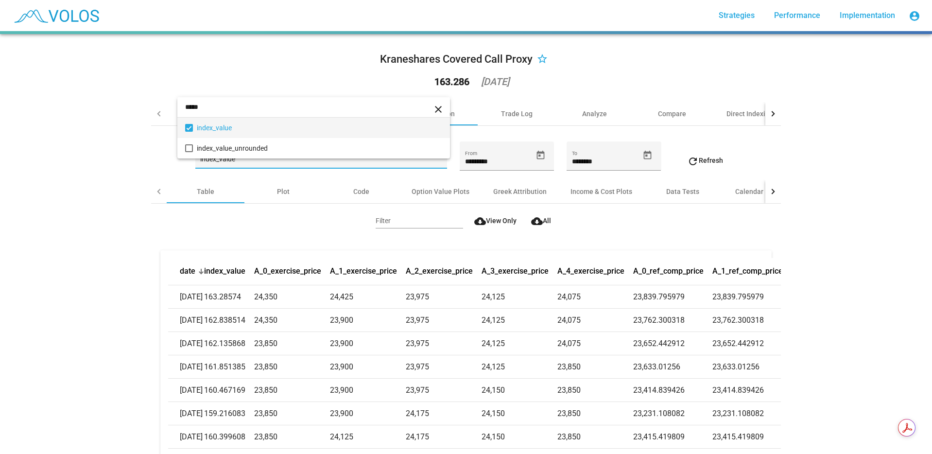
click at [271, 214] on div at bounding box center [466, 227] width 932 height 454
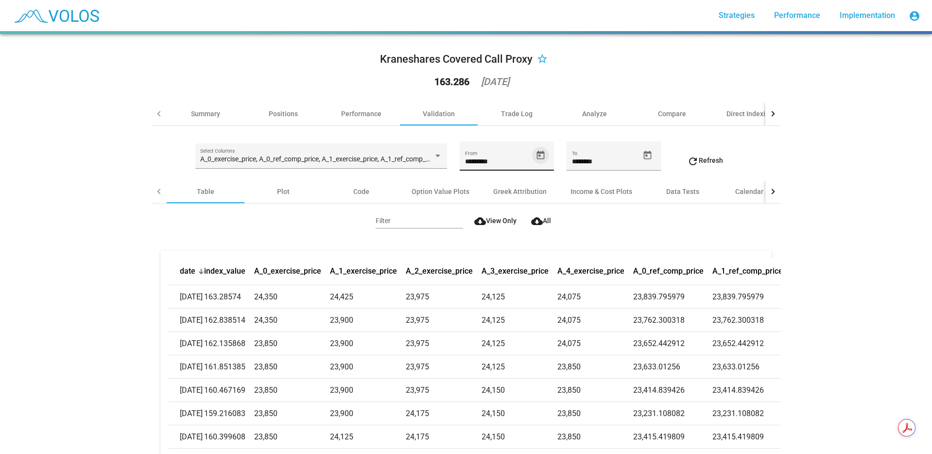
click at [540, 152] on icon "Open calendar" at bounding box center [541, 154] width 8 height 9
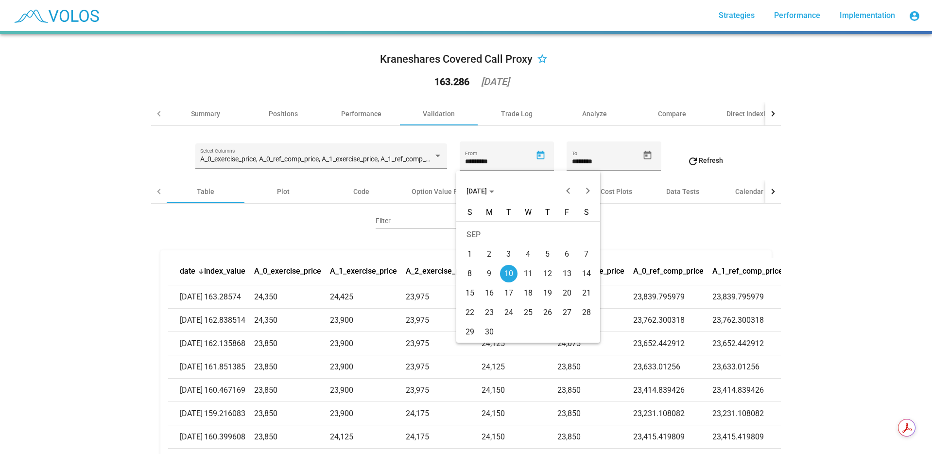
click at [494, 189] on span "SEP 2024" at bounding box center [480, 191] width 28 height 8
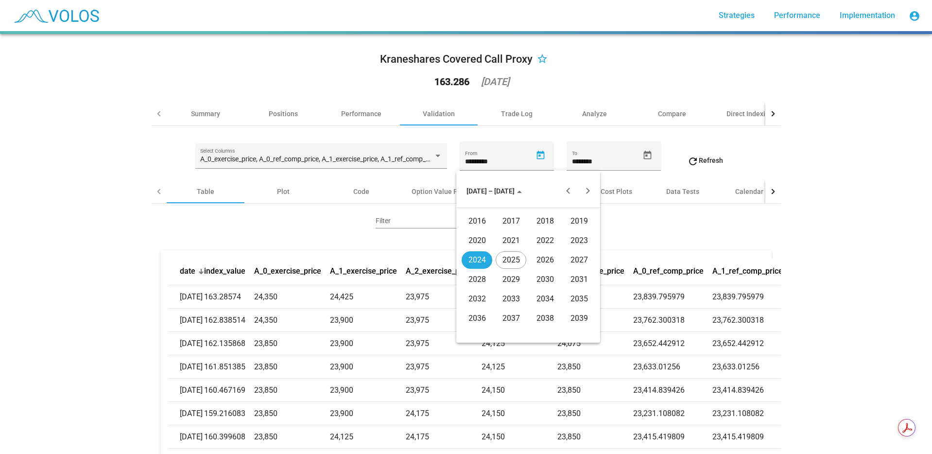
click at [539, 238] on div "2022" at bounding box center [544, 240] width 31 height 17
click at [521, 255] on div "JUN" at bounding box center [510, 259] width 31 height 17
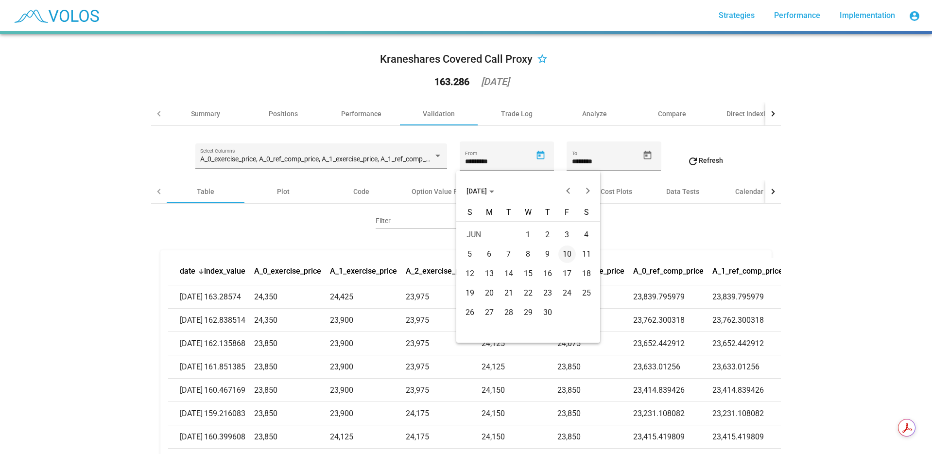
click at [498, 269] on td "13" at bounding box center [488, 273] width 19 height 19
type input "*********"
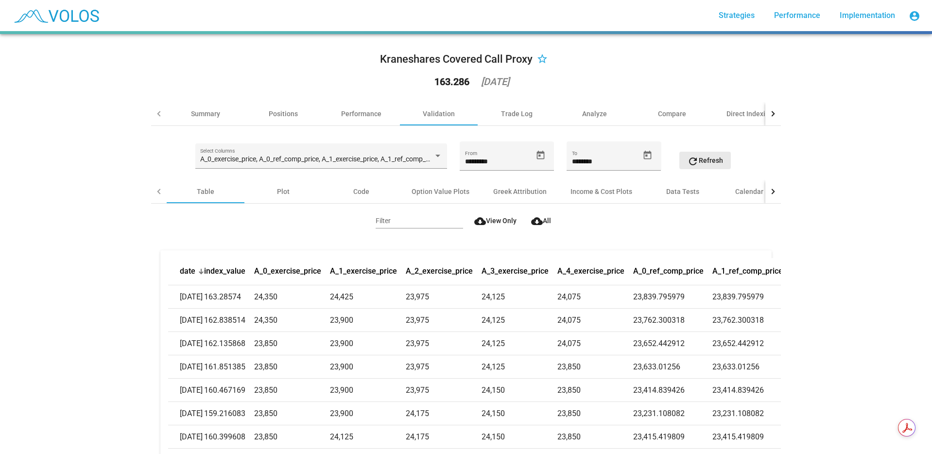
click at [687, 161] on mat-icon "refresh" at bounding box center [693, 161] width 12 height 12
